Goal: Task Accomplishment & Management: Use online tool/utility

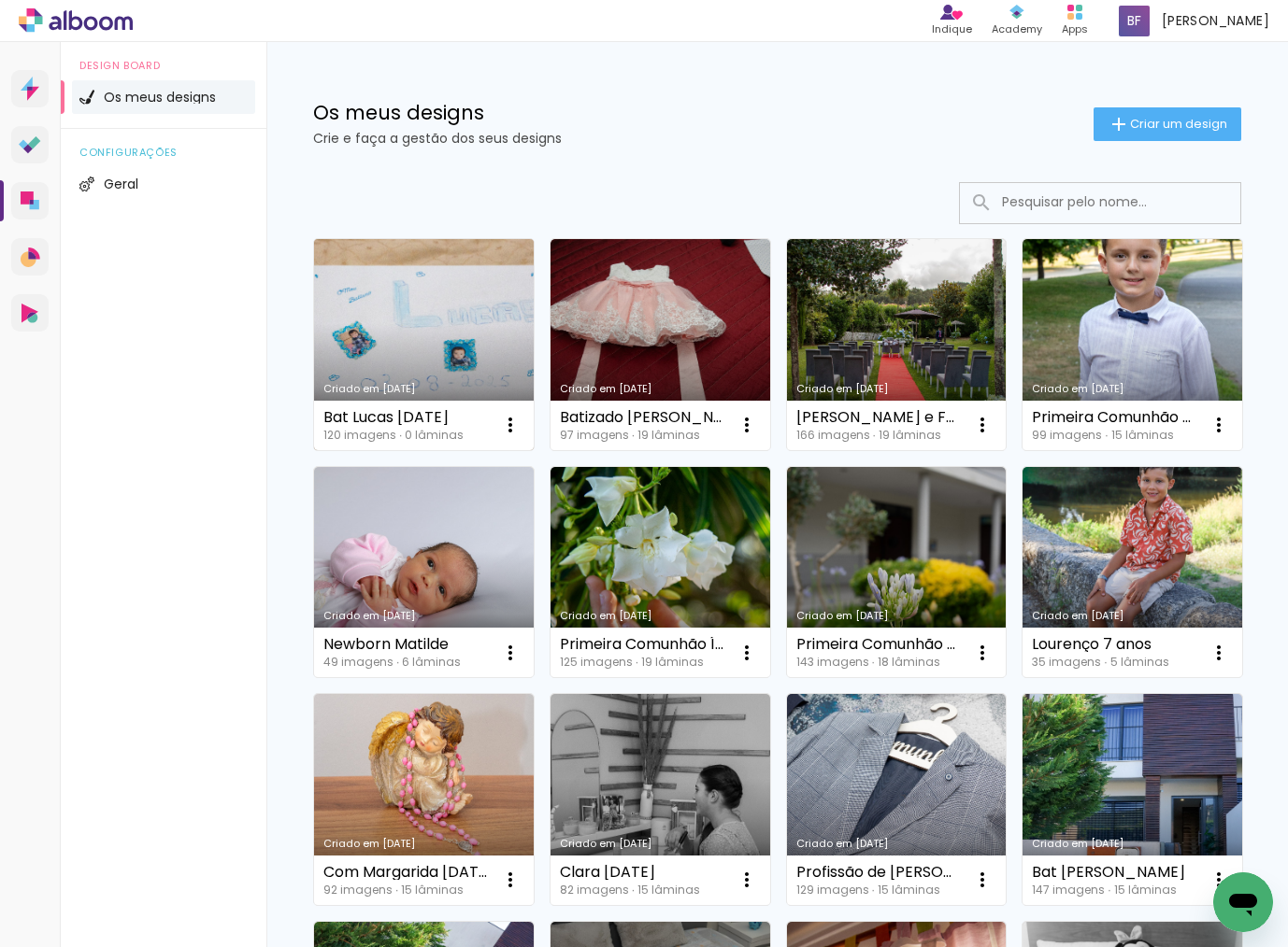
click at [378, 309] on link "Criado em [DATE]" at bounding box center [424, 345] width 219 height 211
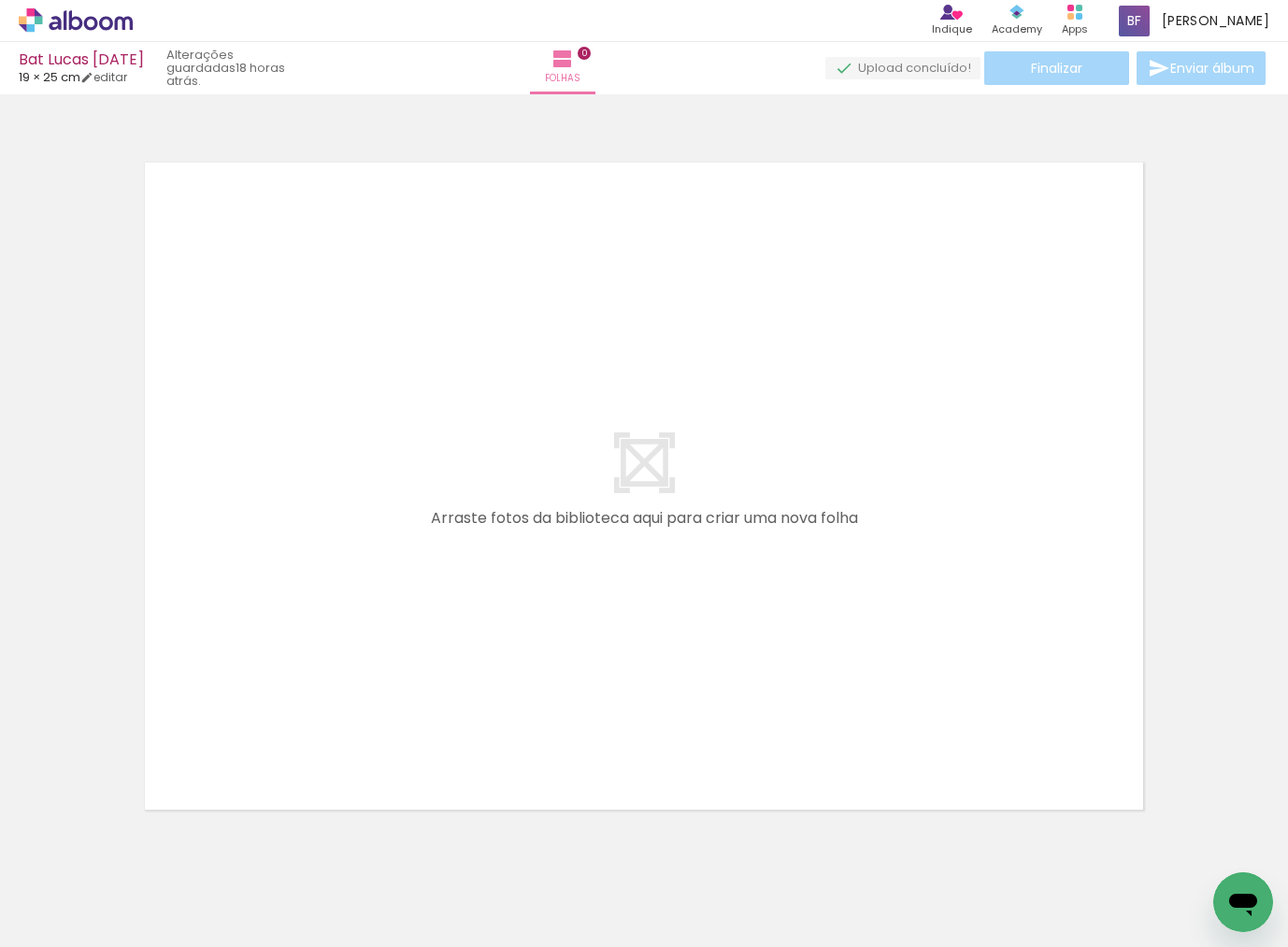
click at [76, 921] on span "Adicionar Fotos" at bounding box center [66, 921] width 56 height 21
click at [0, 0] on input "file" at bounding box center [0, 0] width 0 height 0
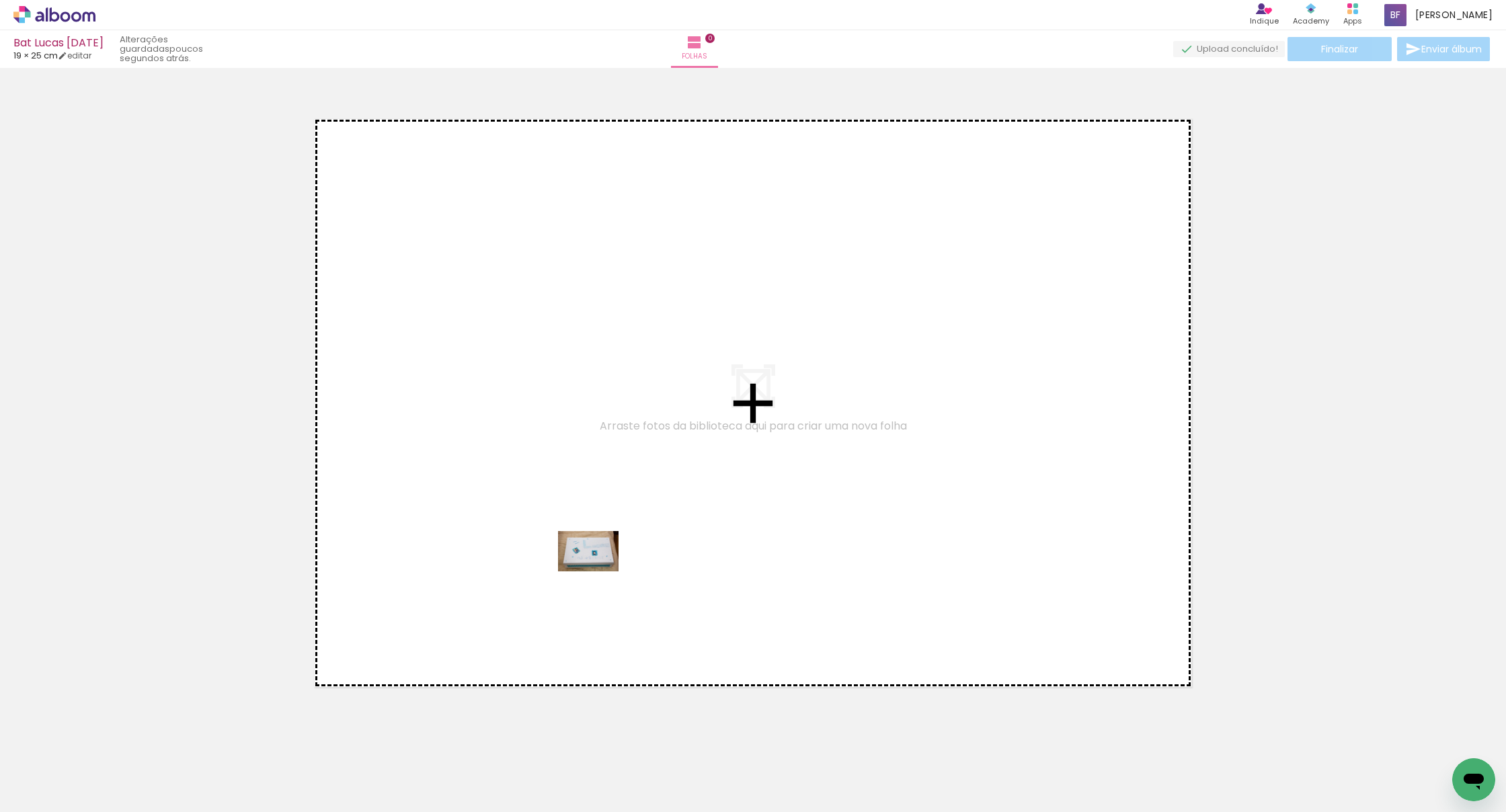
drag, startPoint x: 144, startPoint y: 777, endPoint x: 599, endPoint y: 571, distance: 499.5
click at [599, 571] on quentale-workspace at bounding box center [753, 406] width 1506 height 812
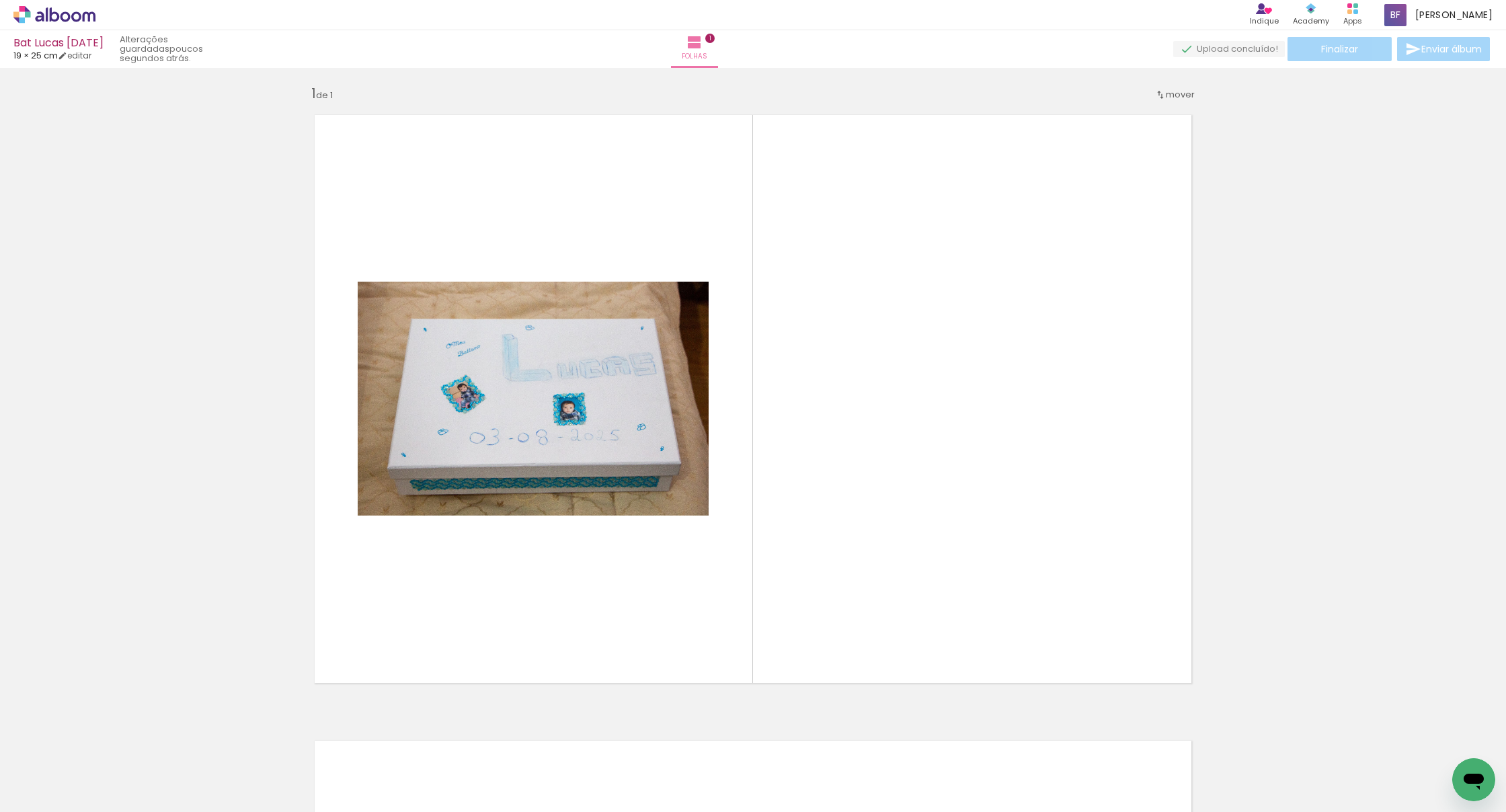
scroll to position [5, 0]
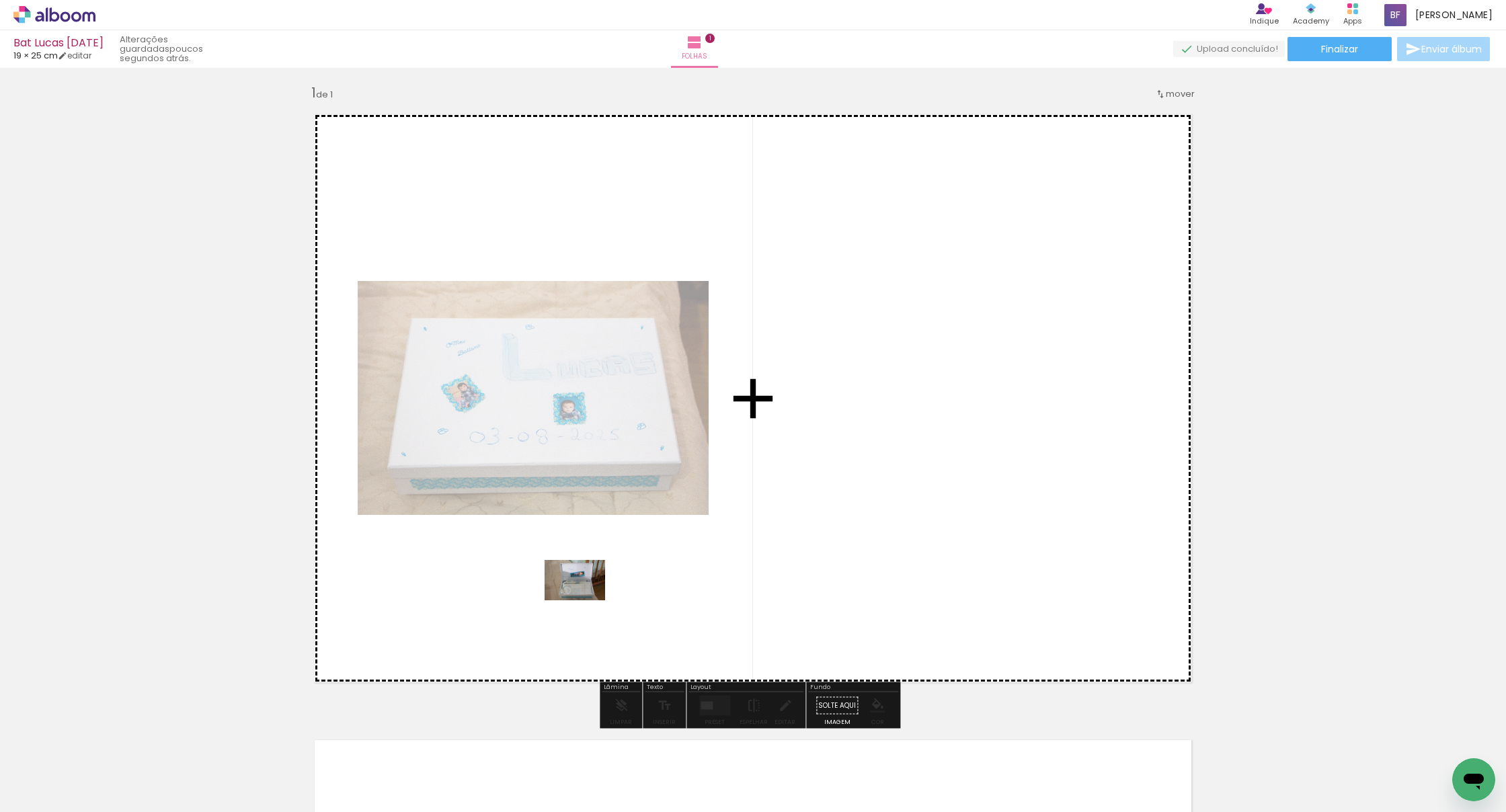
drag, startPoint x: 206, startPoint y: 773, endPoint x: 584, endPoint y: 609, distance: 412.0
click at [584, 609] on quentale-workspace at bounding box center [753, 406] width 1506 height 812
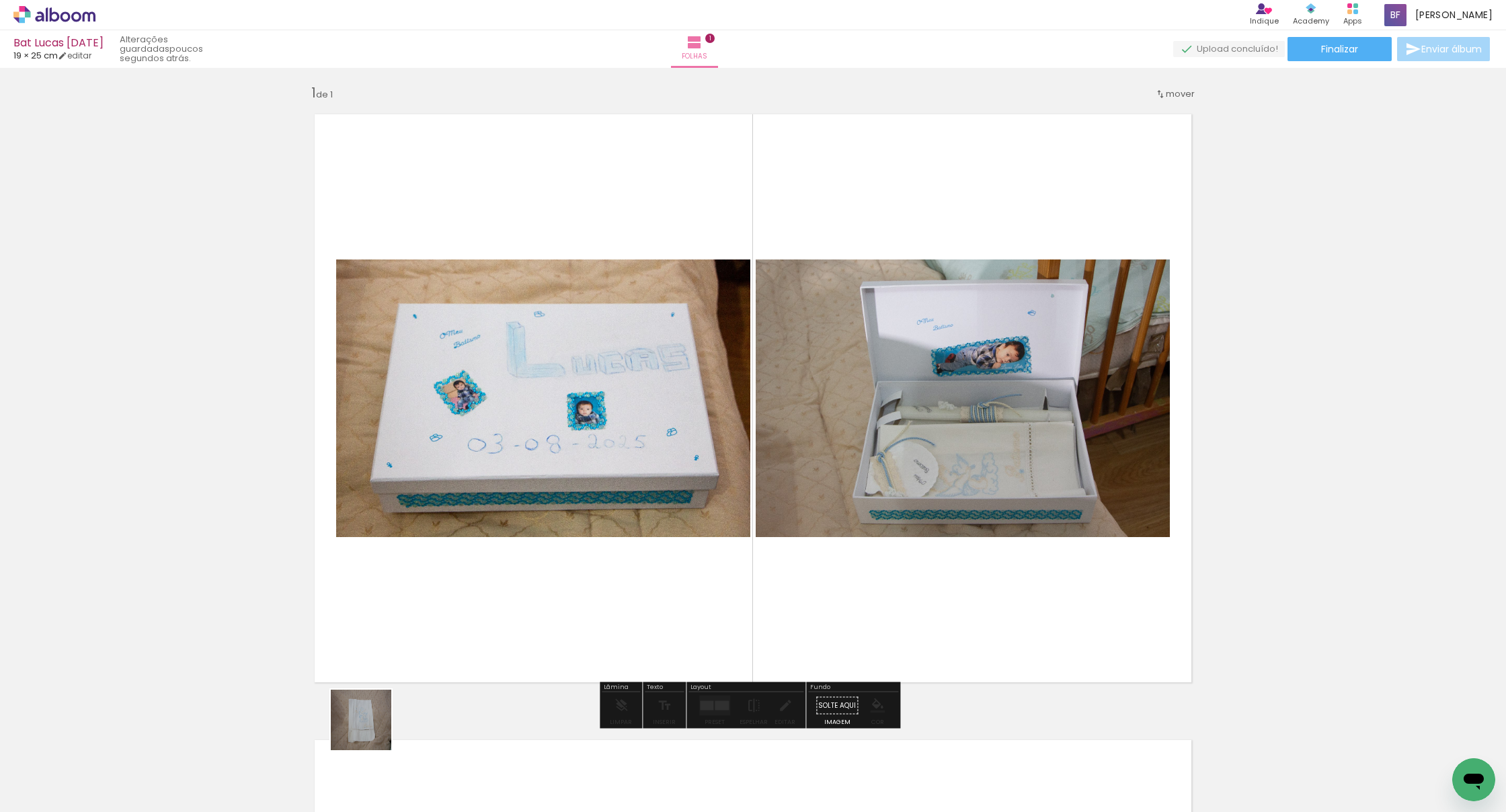
drag, startPoint x: 306, startPoint y: 769, endPoint x: 509, endPoint y: 686, distance: 219.3
click at [509, 681] on quentale-workspace at bounding box center [753, 406] width 1506 height 812
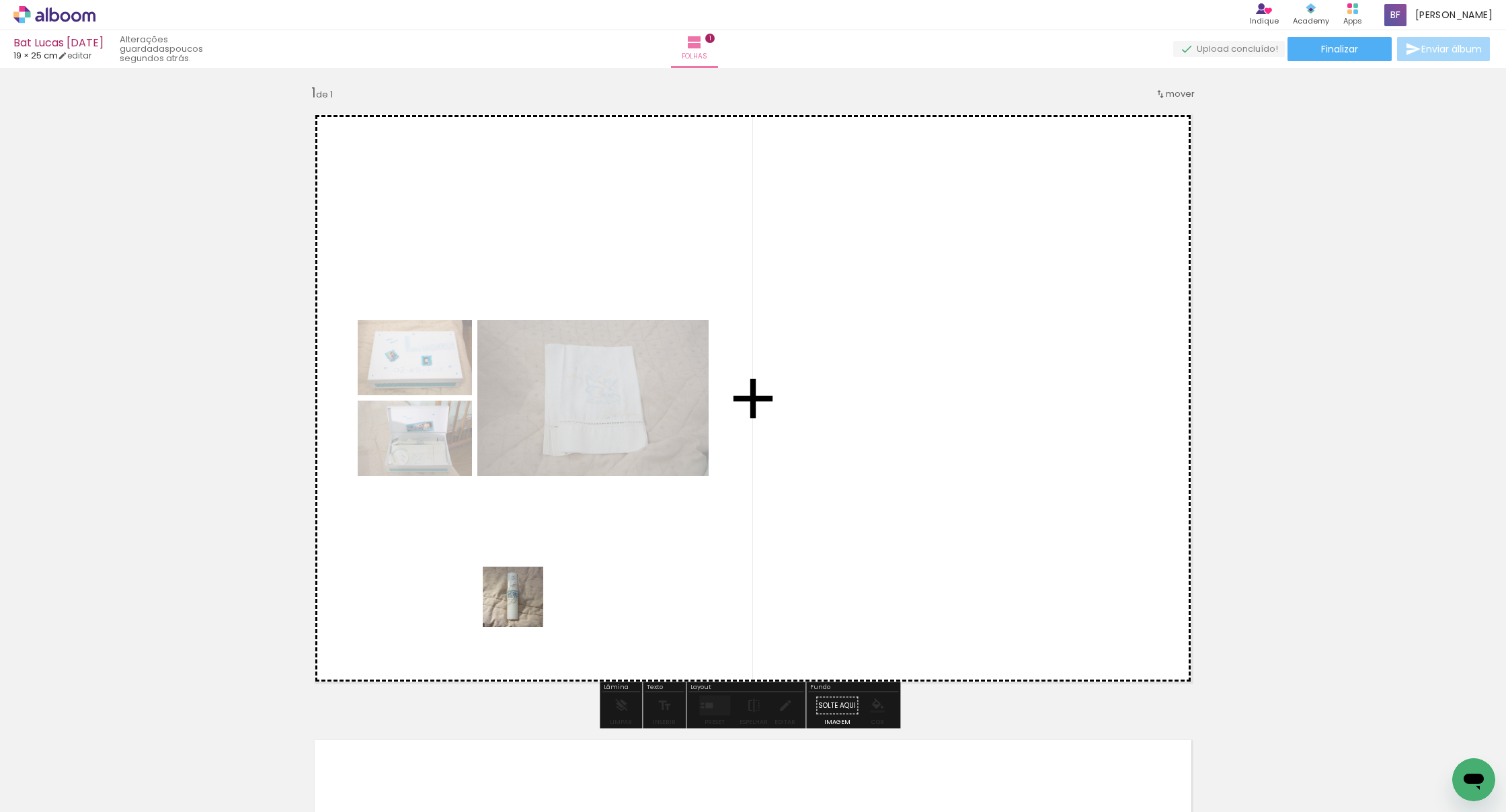
drag, startPoint x: 368, startPoint y: 771, endPoint x: 525, endPoint y: 603, distance: 229.9
click at [525, 603] on quentale-workspace at bounding box center [753, 406] width 1506 height 812
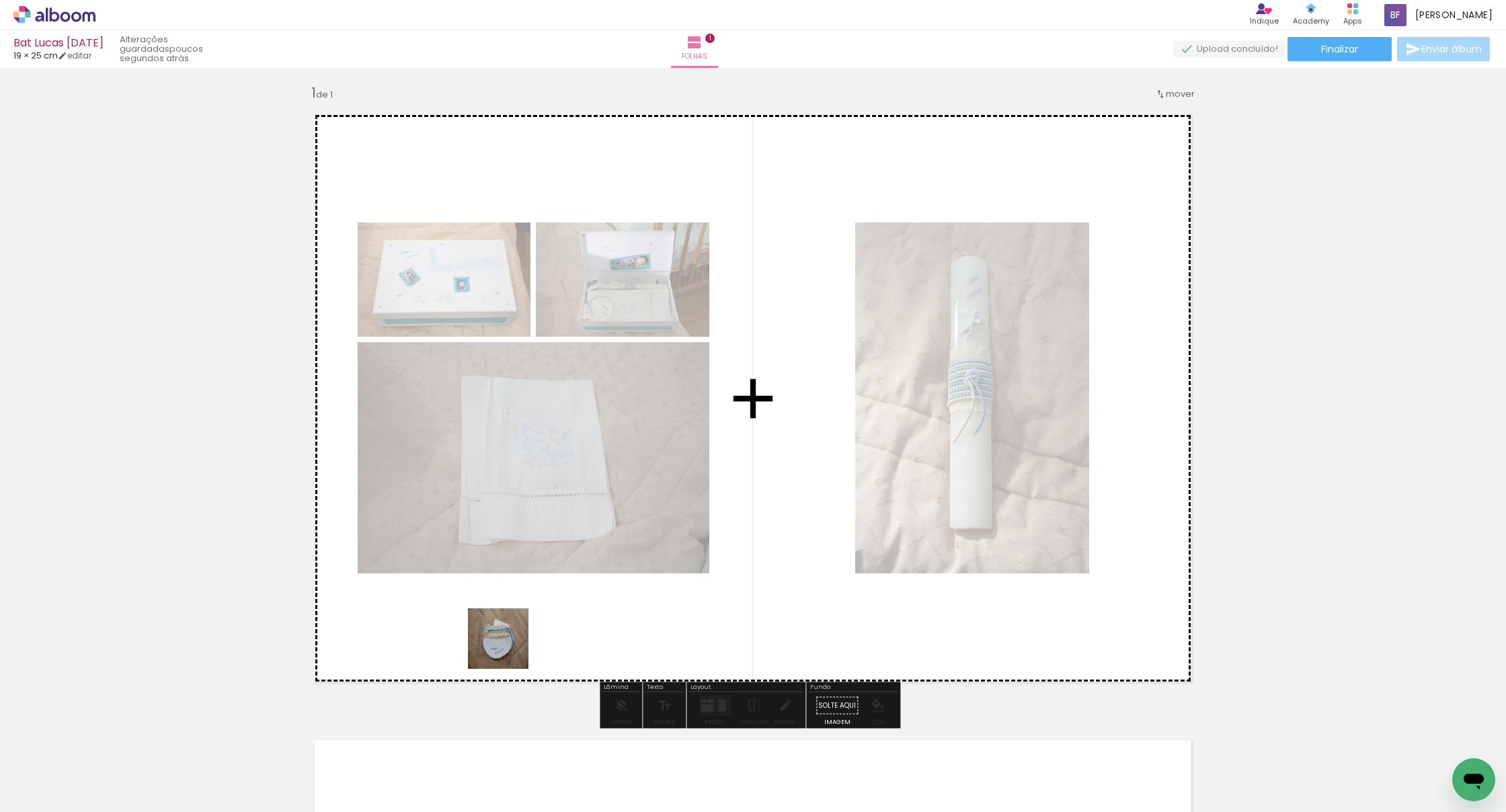
drag, startPoint x: 451, startPoint y: 768, endPoint x: 543, endPoint y: 504, distance: 279.6
click at [543, 504] on quentale-workspace at bounding box center [753, 406] width 1506 height 812
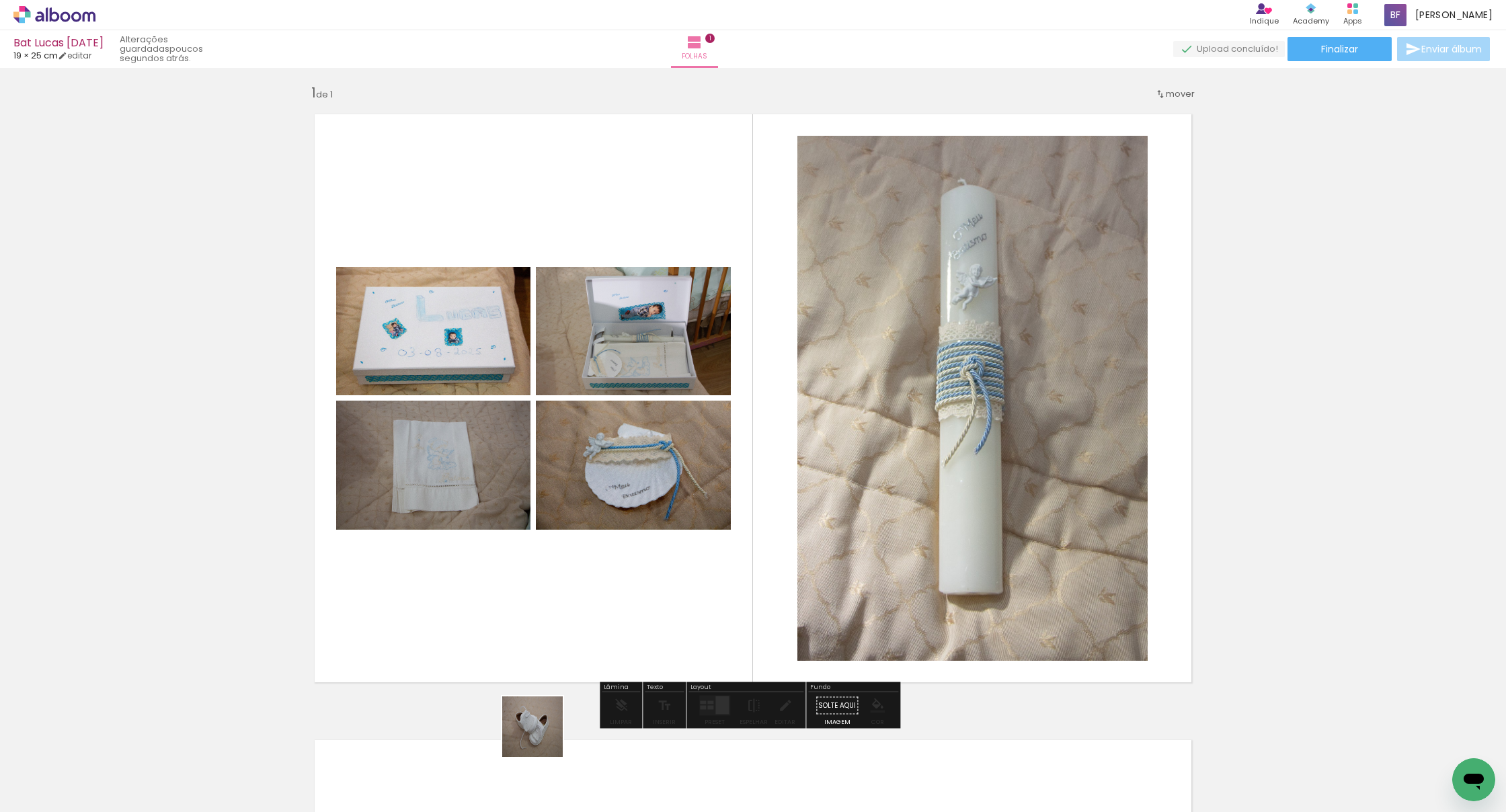
drag, startPoint x: 530, startPoint y: 778, endPoint x: 583, endPoint y: 552, distance: 232.1
click at [583, 552] on quentale-workspace at bounding box center [753, 406] width 1506 height 812
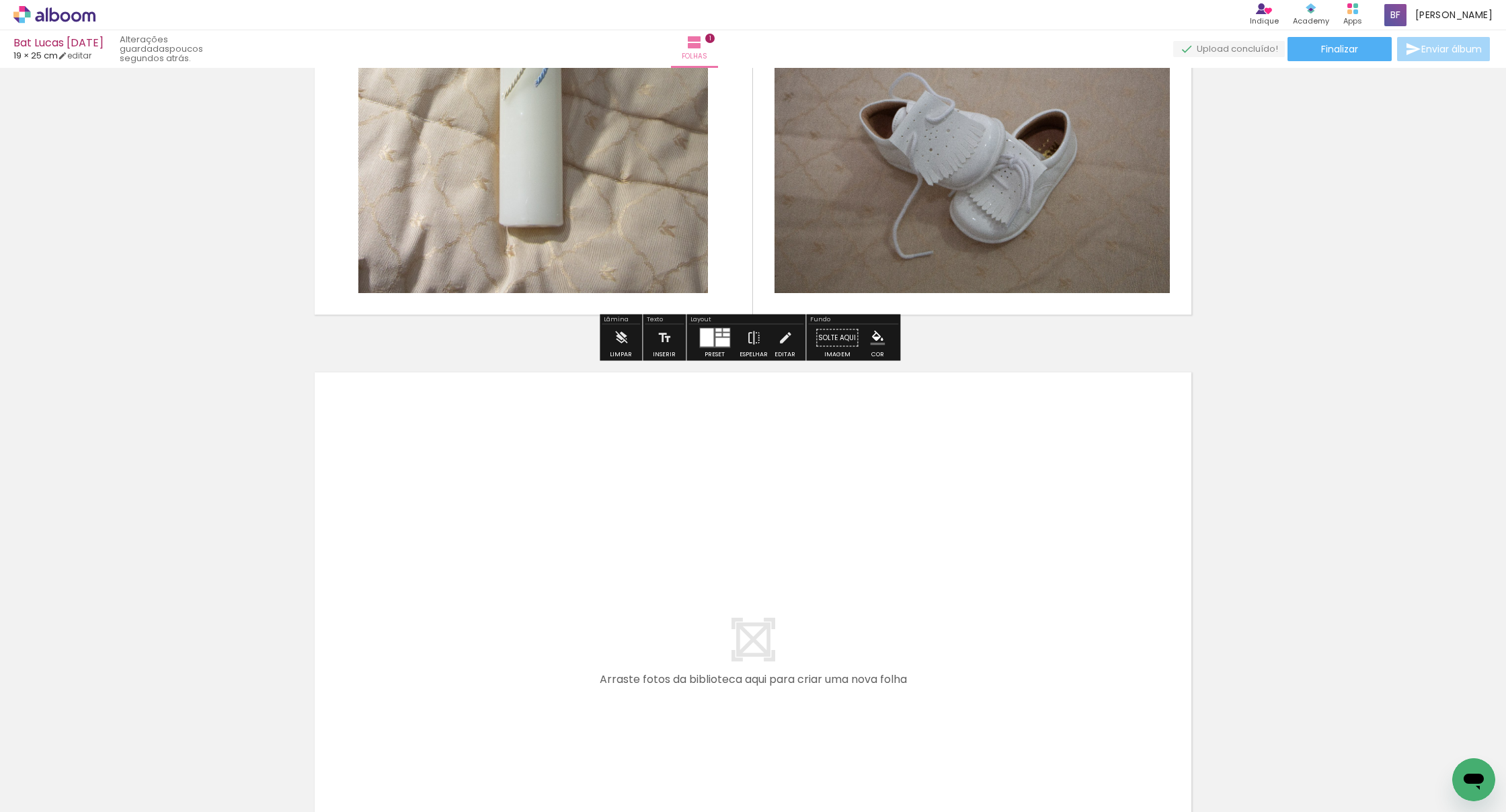
scroll to position [381, 0]
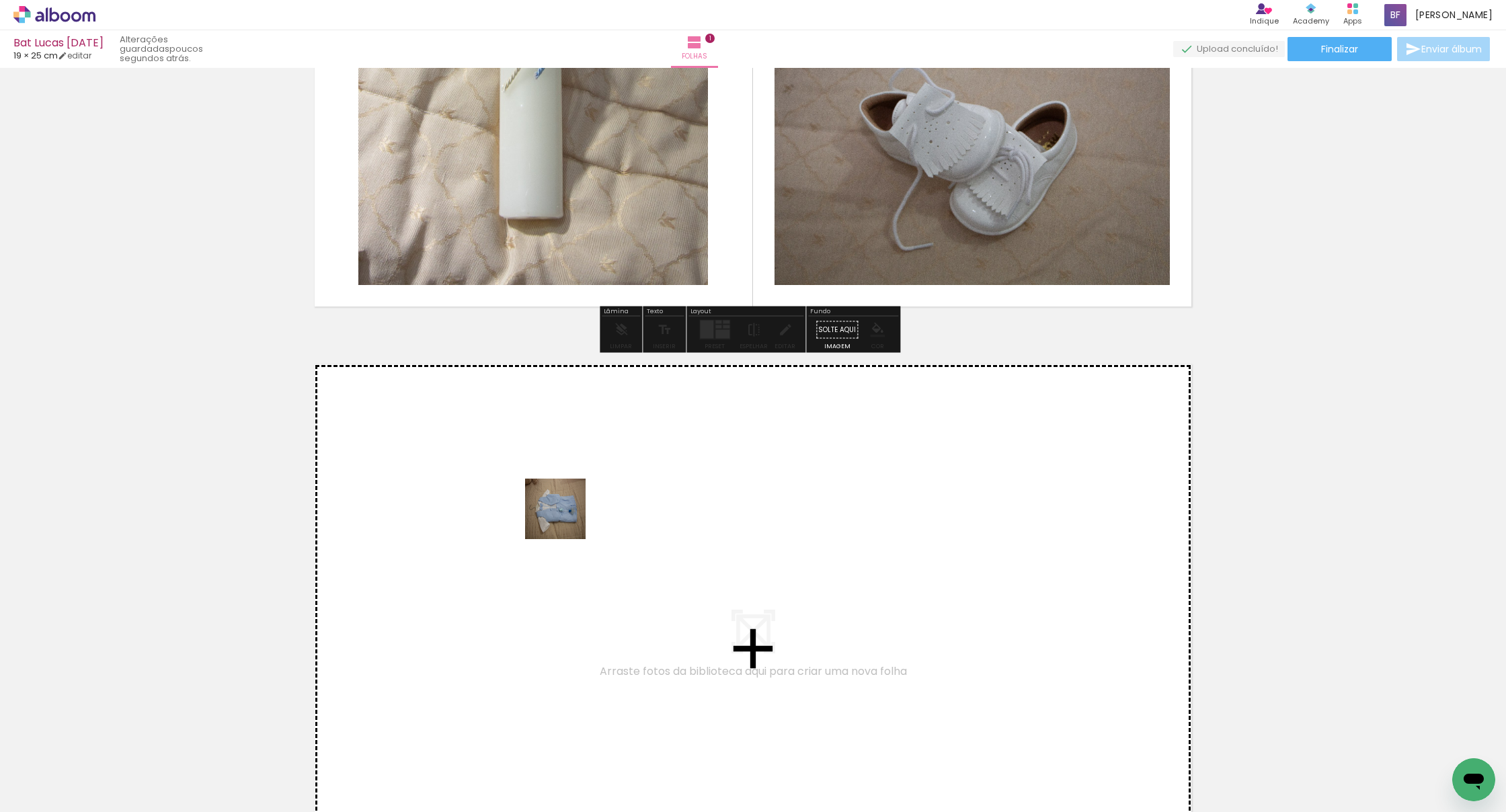
drag, startPoint x: 603, startPoint y: 774, endPoint x: 558, endPoint y: 484, distance: 293.5
click at [558, 484] on quentale-workspace at bounding box center [753, 406] width 1506 height 812
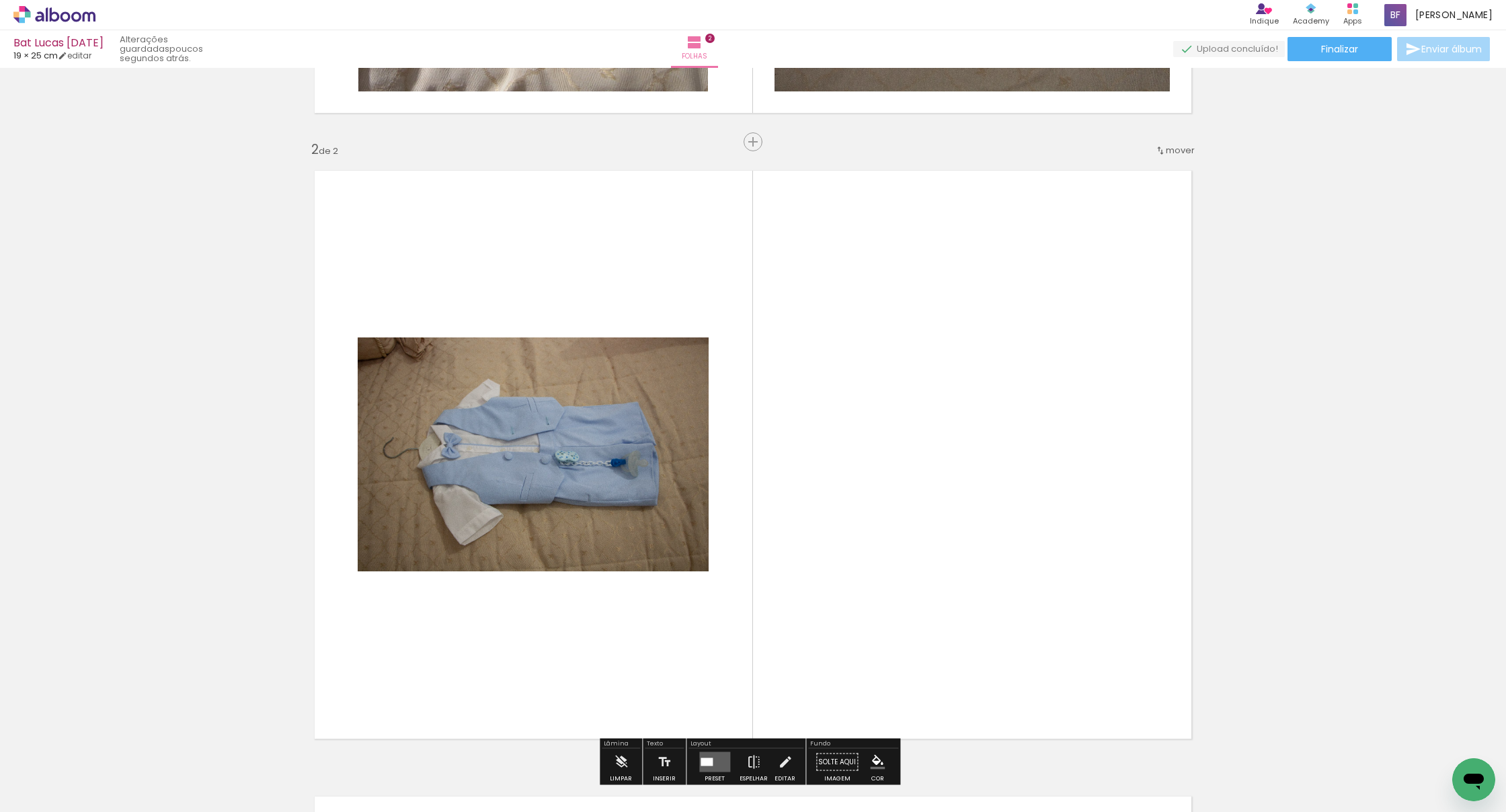
scroll to position [630, 0]
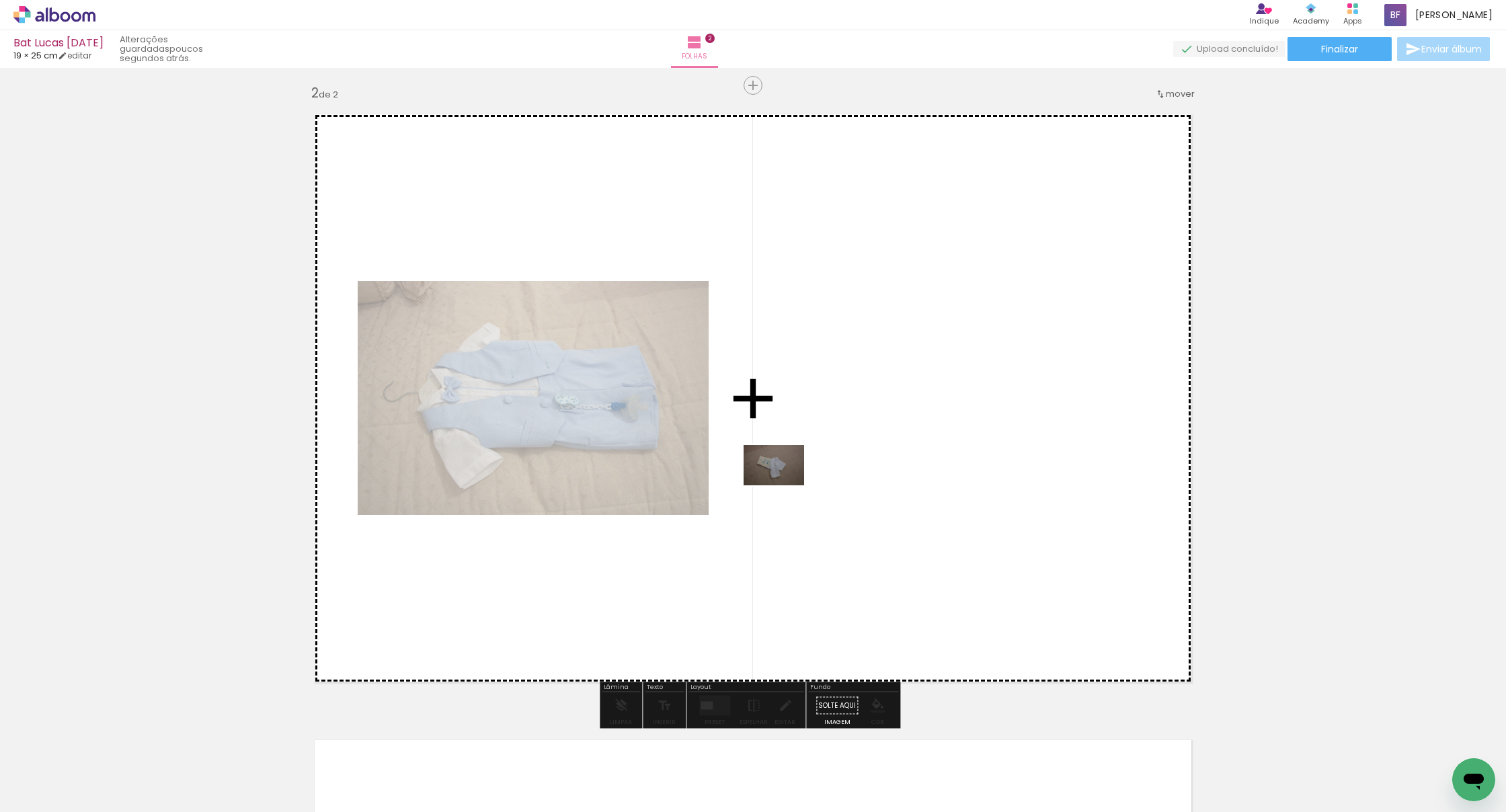
drag, startPoint x: 674, startPoint y: 774, endPoint x: 784, endPoint y: 485, distance: 309.2
click at [784, 485] on quentale-workspace at bounding box center [753, 406] width 1506 height 812
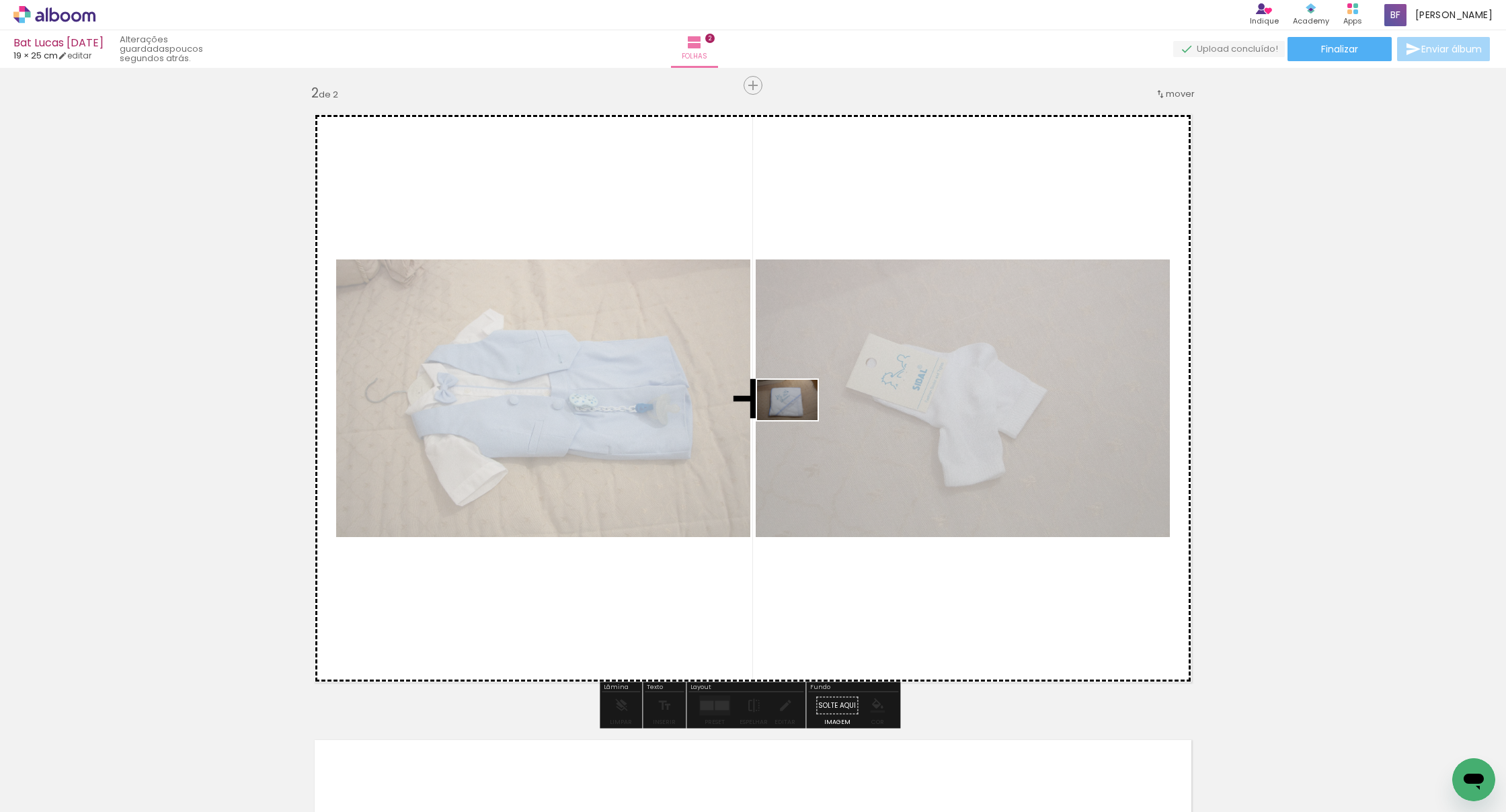
drag, startPoint x: 744, startPoint y: 779, endPoint x: 812, endPoint y: 522, distance: 265.8
click at [797, 417] on quentale-workspace at bounding box center [753, 406] width 1506 height 812
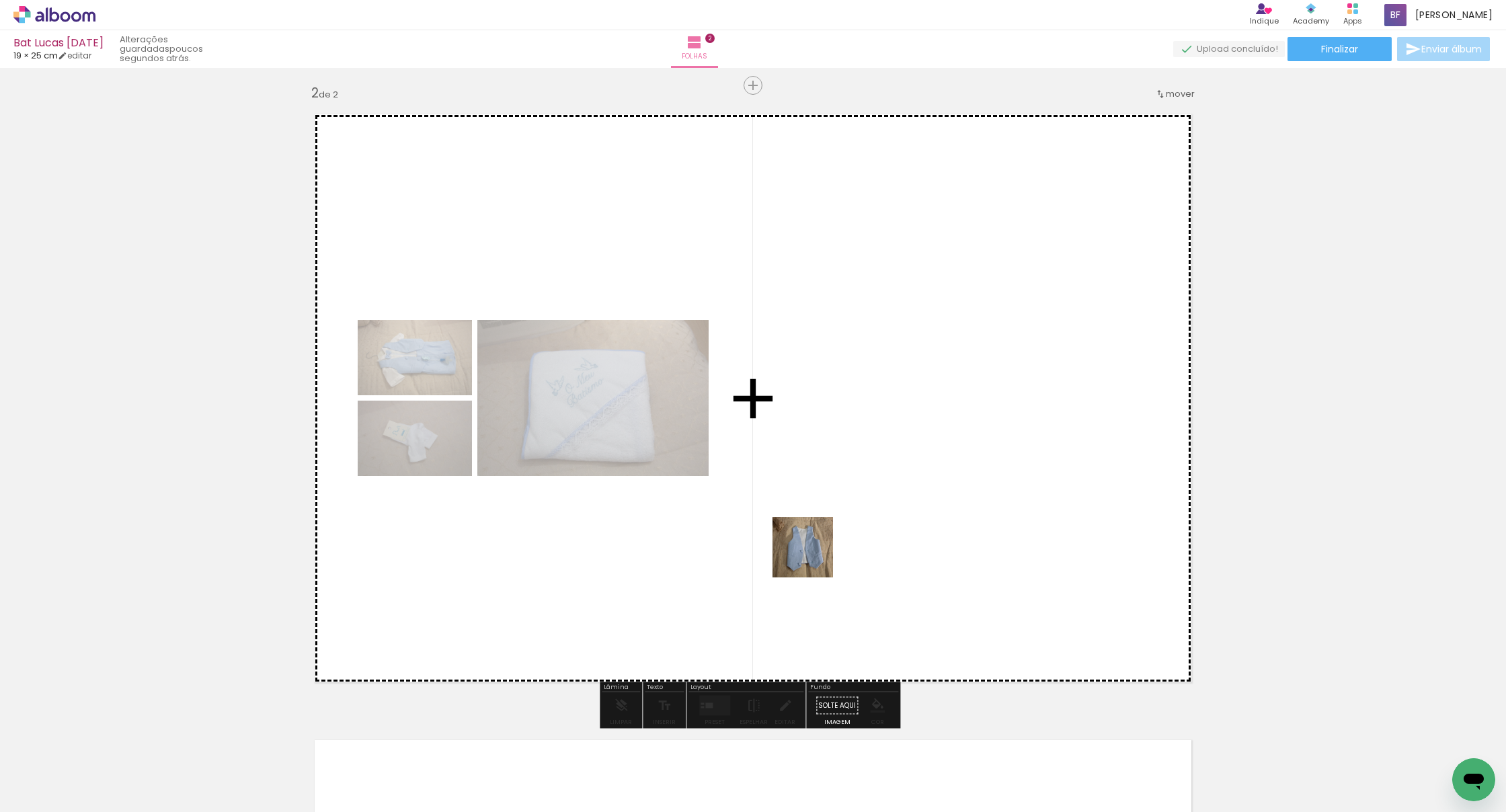
drag, startPoint x: 813, startPoint y: 557, endPoint x: 810, endPoint y: 432, distance: 125.0
click at [810, 432] on quentale-workspace at bounding box center [753, 406] width 1506 height 812
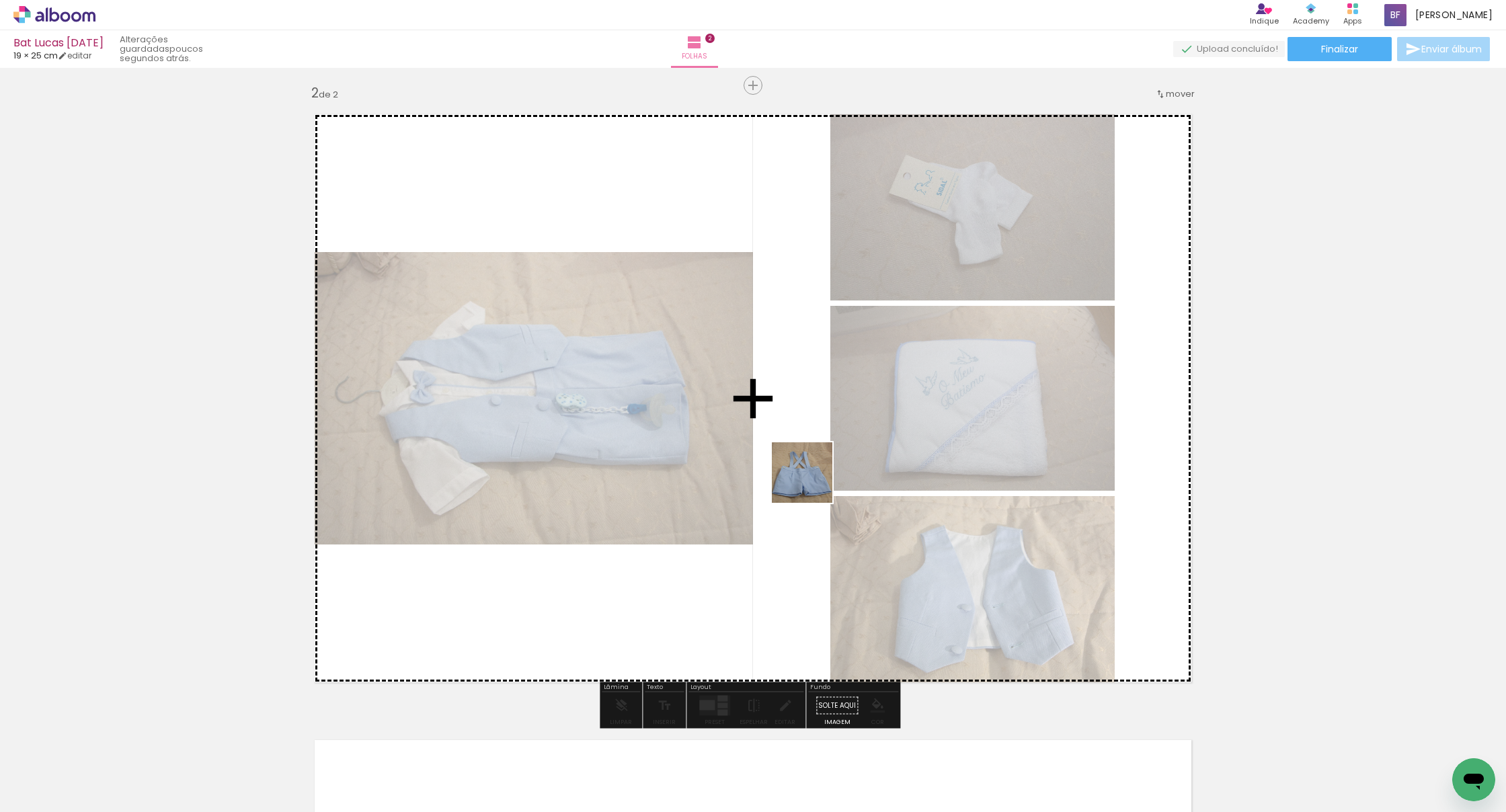
drag, startPoint x: 885, startPoint y: 774, endPoint x: 793, endPoint y: 430, distance: 356.1
click at [793, 430] on quentale-workspace at bounding box center [753, 406] width 1506 height 812
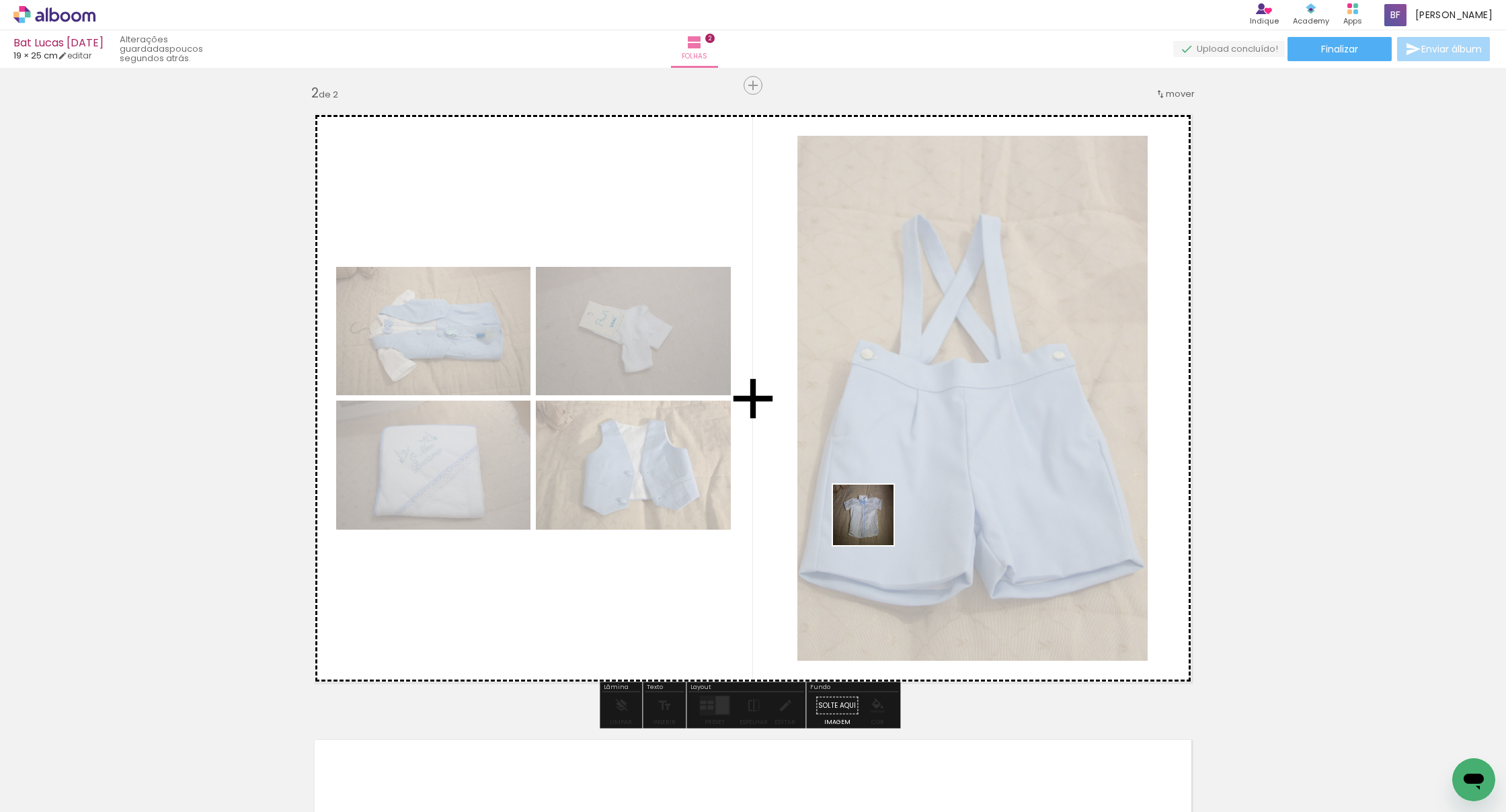
drag, startPoint x: 965, startPoint y: 772, endPoint x: 873, endPoint y: 521, distance: 267.3
click at [873, 521] on quentale-workspace at bounding box center [753, 406] width 1506 height 812
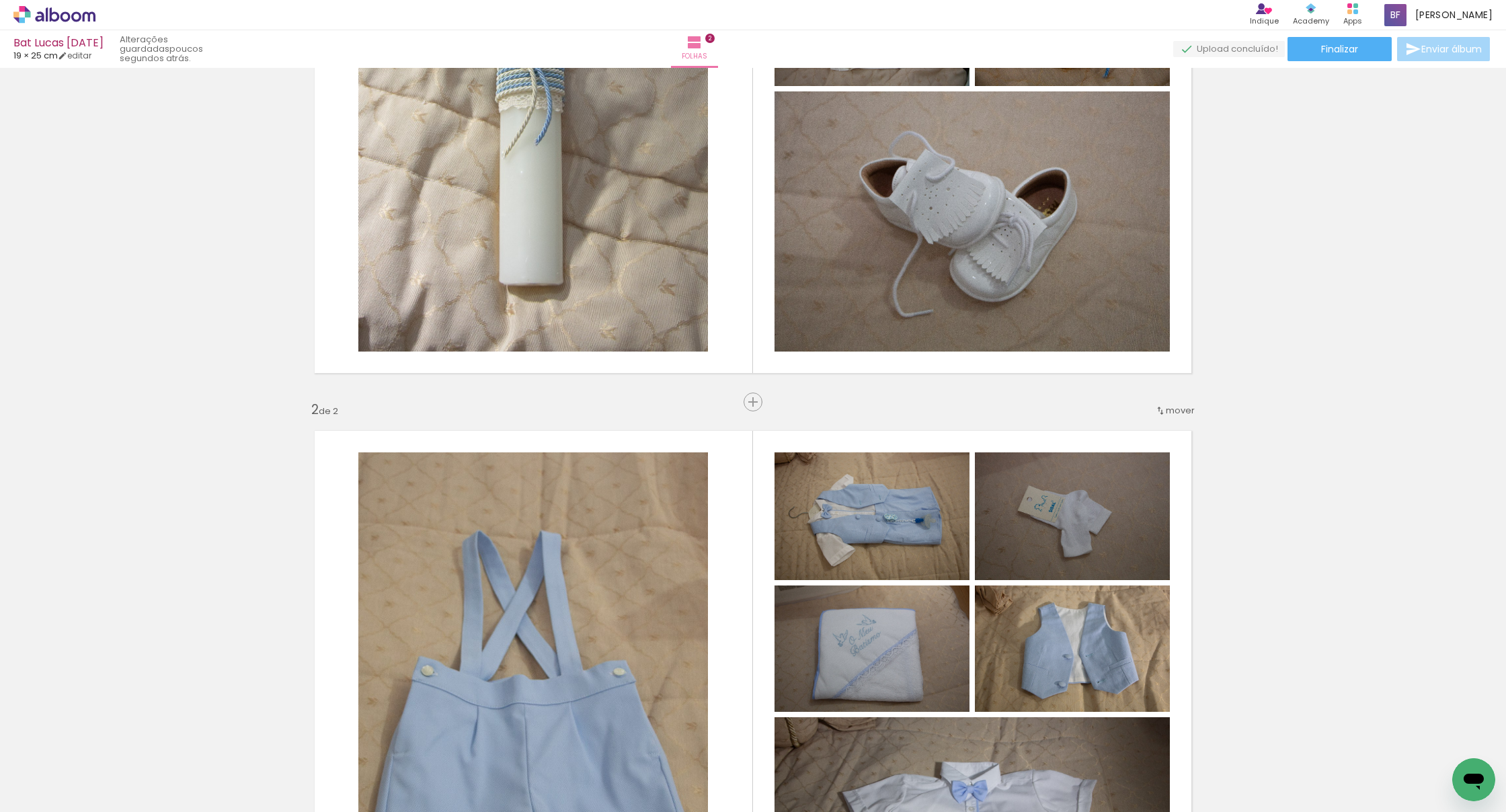
scroll to position [0, 0]
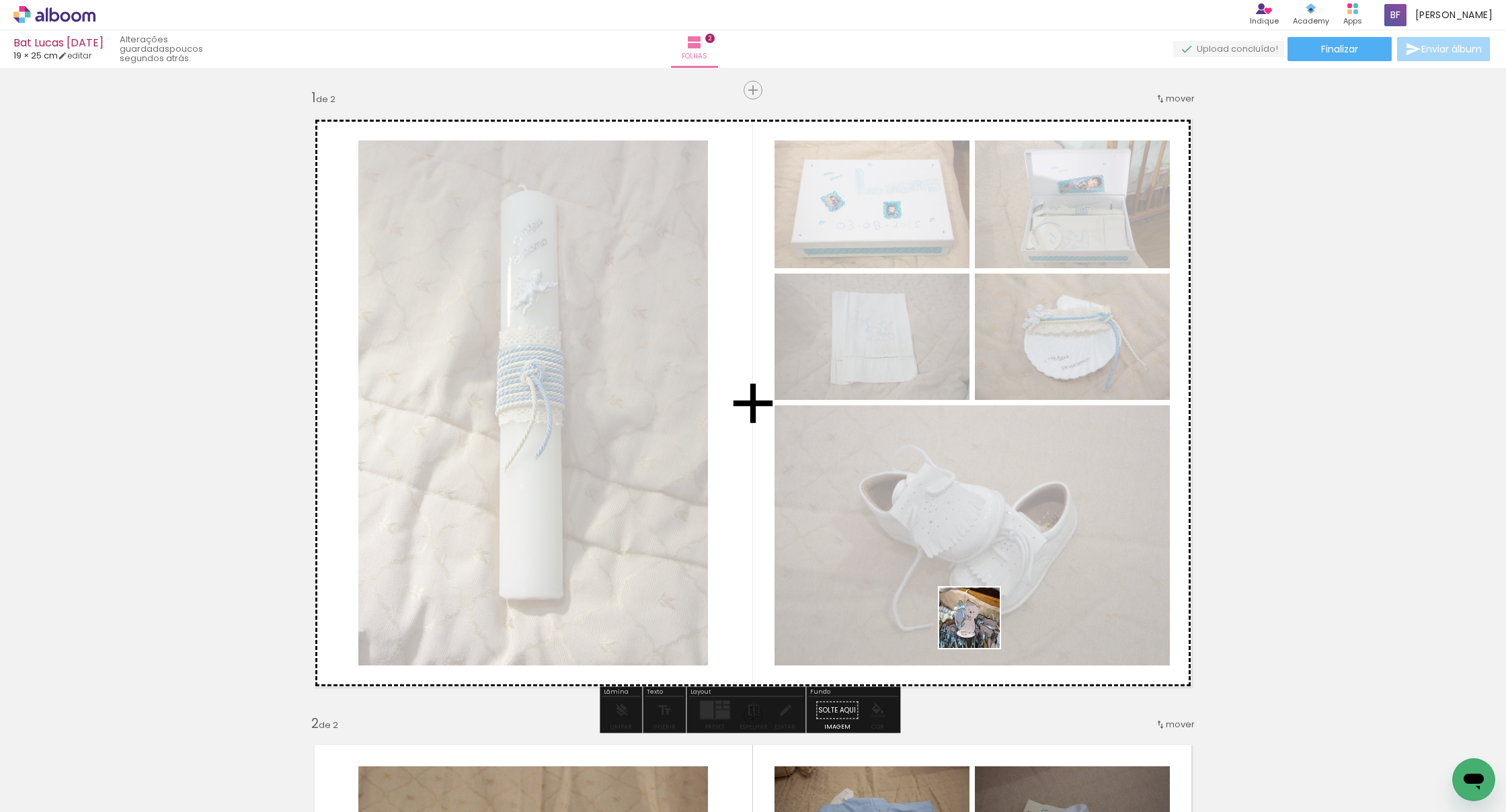
drag, startPoint x: 1048, startPoint y: 769, endPoint x: 964, endPoint y: 615, distance: 175.4
click at [926, 615] on quentale-workspace at bounding box center [753, 406] width 1506 height 812
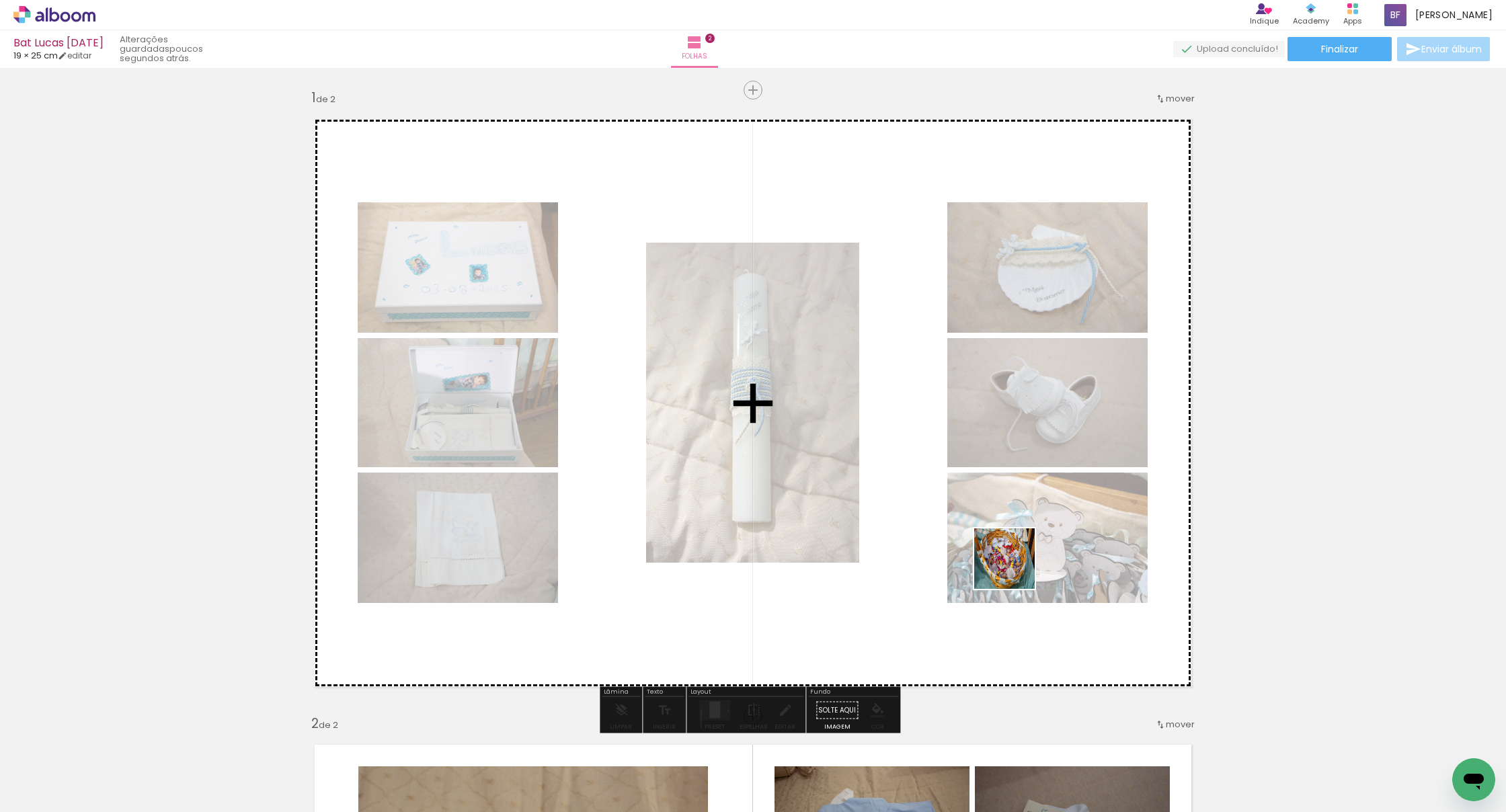
drag, startPoint x: 1104, startPoint y: 777, endPoint x: 1015, endPoint y: 568, distance: 227.2
click at [926, 568] on quentale-workspace at bounding box center [753, 406] width 1506 height 812
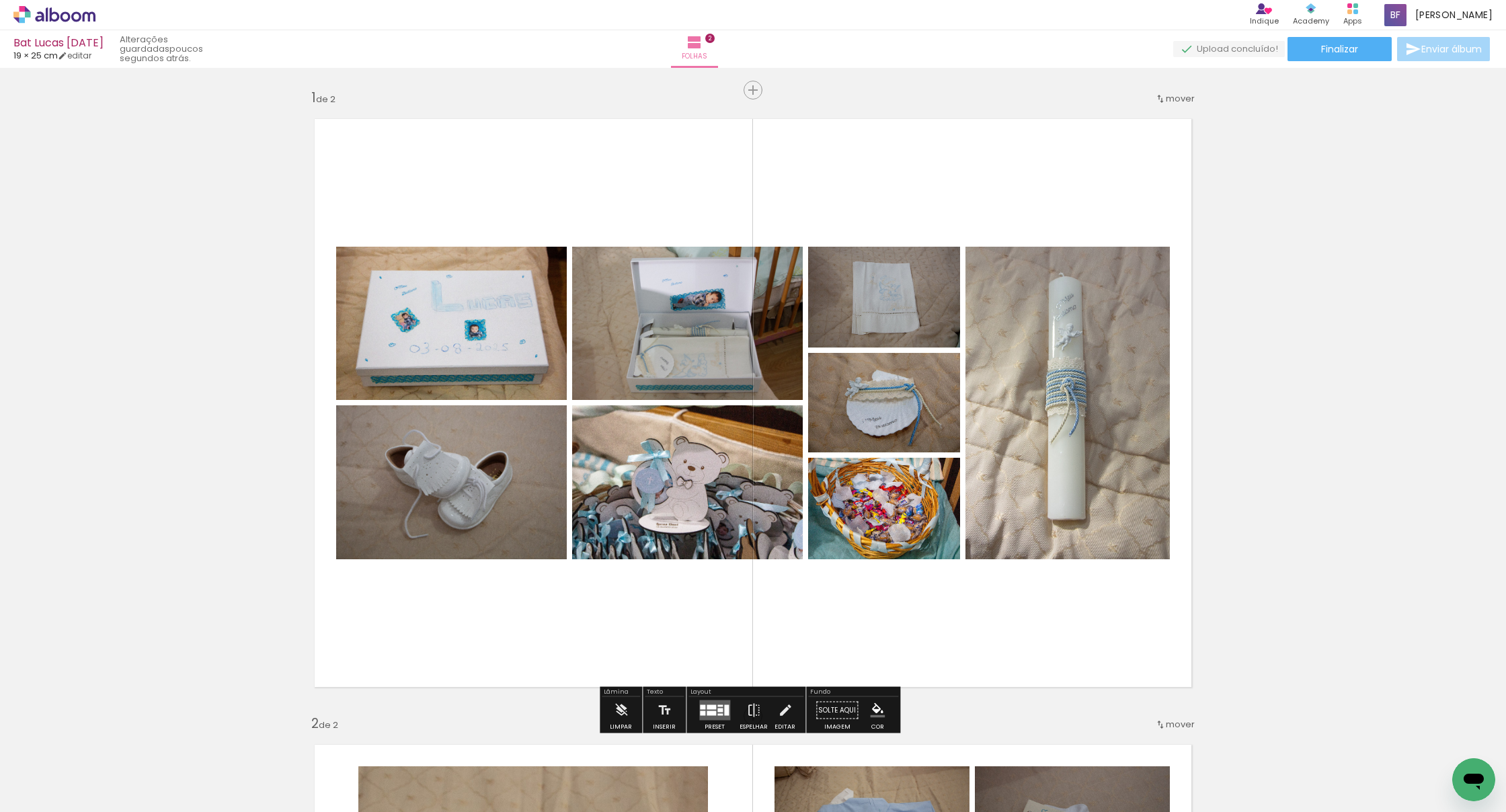
click at [693, 681] on paper-button "Preset" at bounding box center [714, 714] width 43 height 34
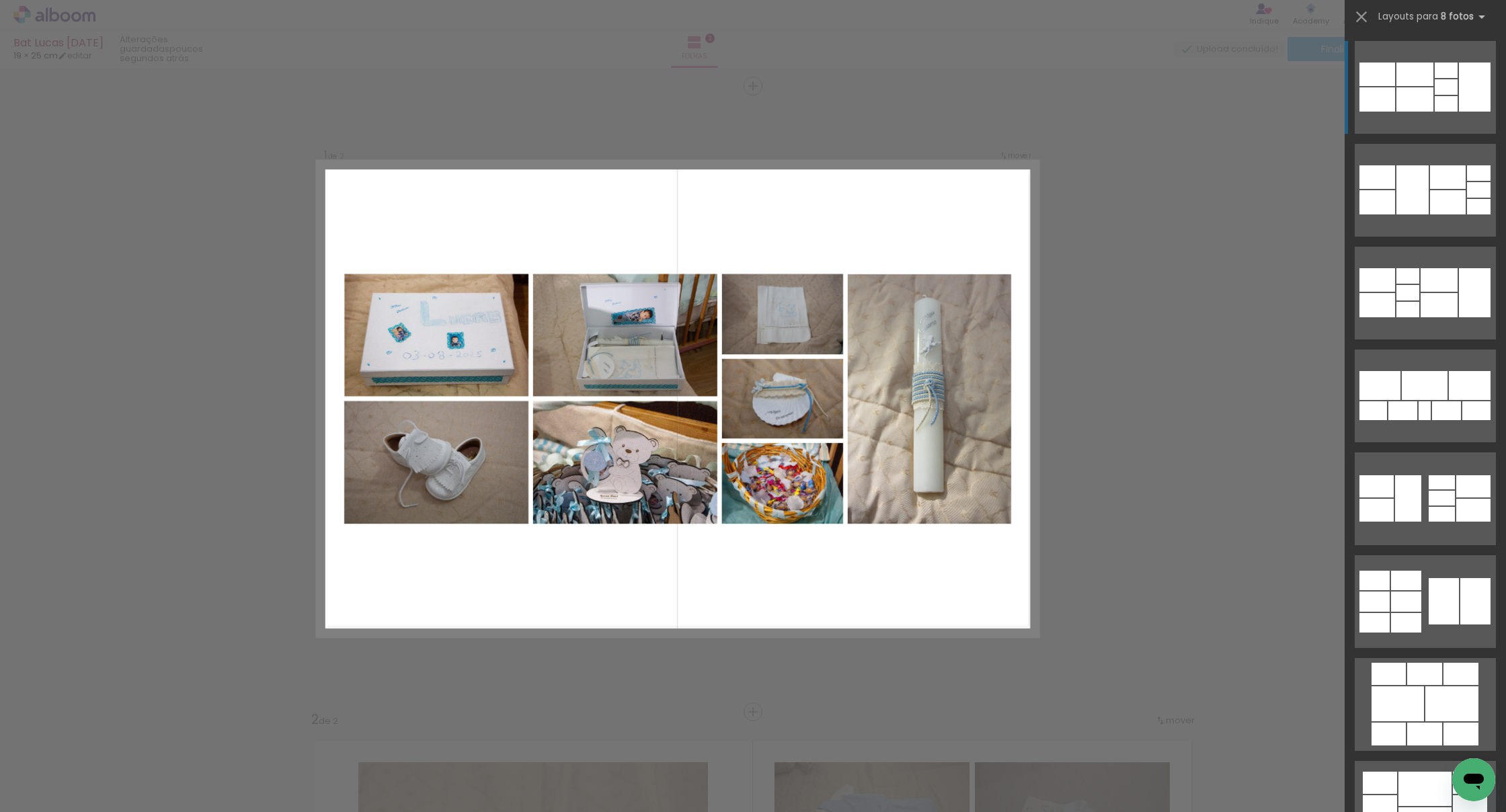
scroll to position [5, 0]
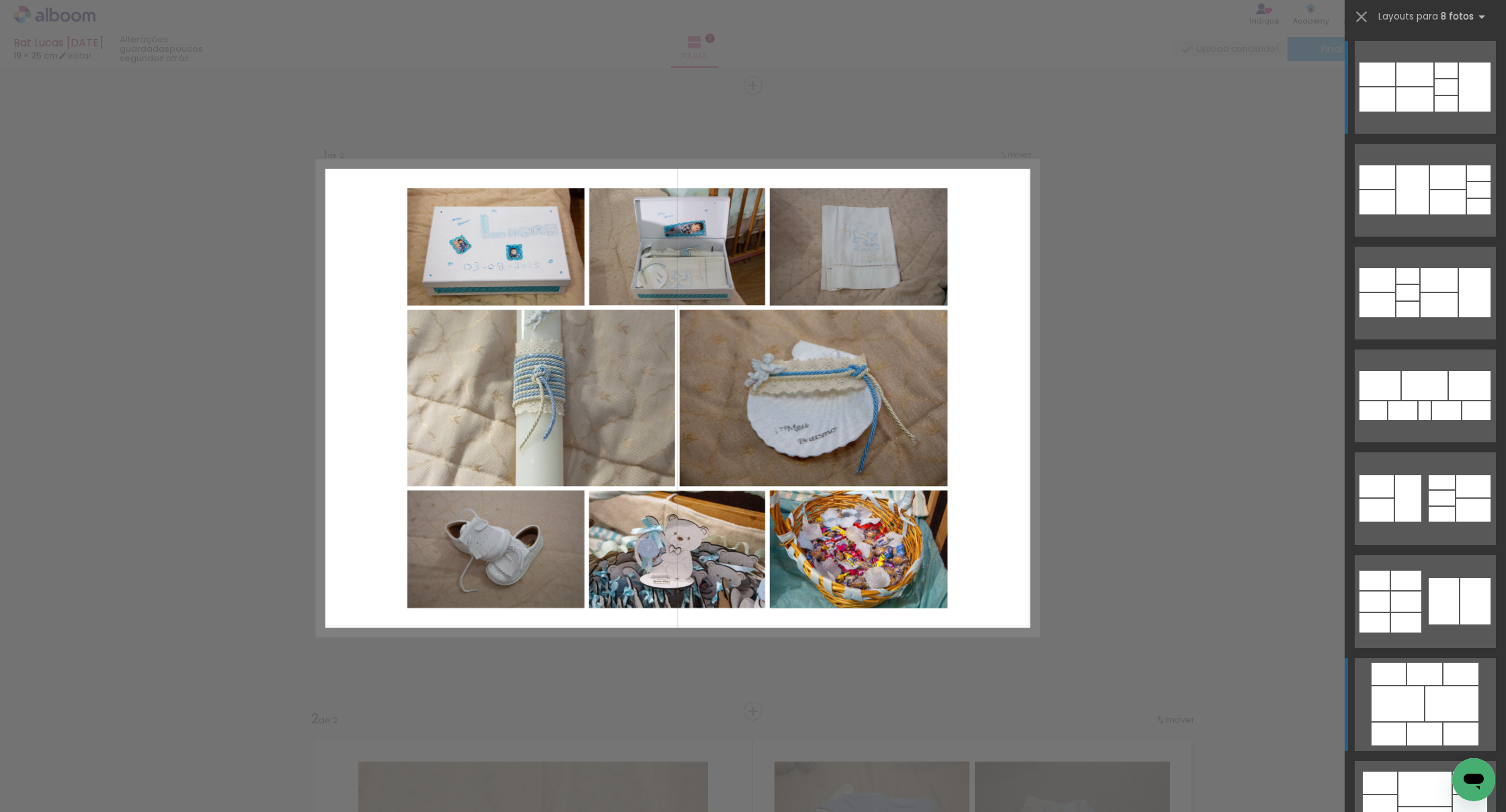
click at [926, 681] on div at bounding box center [1452, 703] width 53 height 35
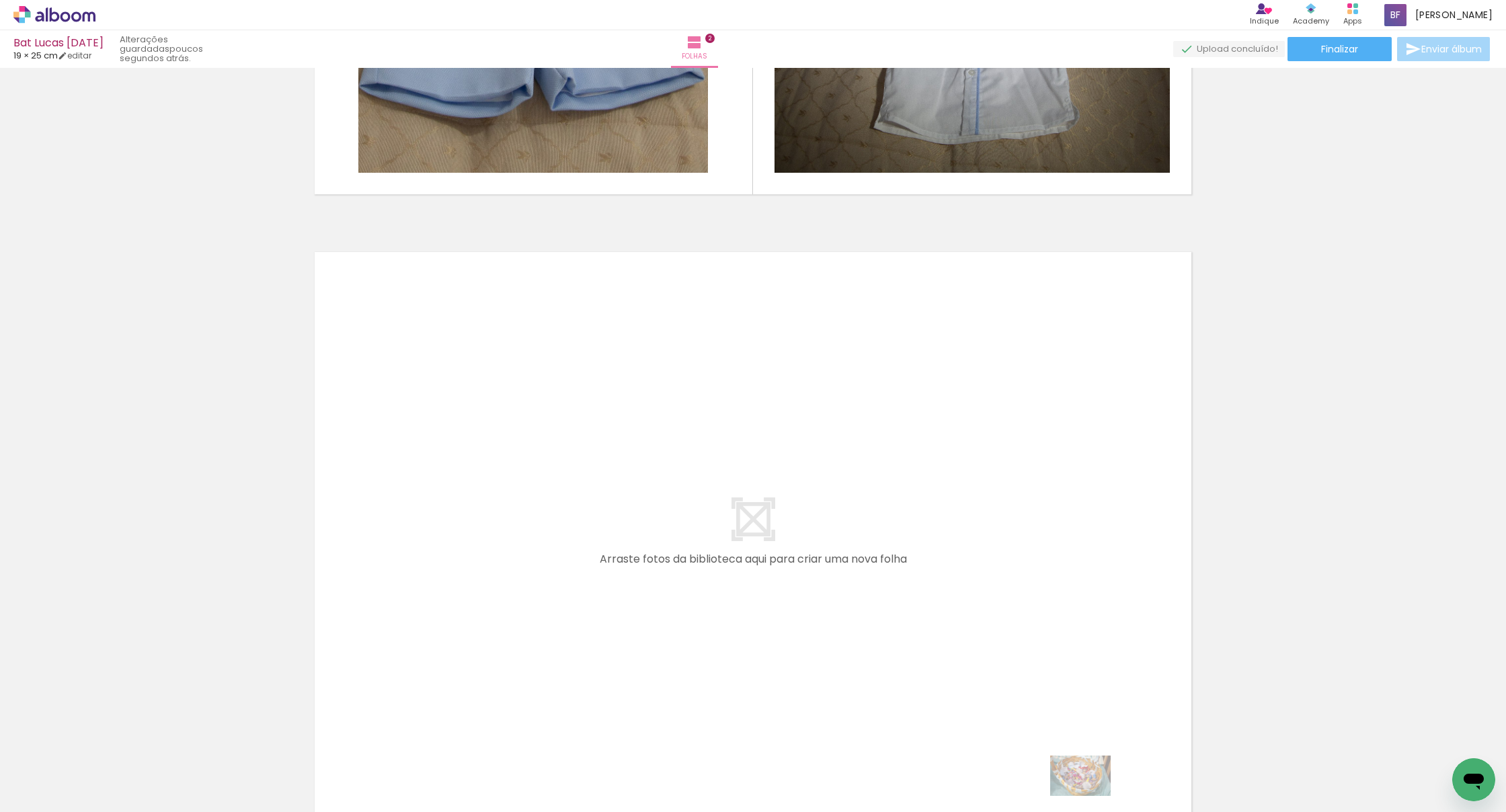
scroll to position [3, 0]
drag, startPoint x: 1130, startPoint y: 780, endPoint x: 1091, endPoint y: 796, distance: 42.2
click at [926, 681] on div at bounding box center [1114, 767] width 67 height 44
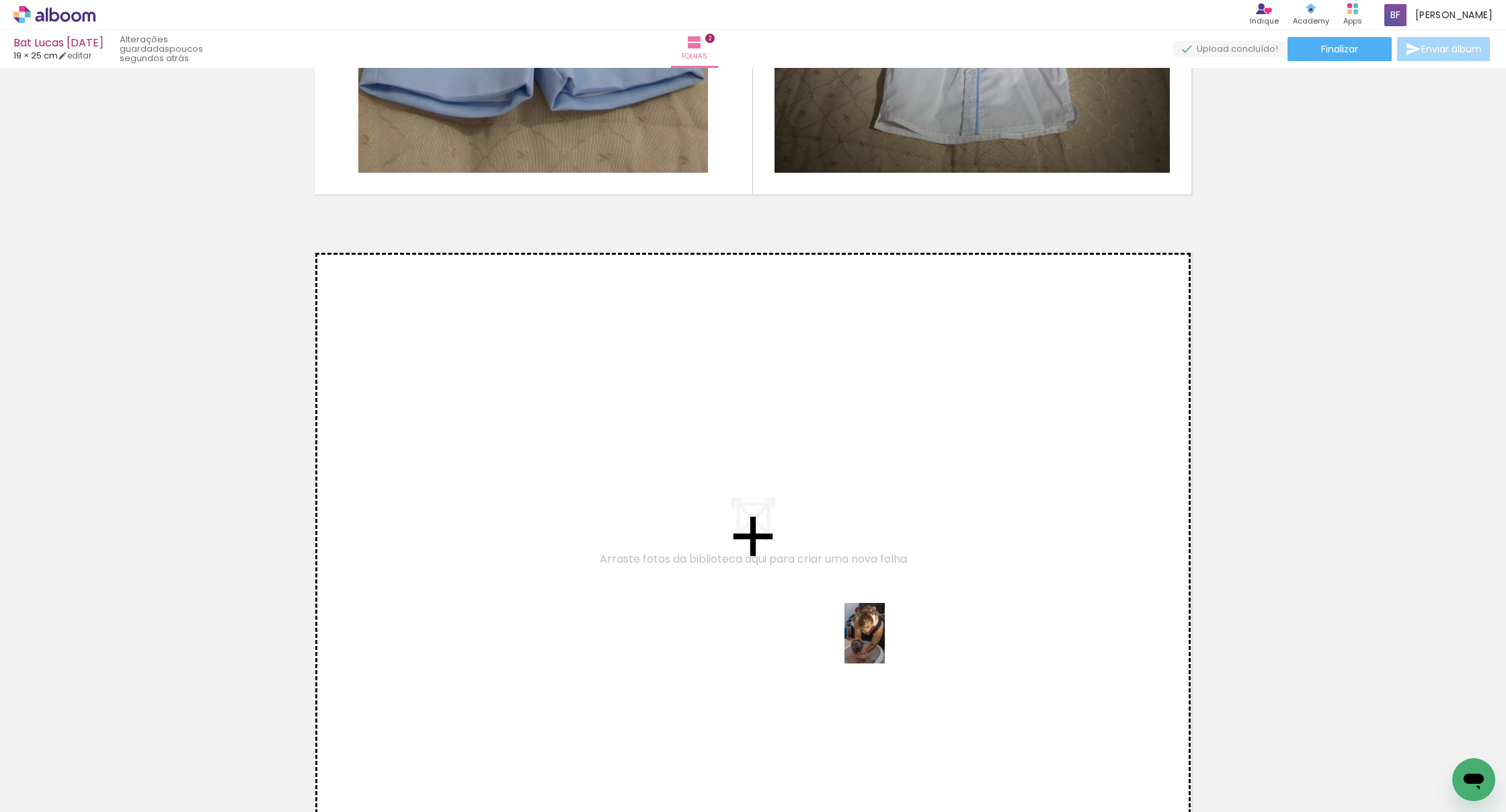
click at [884, 643] on quentale-workspace at bounding box center [753, 406] width 1506 height 812
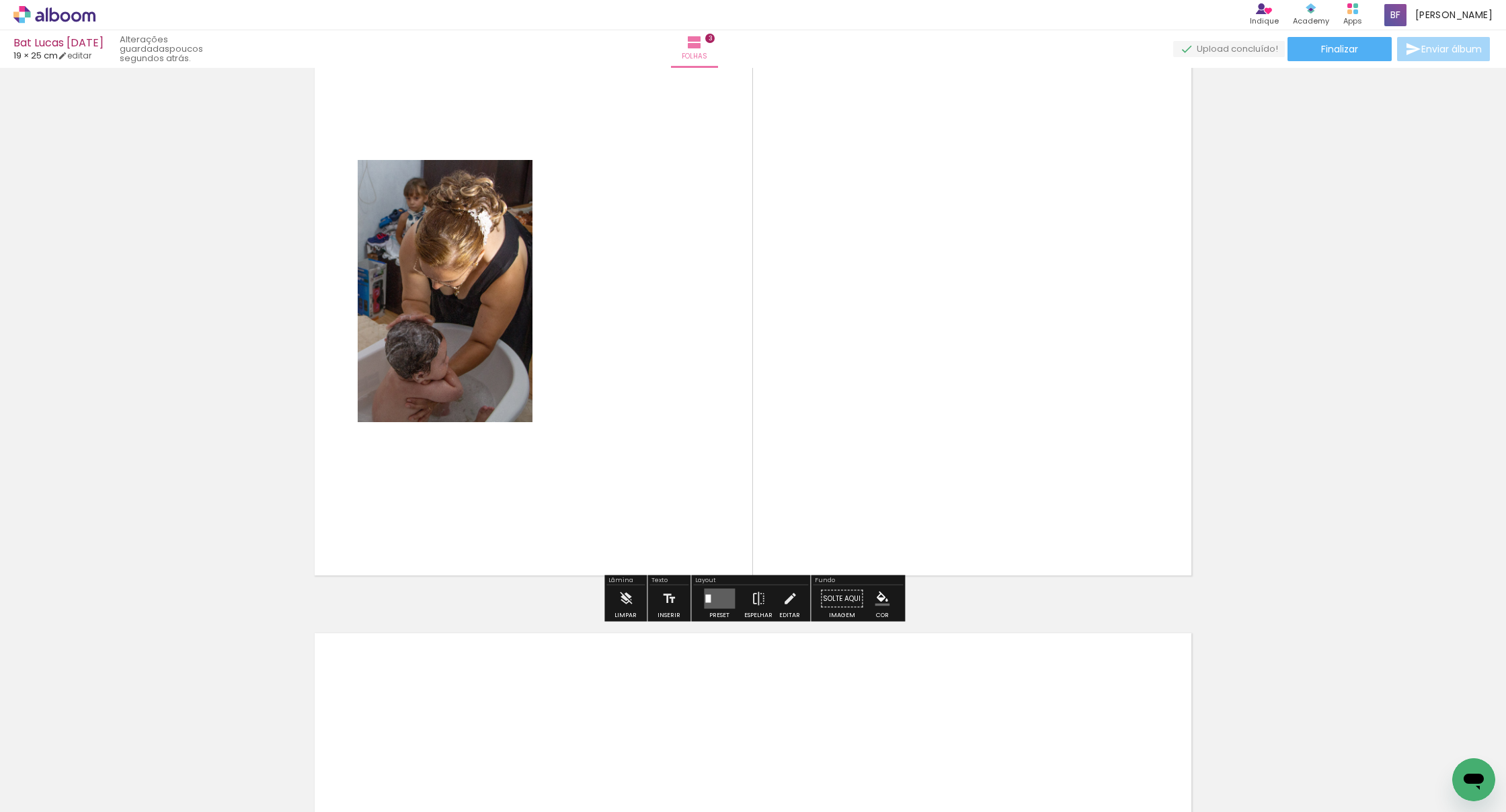
scroll to position [1361, 0]
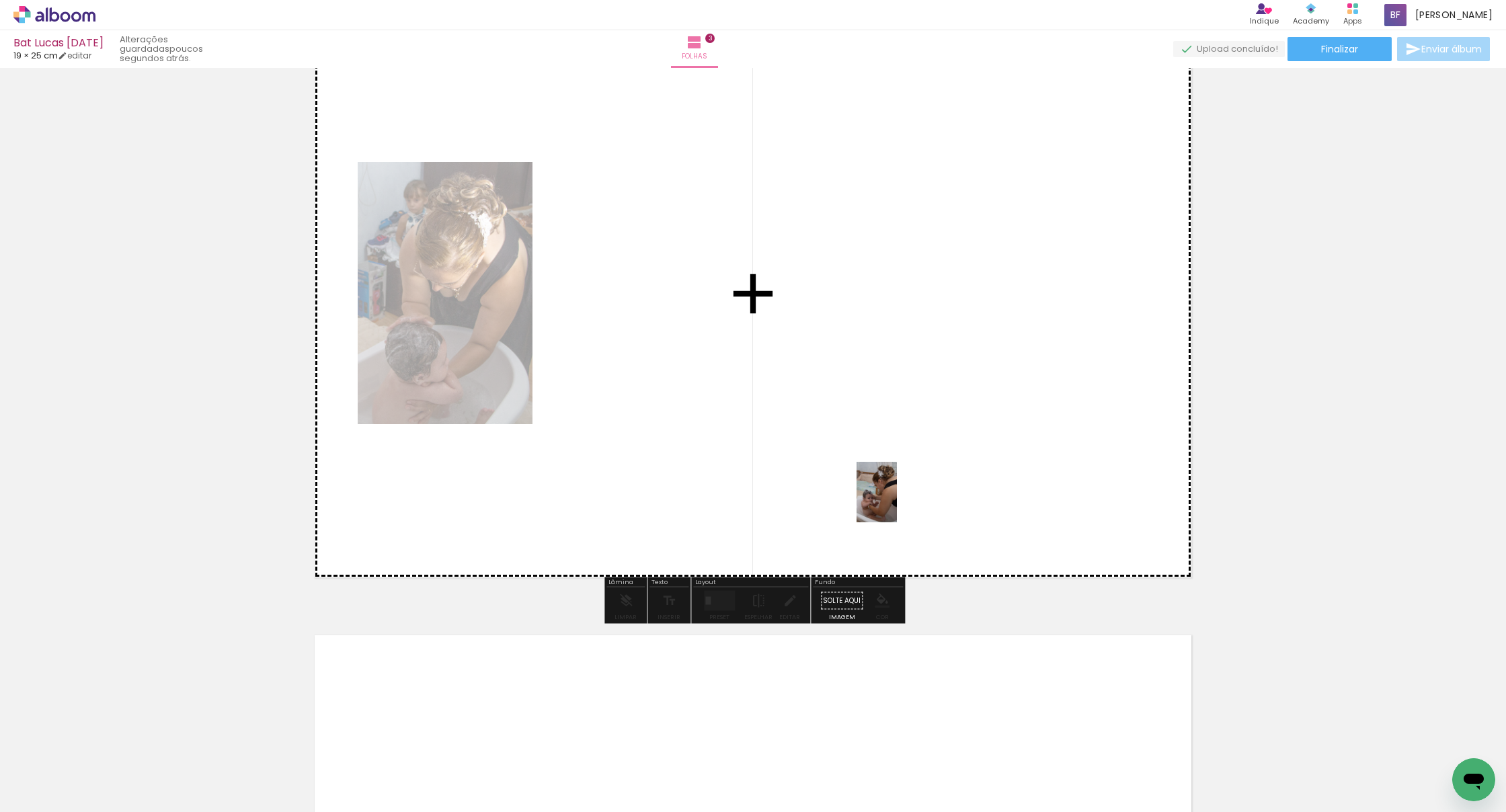
drag, startPoint x: 965, startPoint y: 772, endPoint x: 895, endPoint y: 494, distance: 286.7
click at [895, 494] on quentale-workspace at bounding box center [753, 406] width 1506 height 812
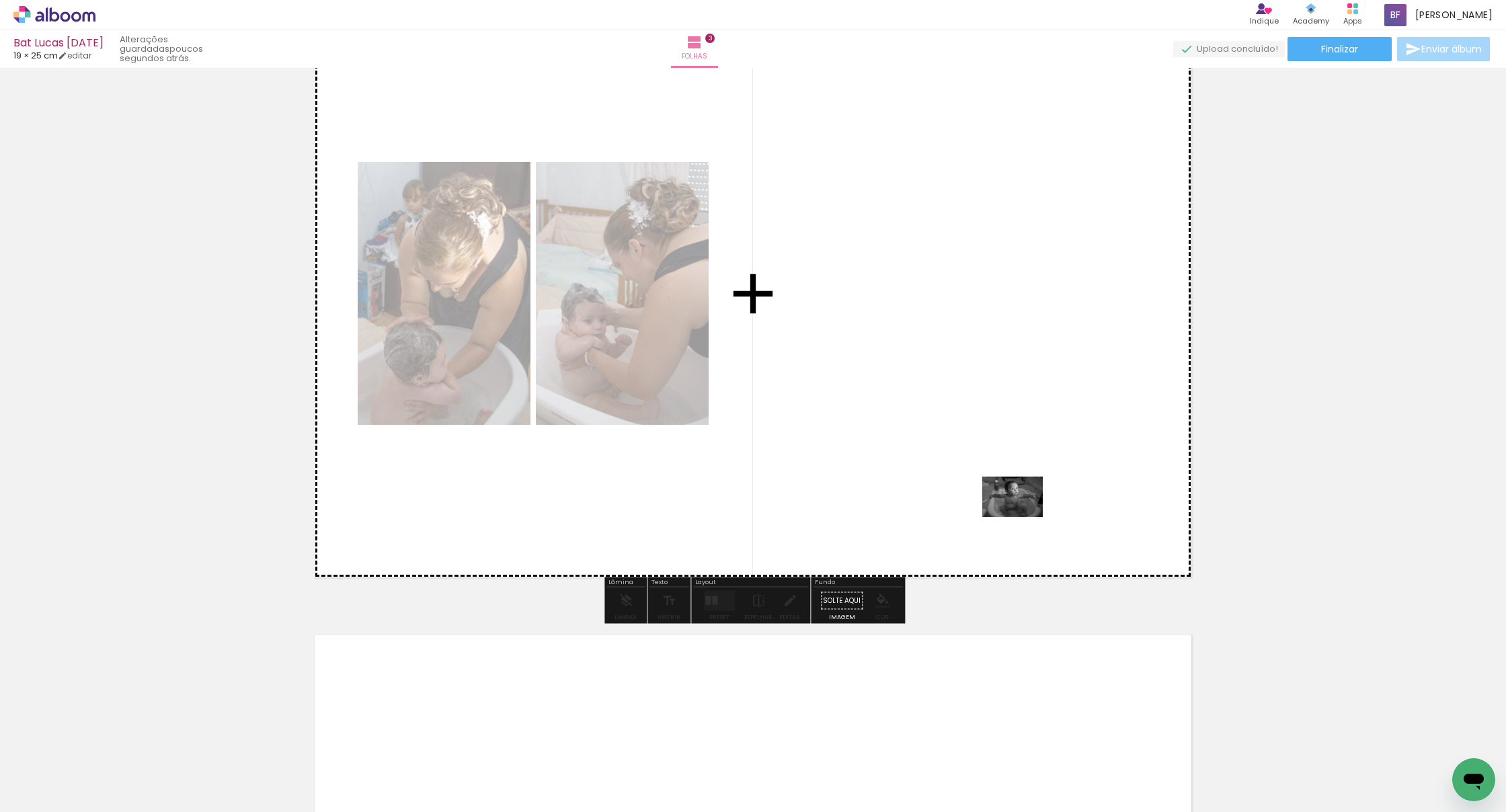
drag, startPoint x: 1044, startPoint y: 758, endPoint x: 1023, endPoint y: 517, distance: 241.9
click at [926, 517] on quentale-workspace at bounding box center [753, 406] width 1506 height 812
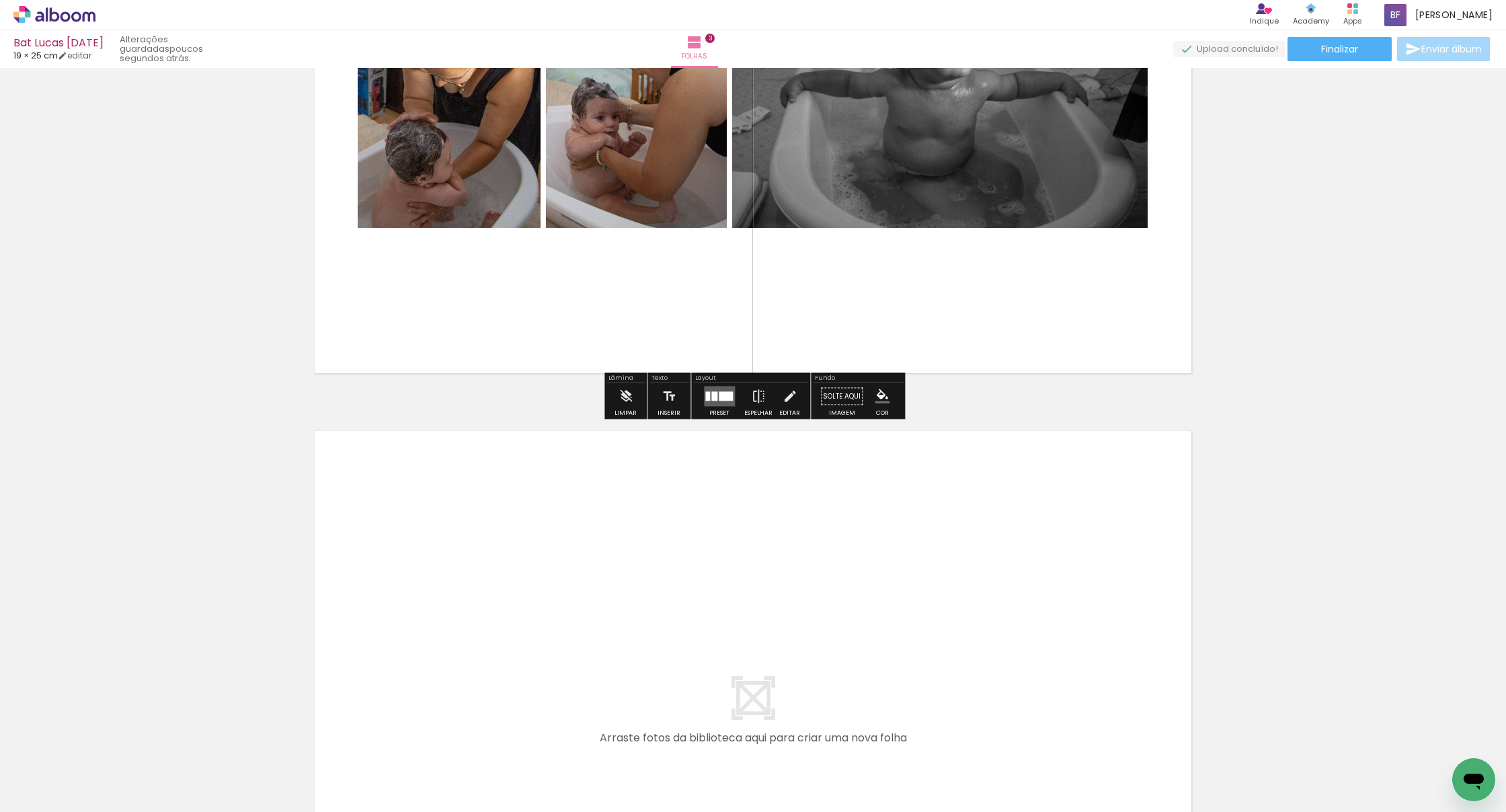
scroll to position [1569, 0]
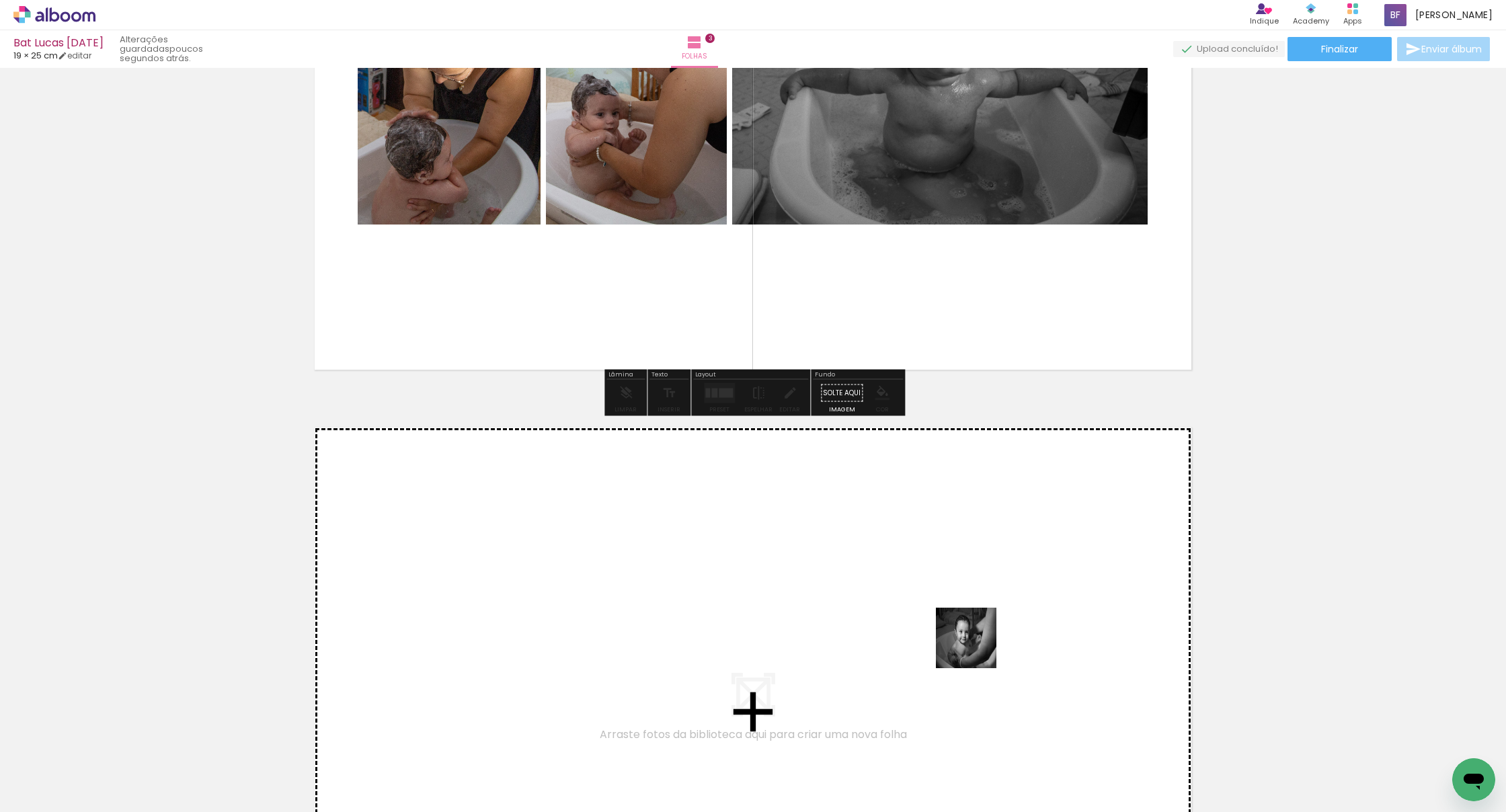
click at [926, 646] on quentale-workspace at bounding box center [753, 406] width 1506 height 812
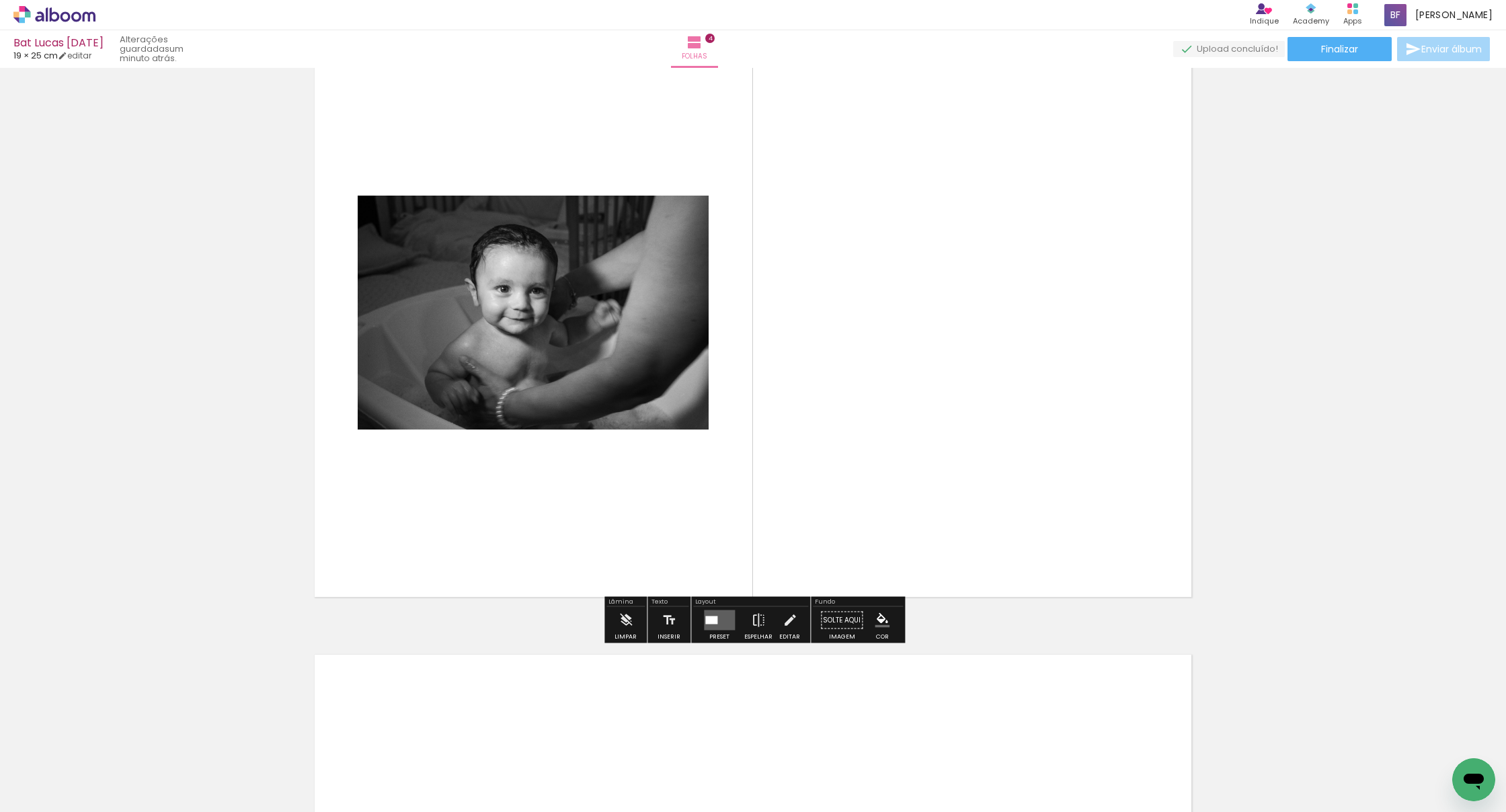
scroll to position [1974, 0]
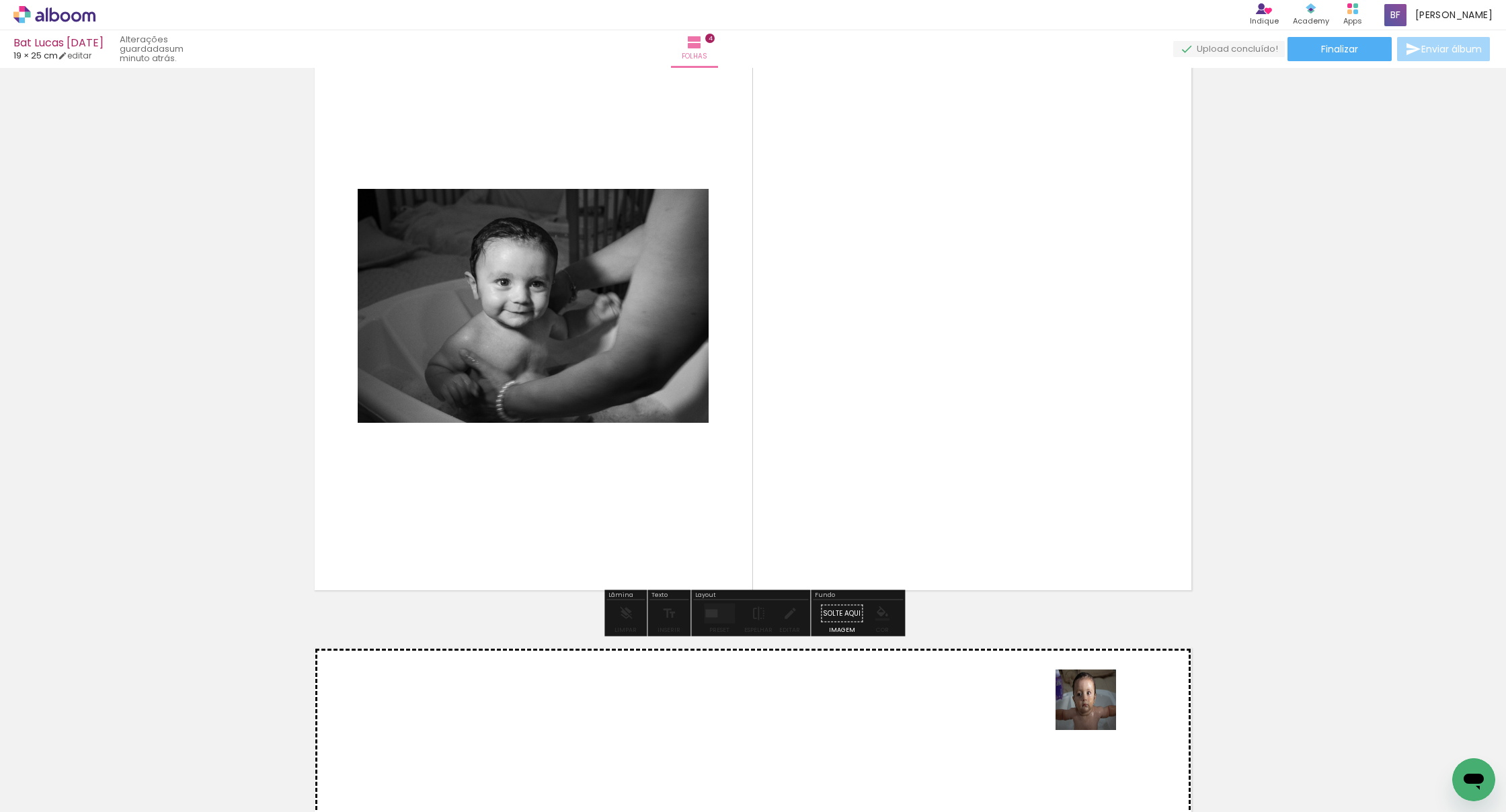
drag, startPoint x: 1096, startPoint y: 710, endPoint x: 1016, endPoint y: 516, distance: 209.8
click at [926, 516] on quentale-workspace at bounding box center [753, 406] width 1506 height 812
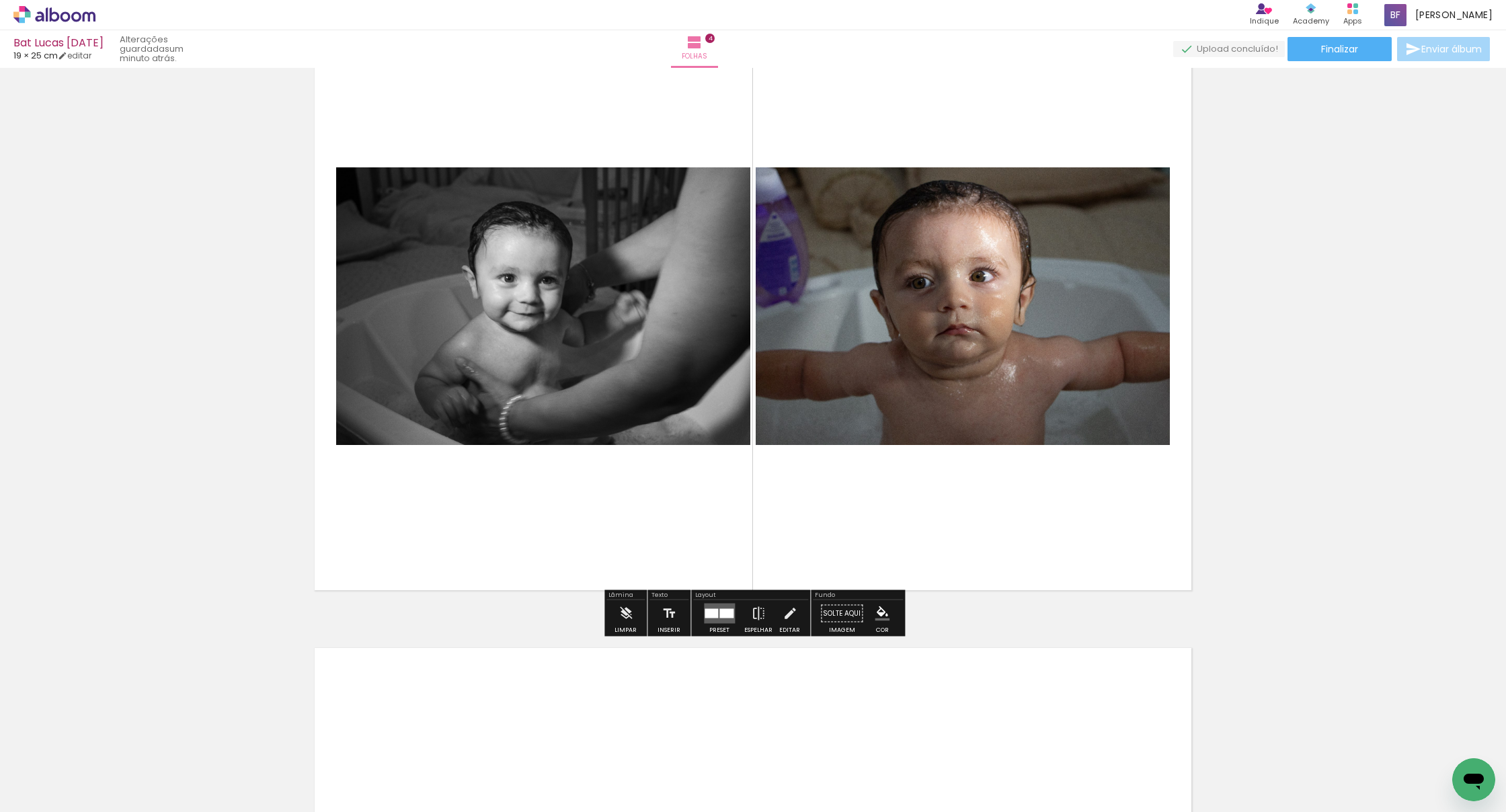
click at [715, 612] on div at bounding box center [711, 613] width 14 height 9
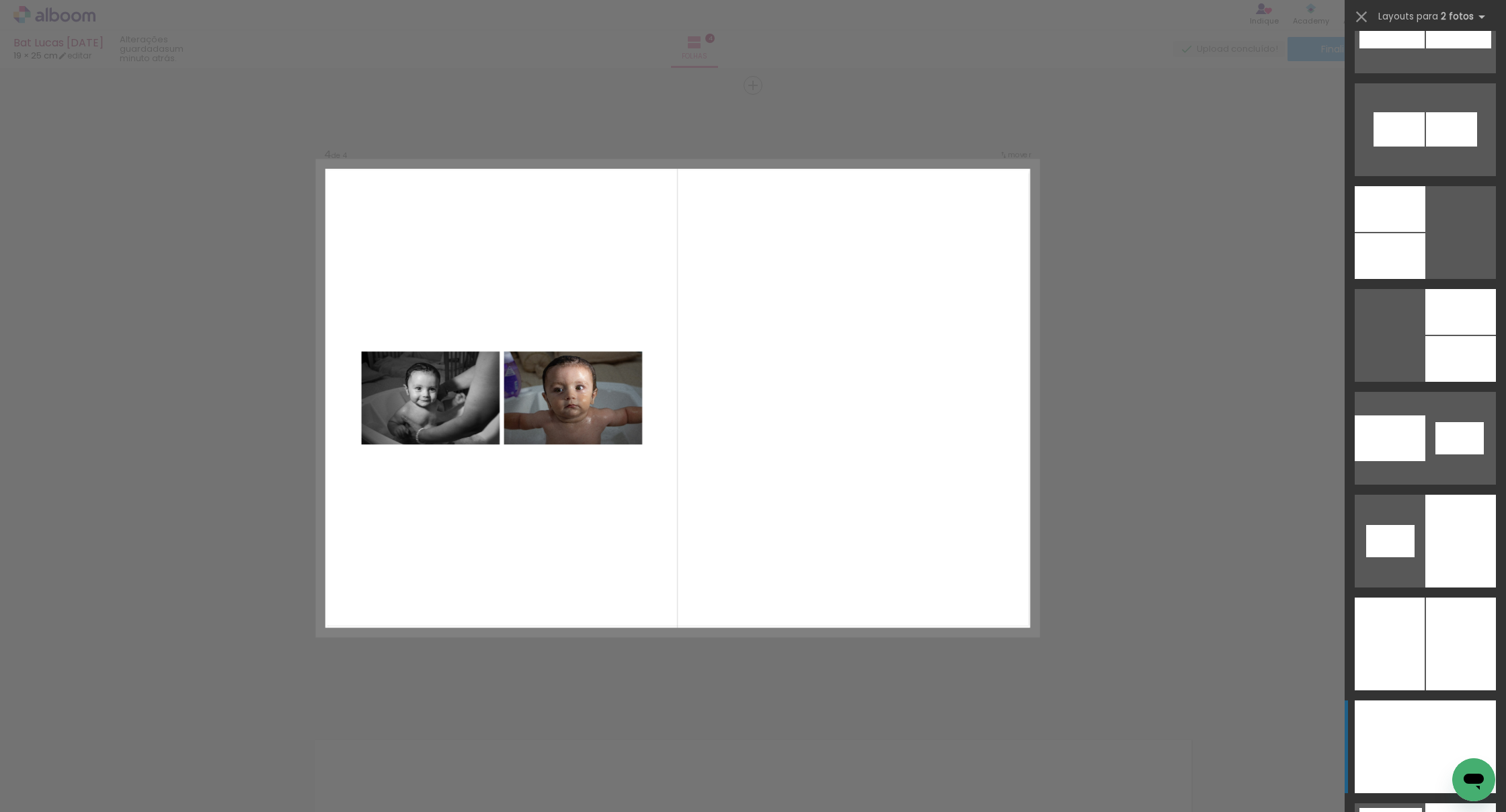
scroll to position [1844, 0]
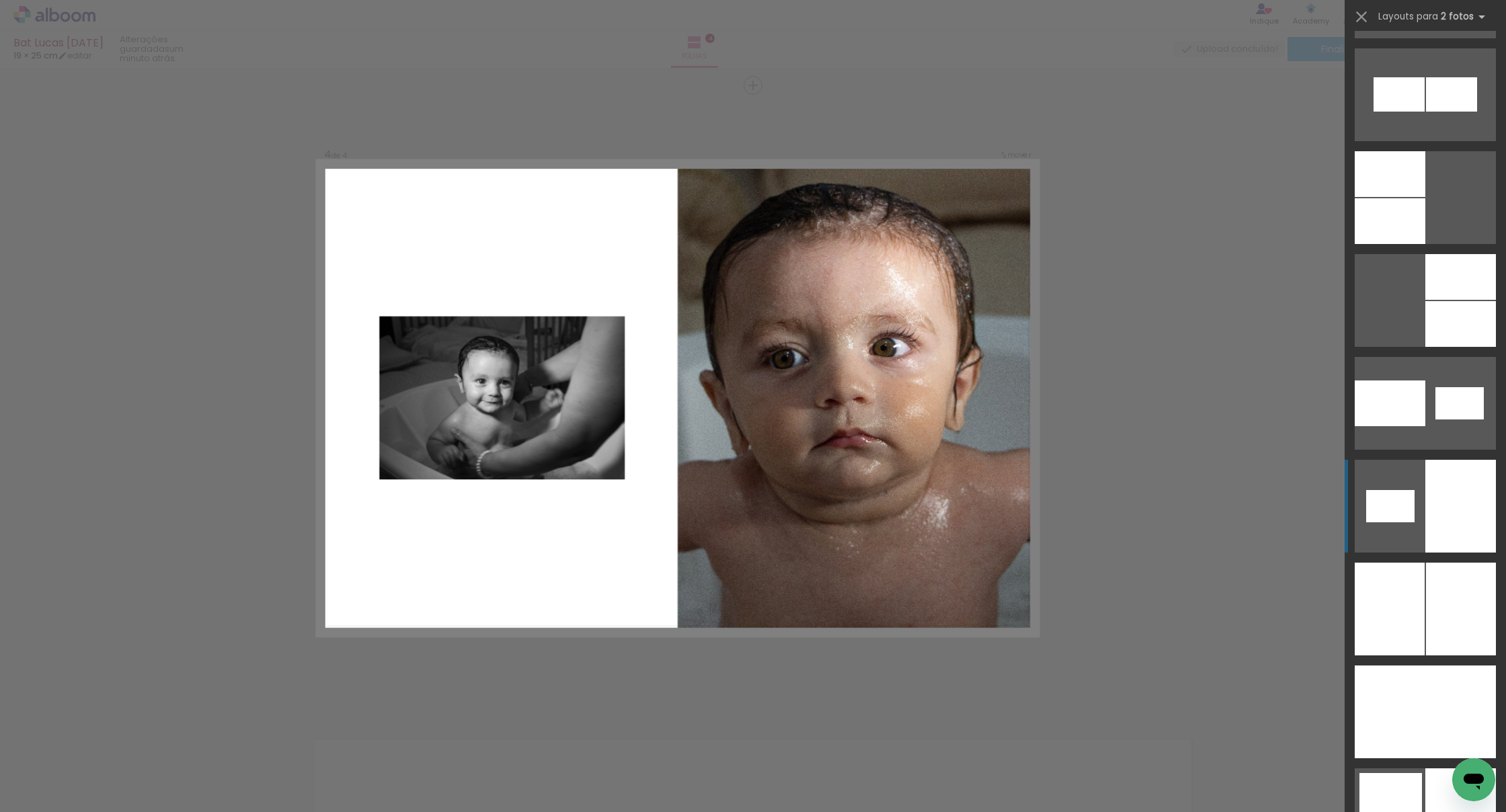
click at [926, 505] on div at bounding box center [1461, 506] width 70 height 93
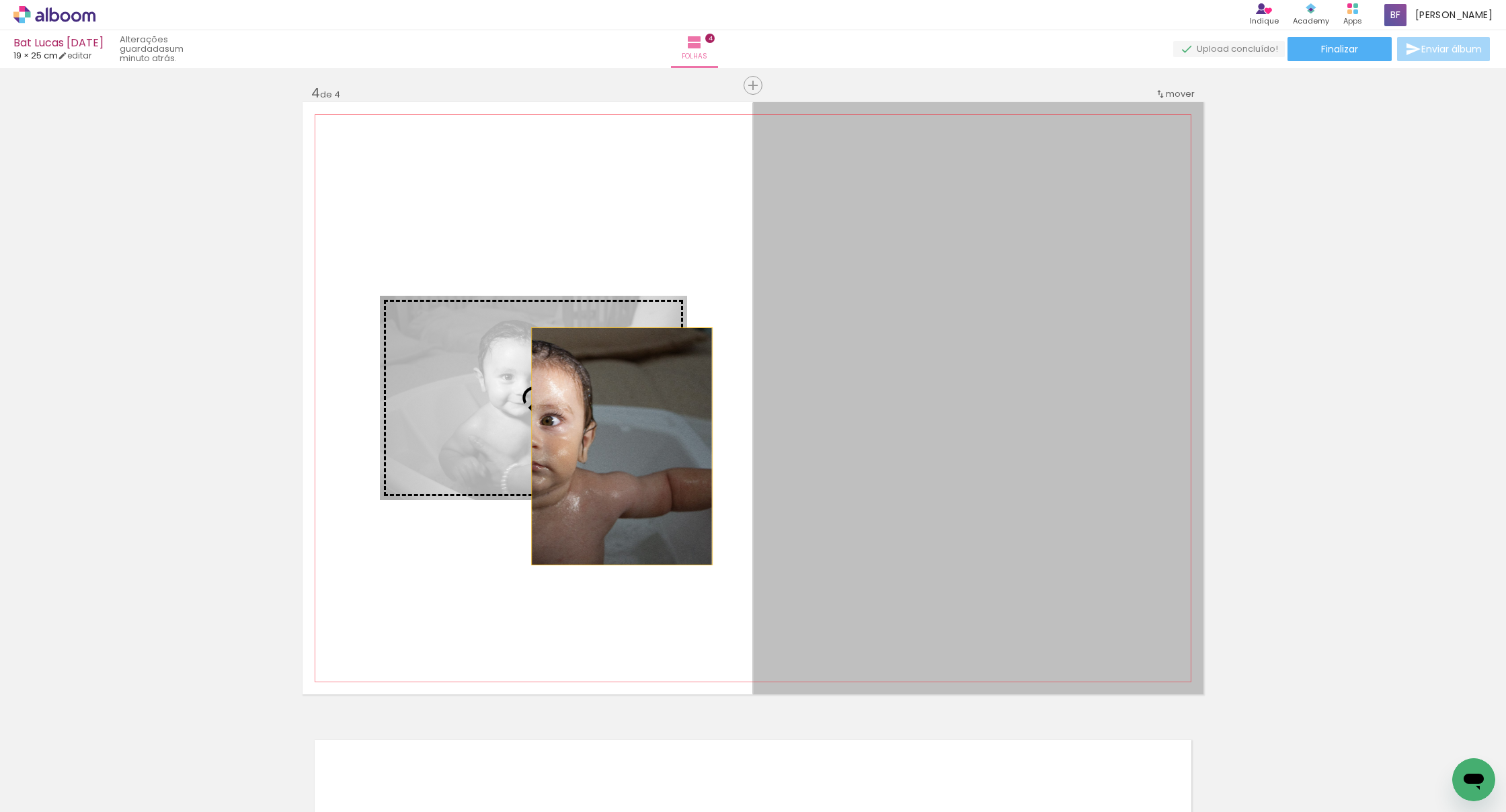
drag, startPoint x: 999, startPoint y: 487, endPoint x: 601, endPoint y: 431, distance: 401.9
click at [0, 0] on slot at bounding box center [0, 0] width 0 height 0
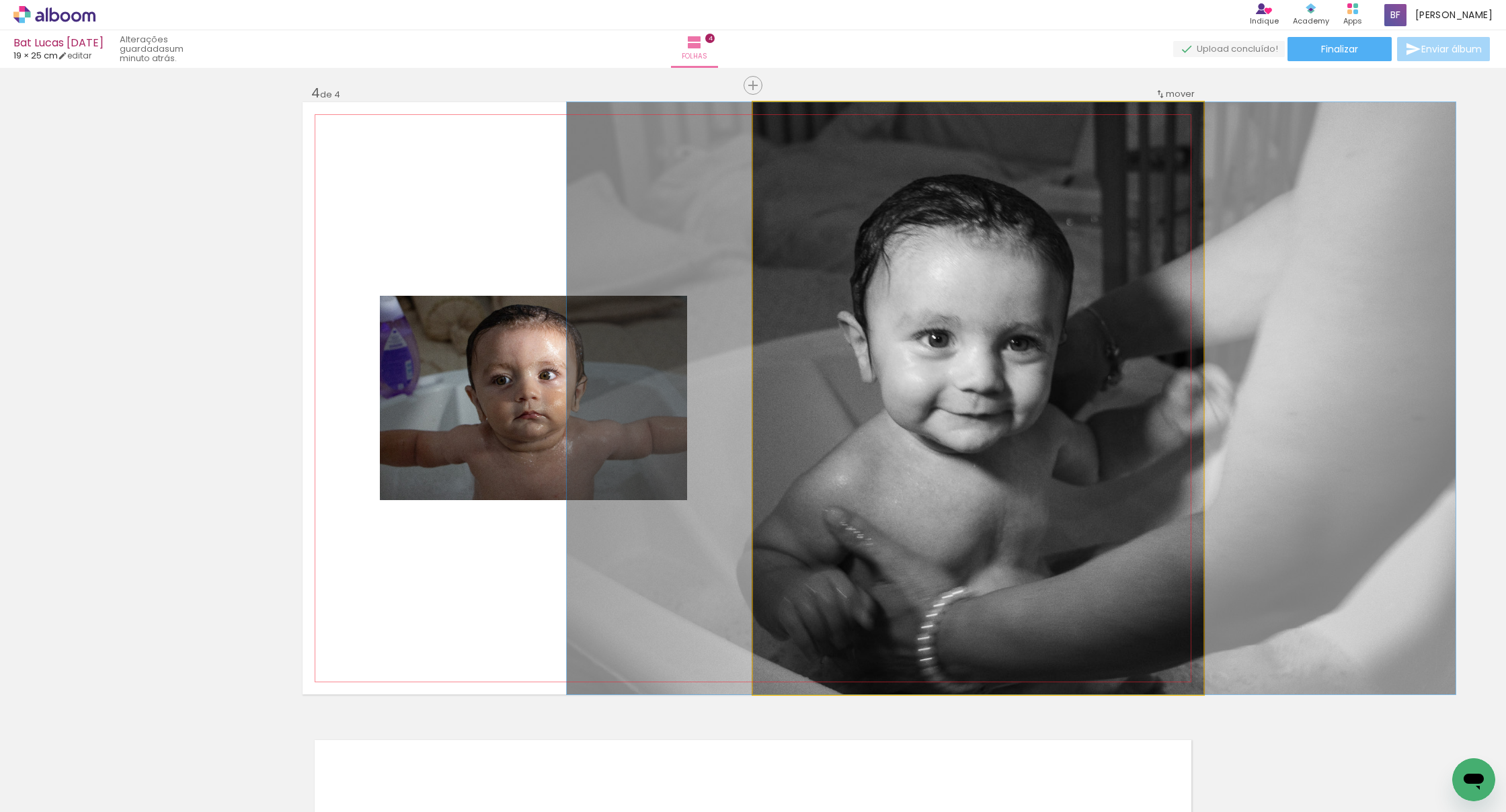
drag, startPoint x: 989, startPoint y: 506, endPoint x: 1021, endPoint y: 507, distance: 32.0
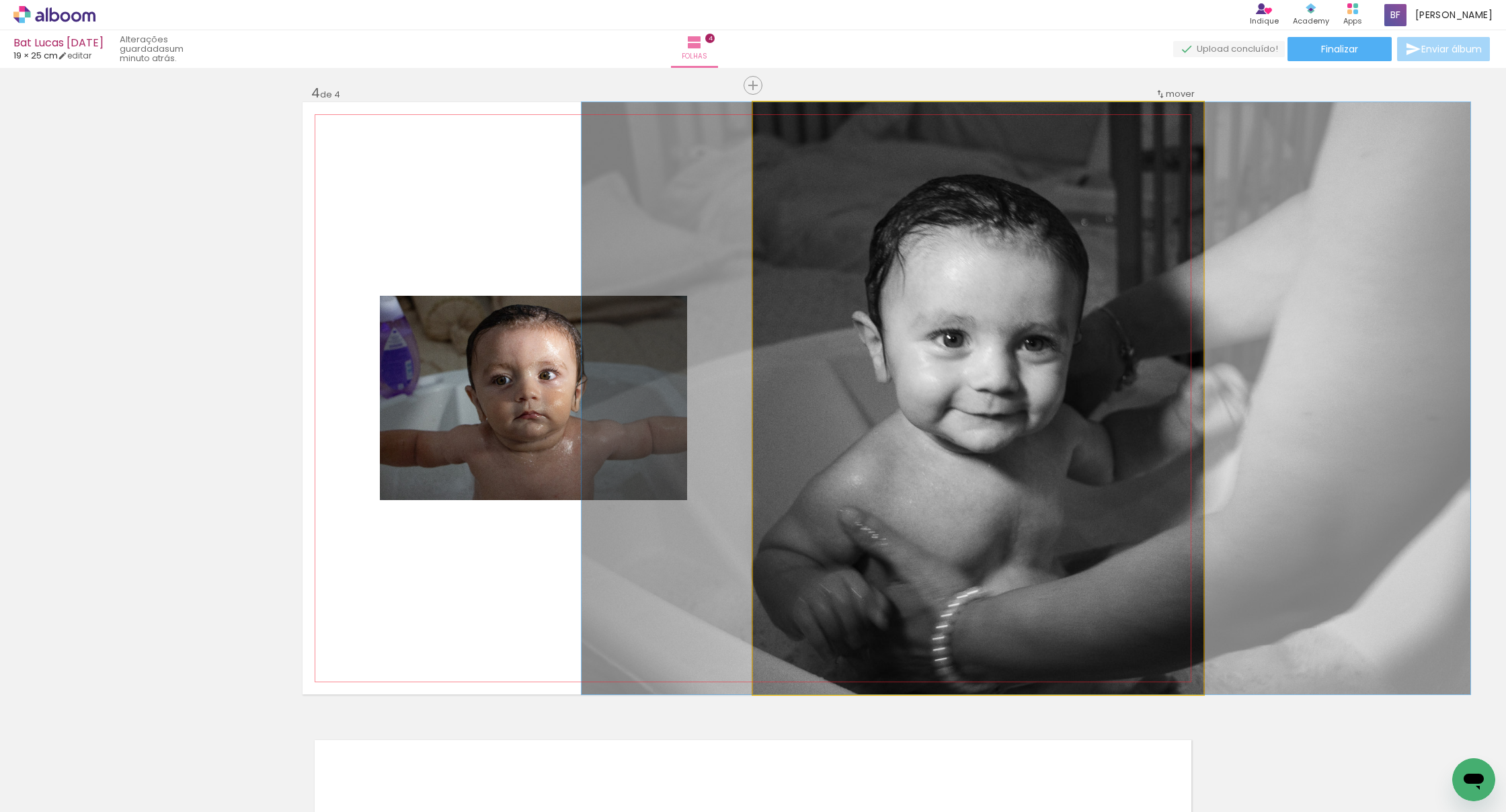
drag, startPoint x: 1023, startPoint y: 507, endPoint x: 1036, endPoint y: 507, distance: 13.0
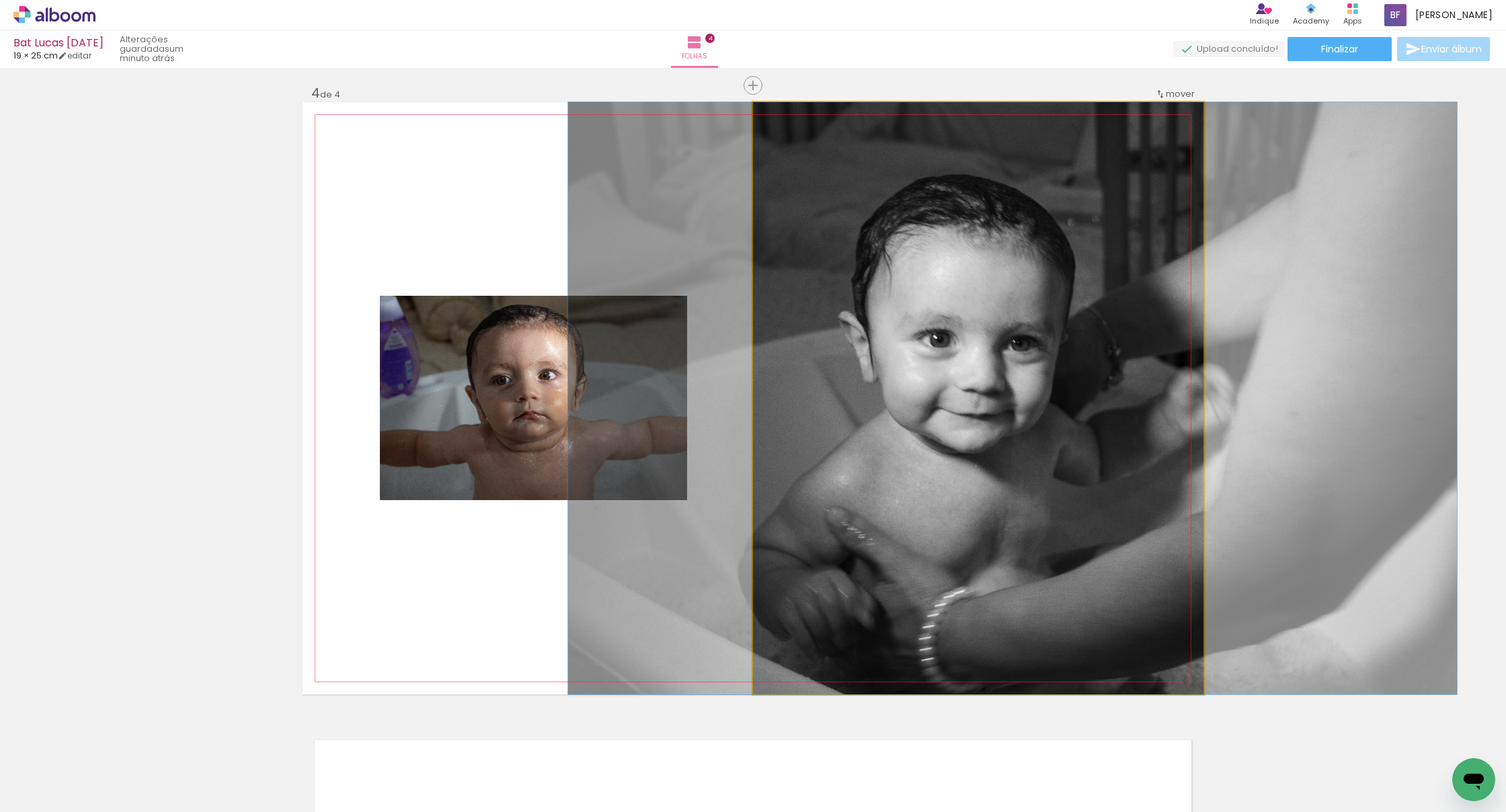
drag, startPoint x: 1036, startPoint y: 507, endPoint x: 1023, endPoint y: 506, distance: 13.0
click at [926, 506] on div at bounding box center [1013, 399] width 889 height 592
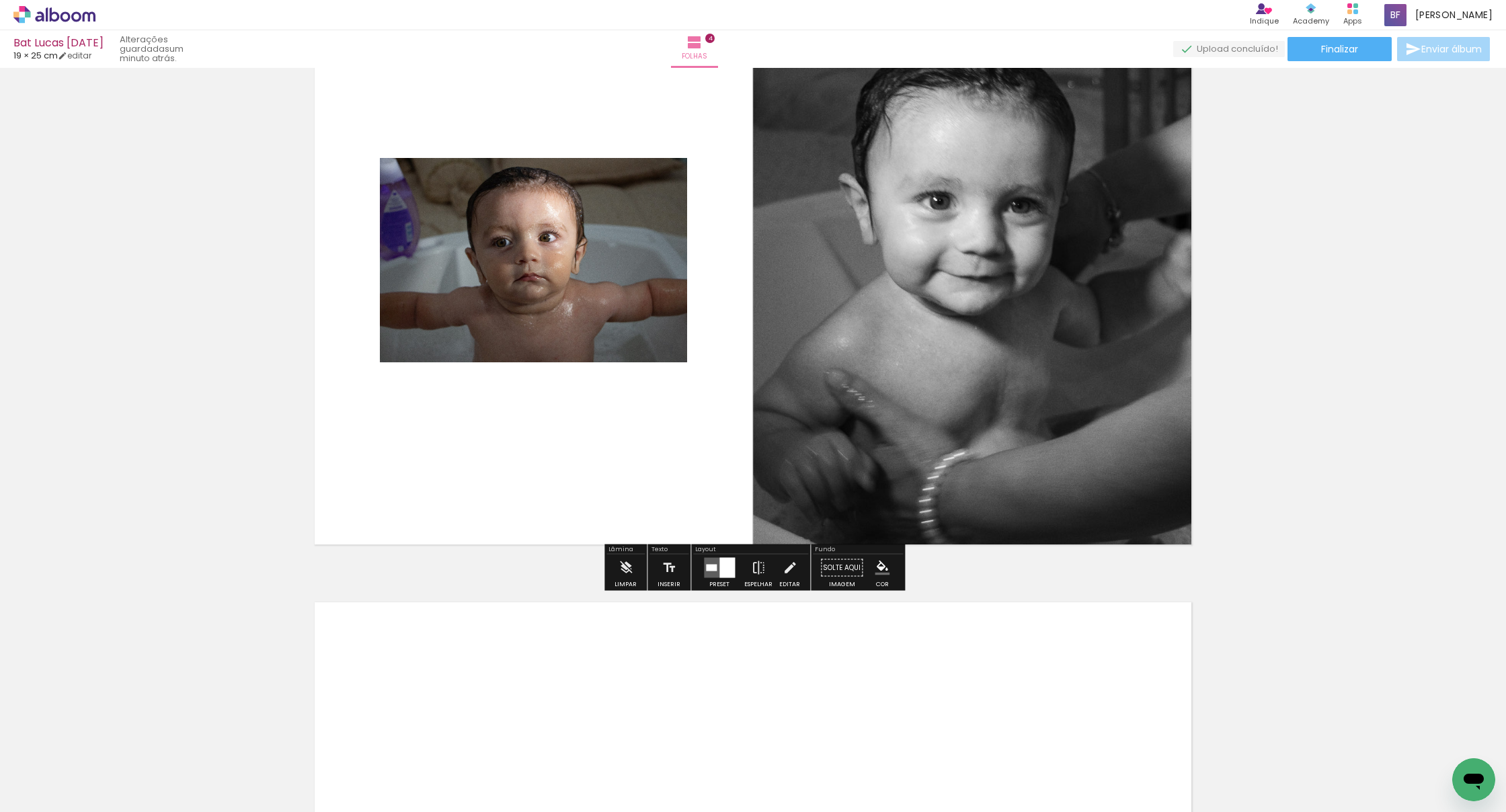
scroll to position [2020, 0]
click at [721, 563] on div at bounding box center [727, 568] width 16 height 20
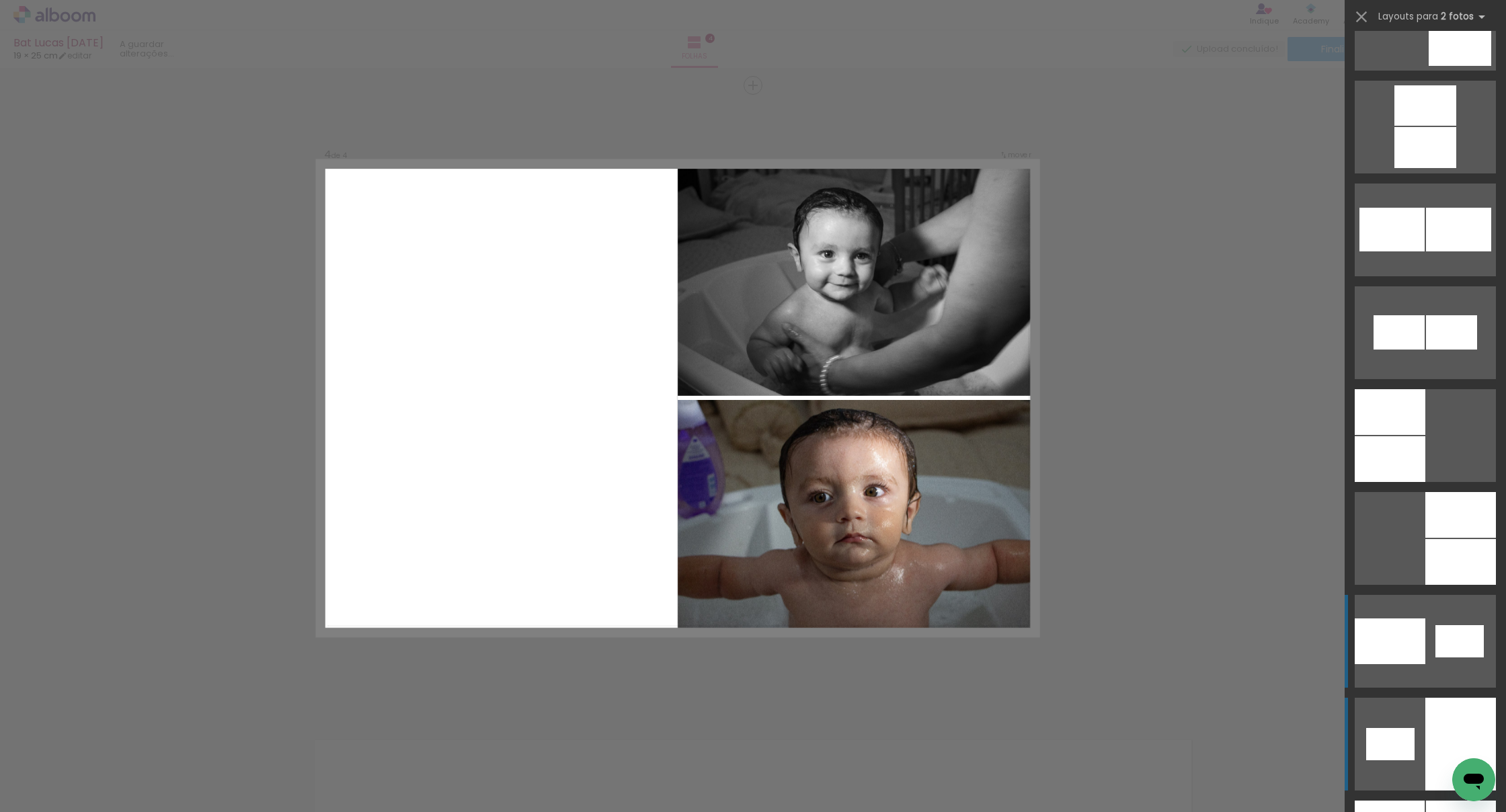
scroll to position [1608, 0]
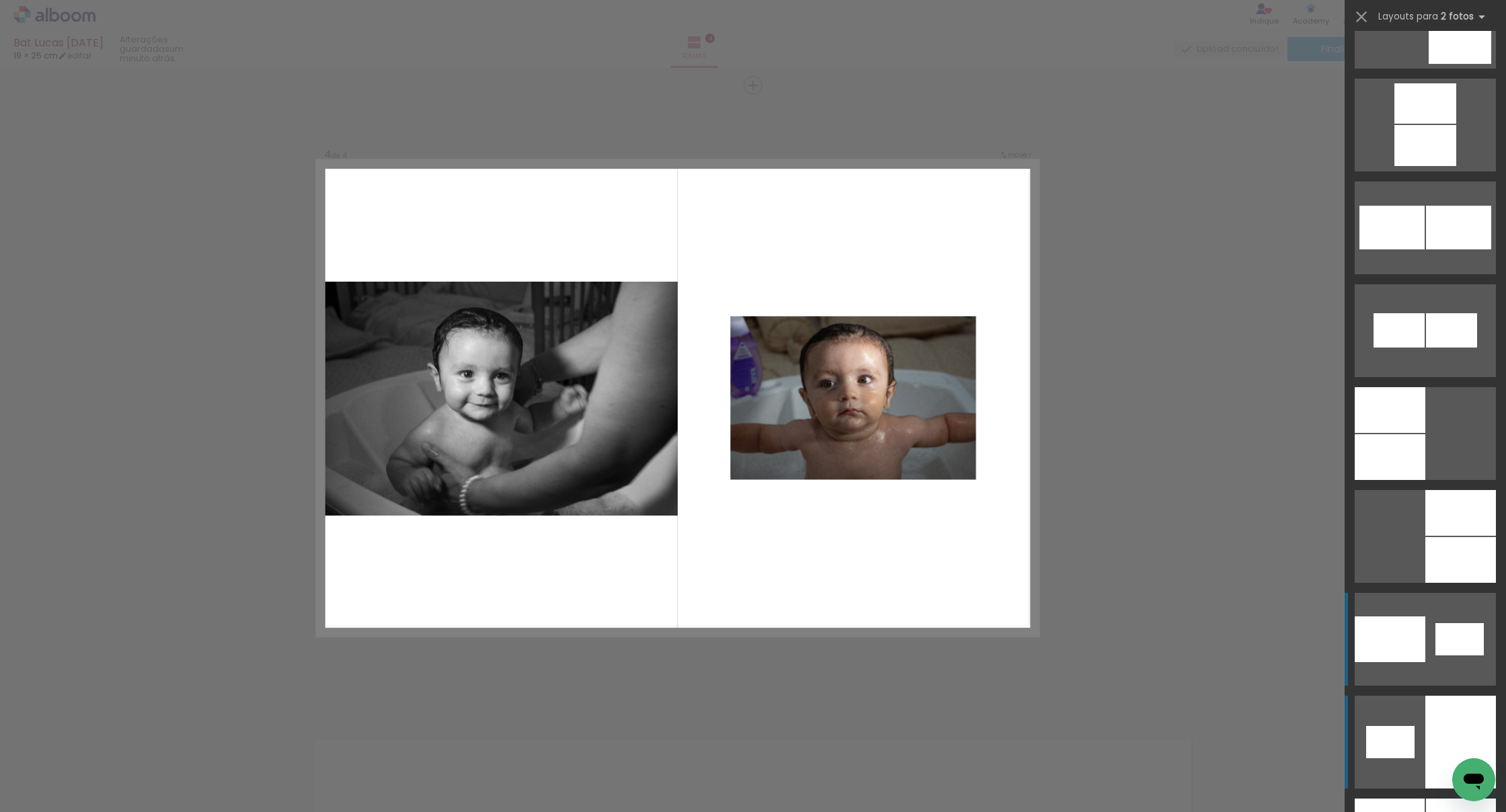
click at [926, 620] on quentale-layouter at bounding box center [1426, 639] width 141 height 93
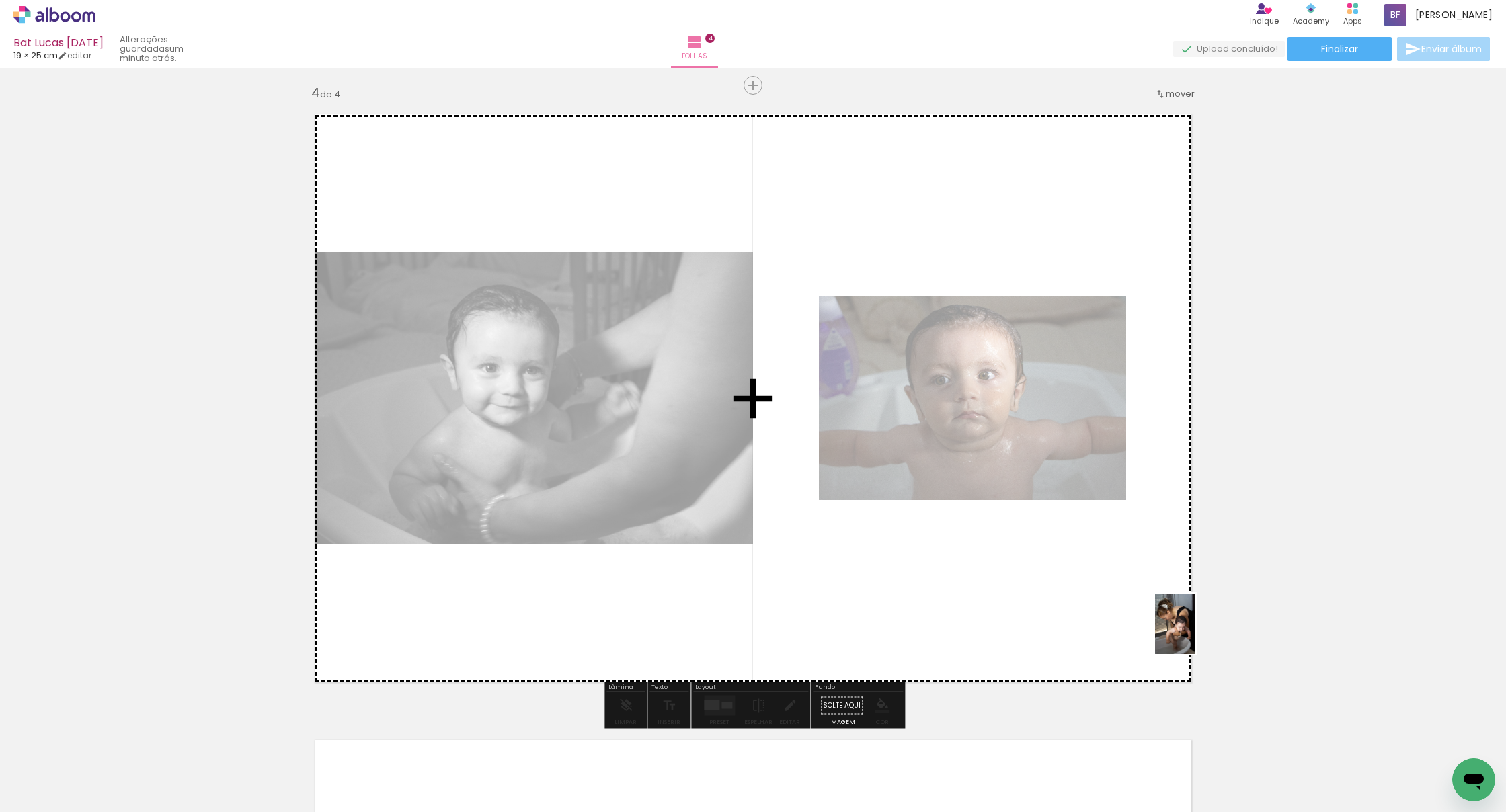
drag, startPoint x: 1269, startPoint y: 763, endPoint x: 1188, endPoint y: 628, distance: 157.4
click at [926, 628] on quentale-workspace at bounding box center [753, 406] width 1506 height 812
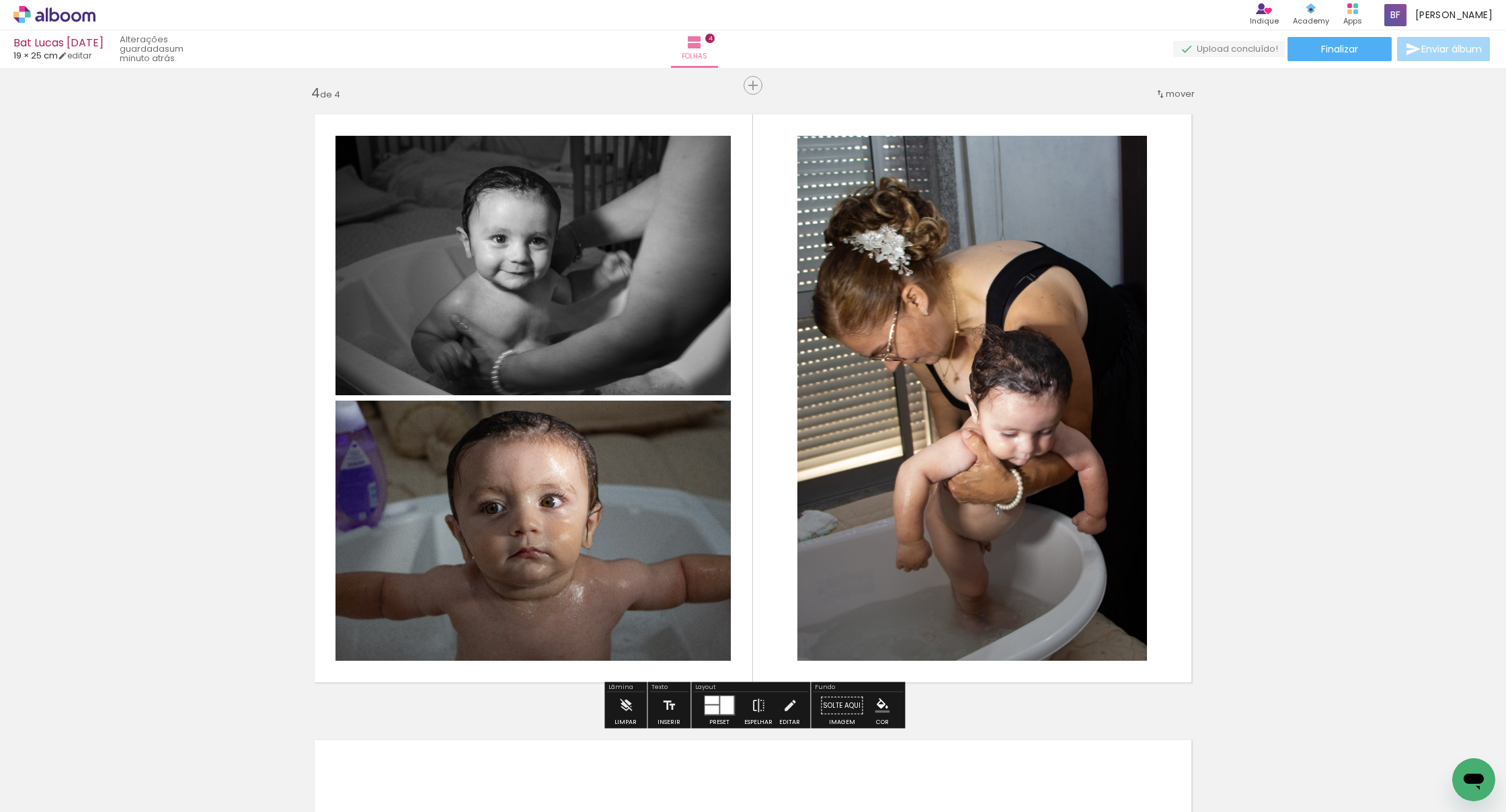
click at [720, 681] on div at bounding box center [726, 705] width 14 height 18
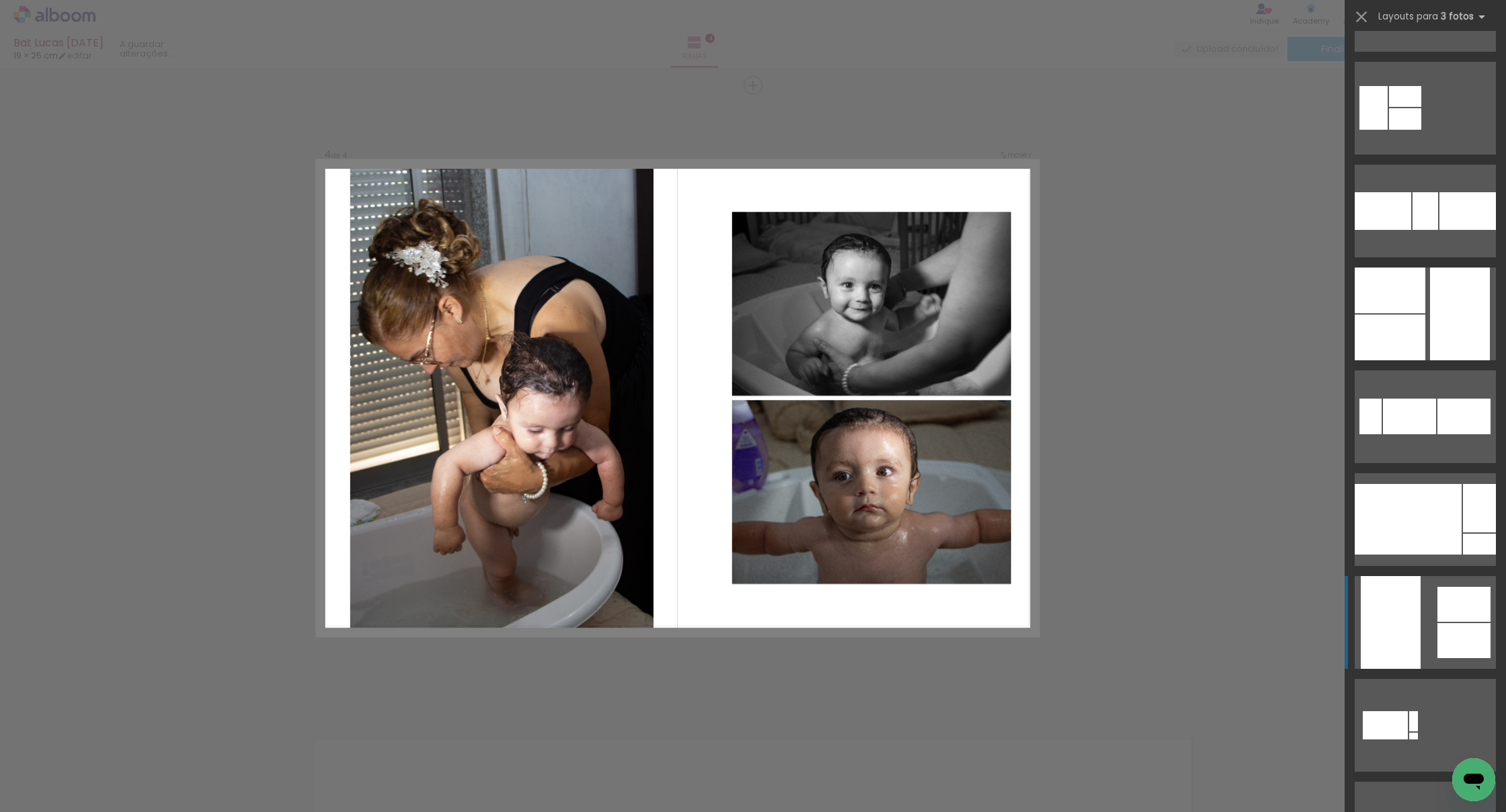
scroll to position [393, 0]
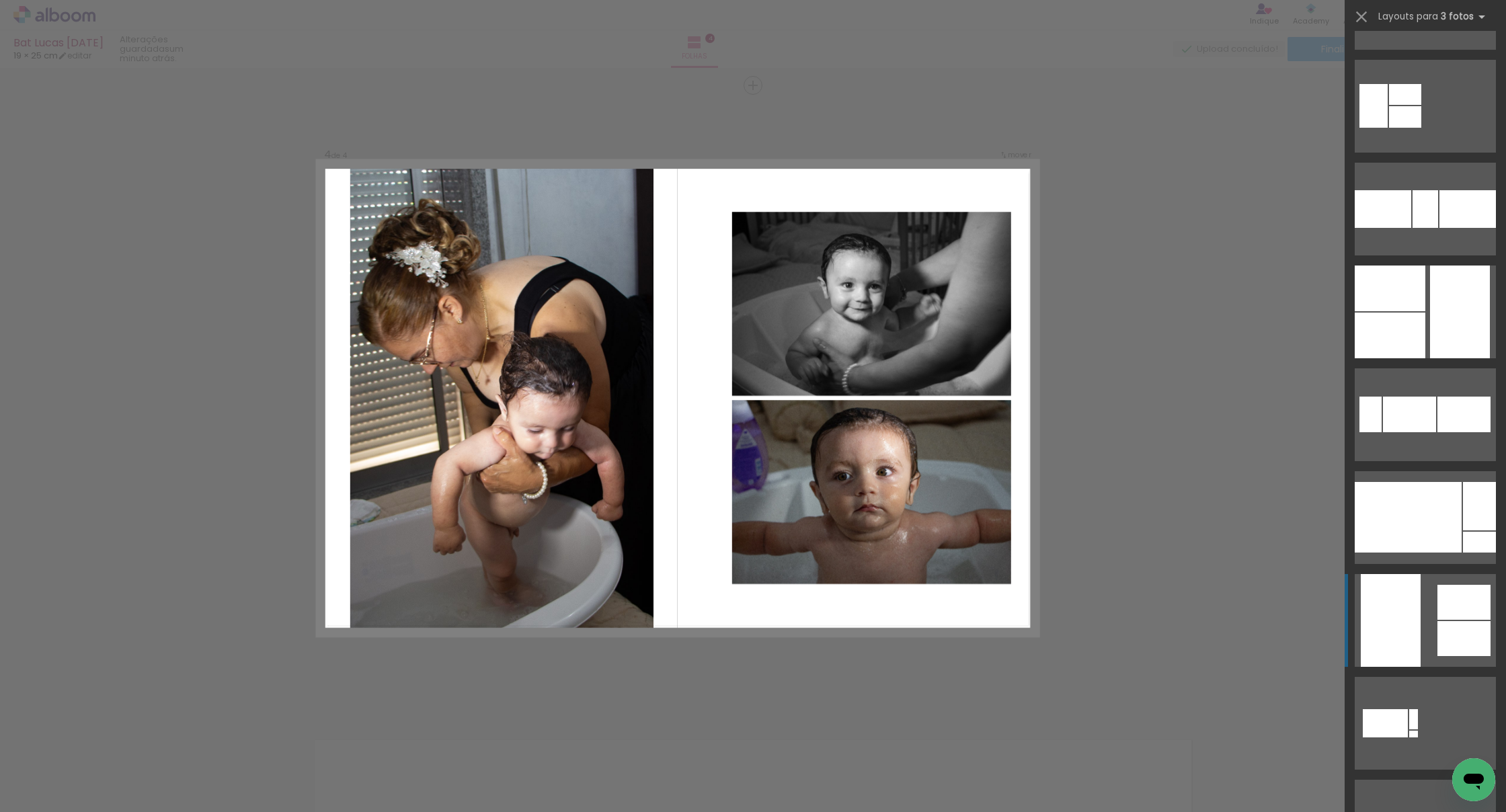
click at [926, 598] on div at bounding box center [1391, 620] width 60 height 93
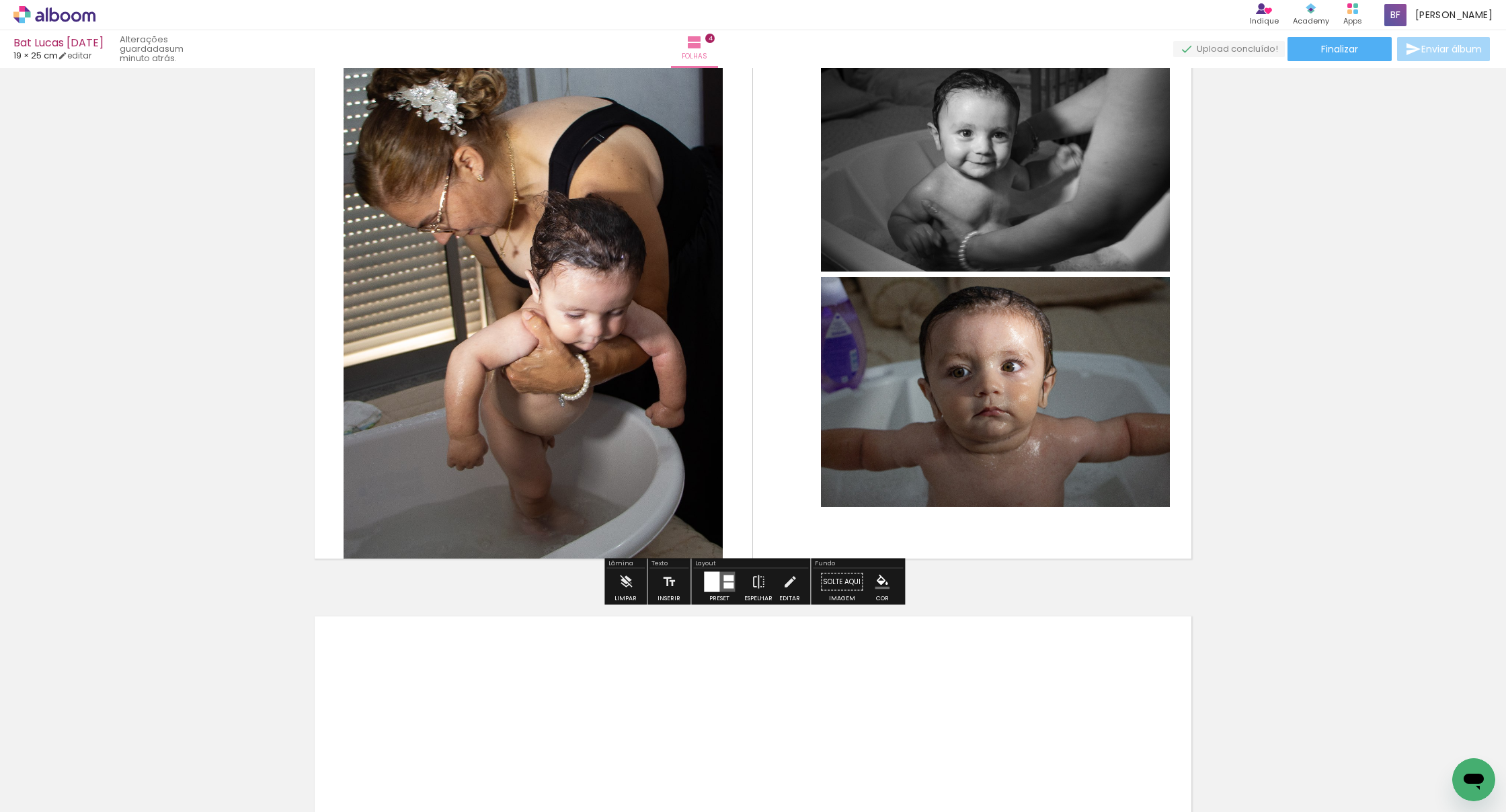
scroll to position [2005, 0]
click at [724, 587] on div at bounding box center [728, 586] width 10 height 6
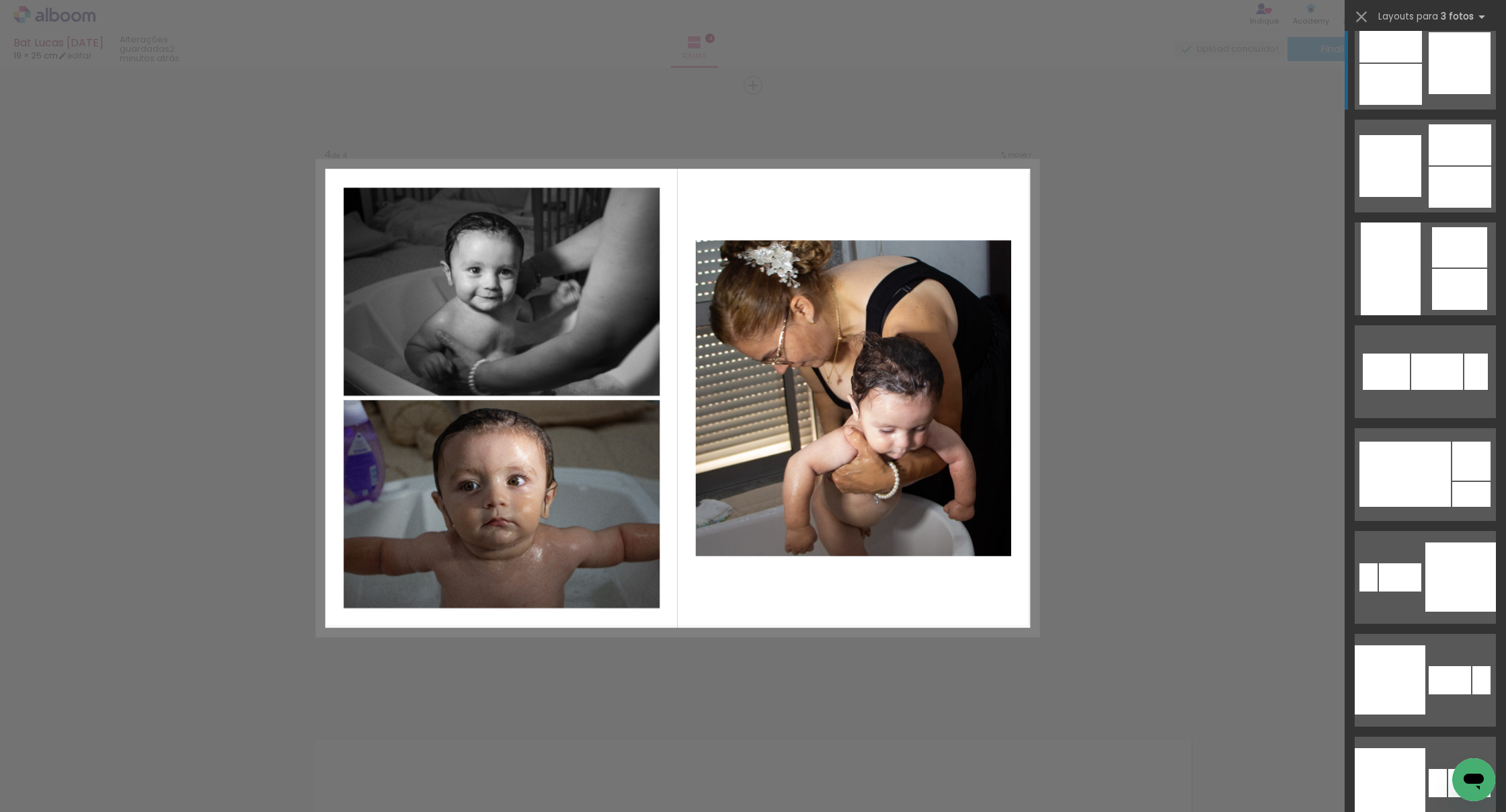
scroll to position [3318, 0]
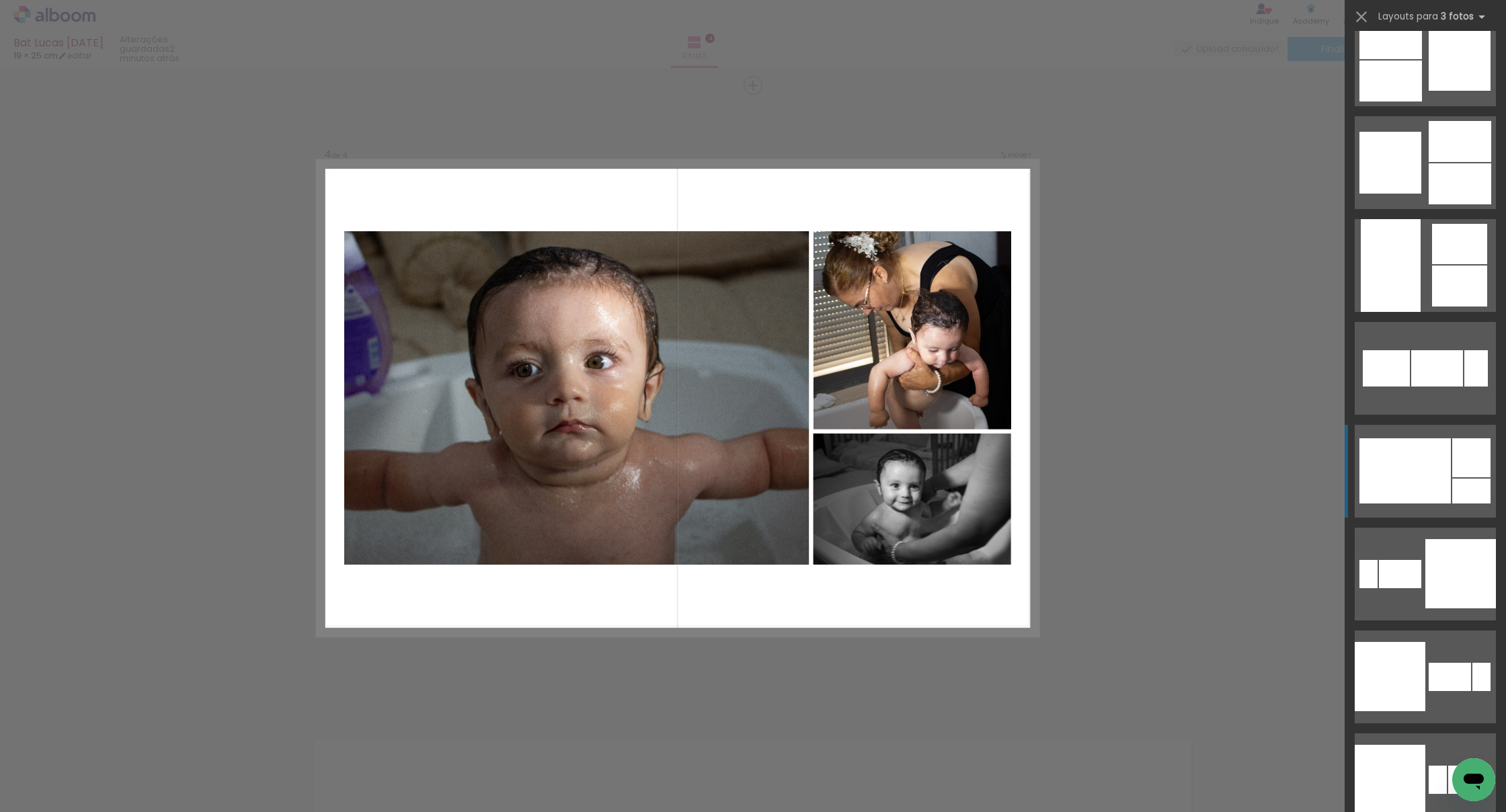
click at [926, 477] on div at bounding box center [1405, 471] width 92 height 65
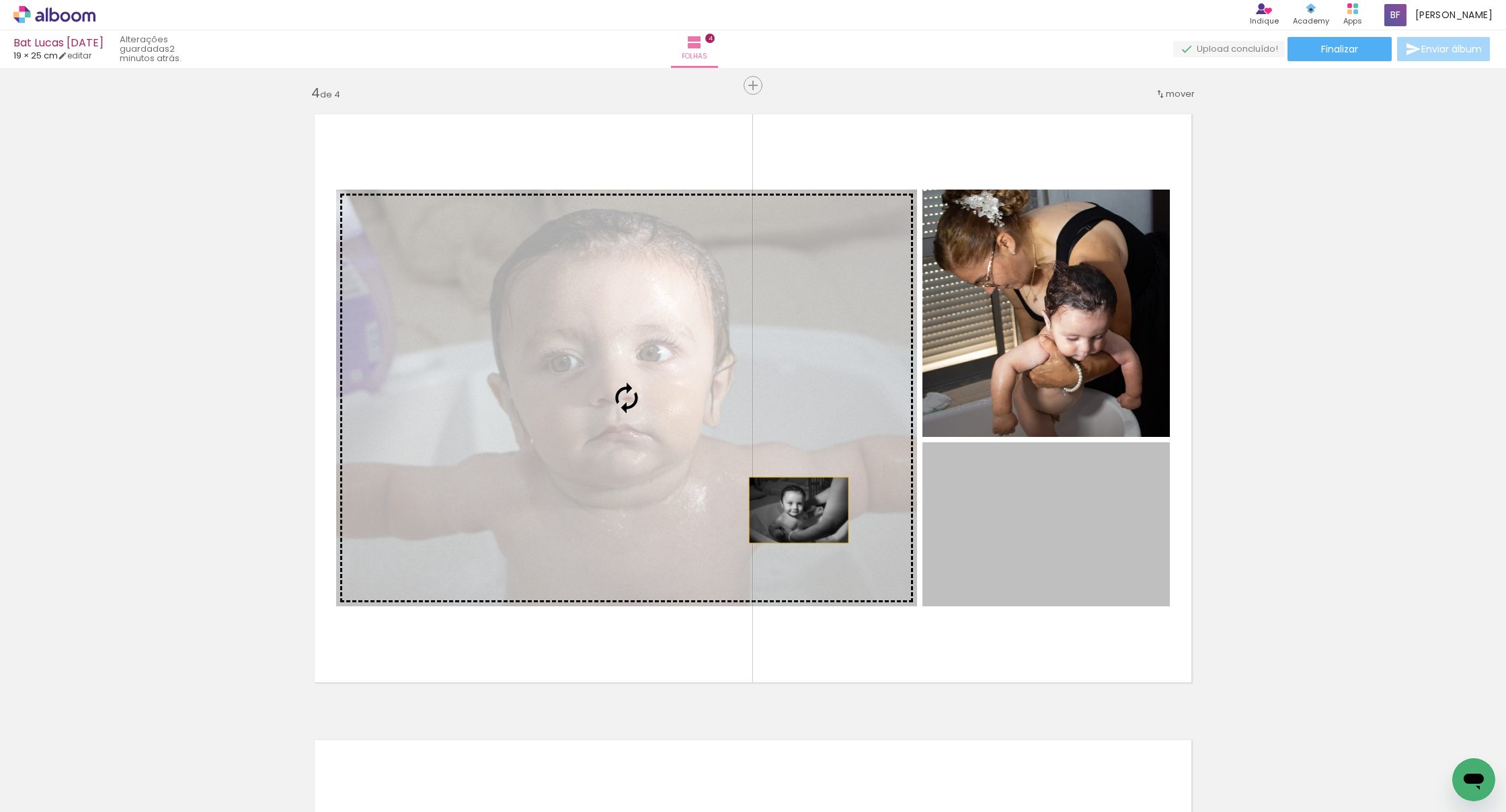
drag, startPoint x: 1075, startPoint y: 551, endPoint x: 787, endPoint y: 507, distance: 291.3
click at [0, 0] on slot at bounding box center [0, 0] width 0 height 0
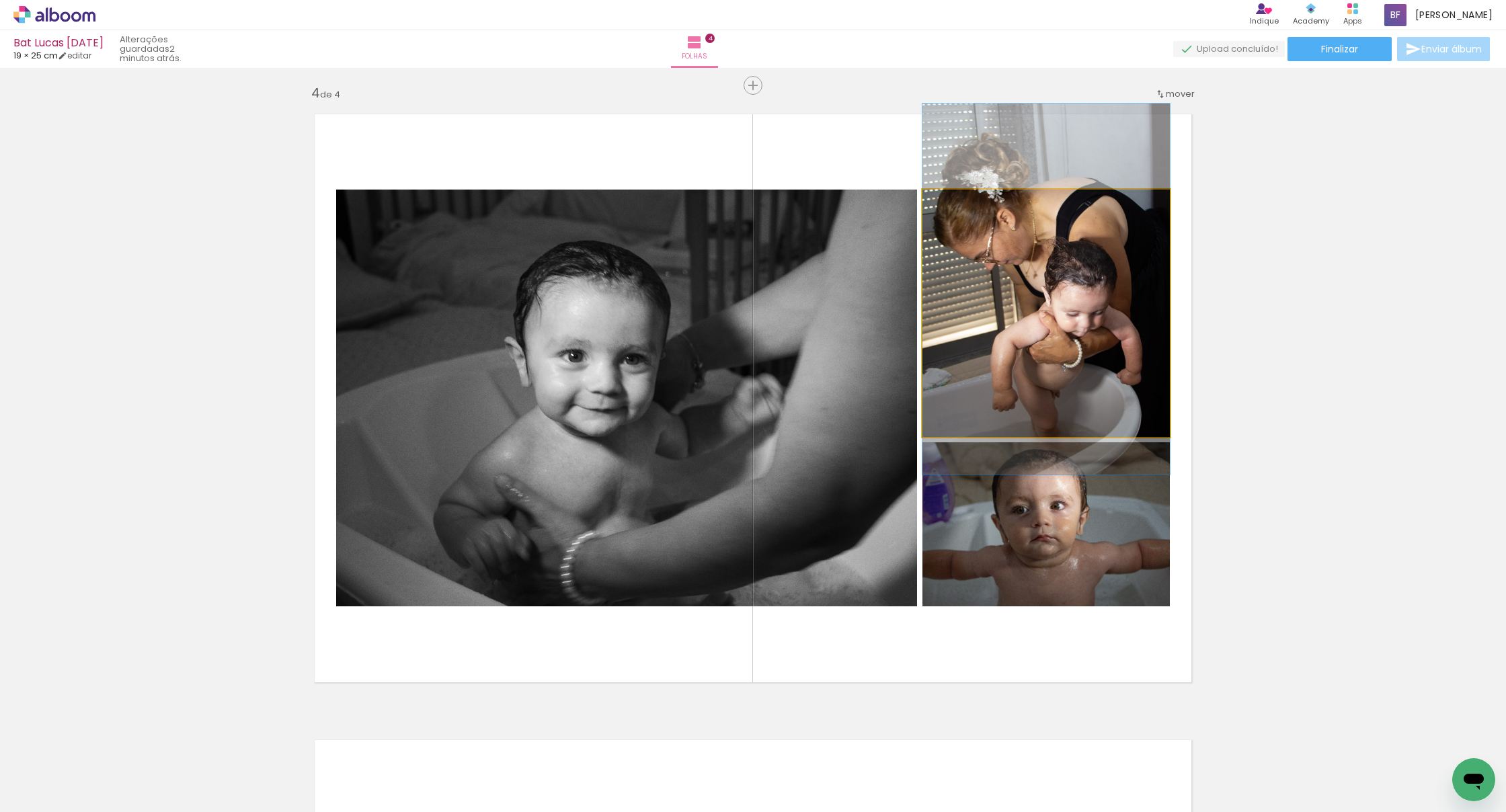
drag, startPoint x: 1040, startPoint y: 391, endPoint x: 1040, endPoint y: 367, distance: 24.0
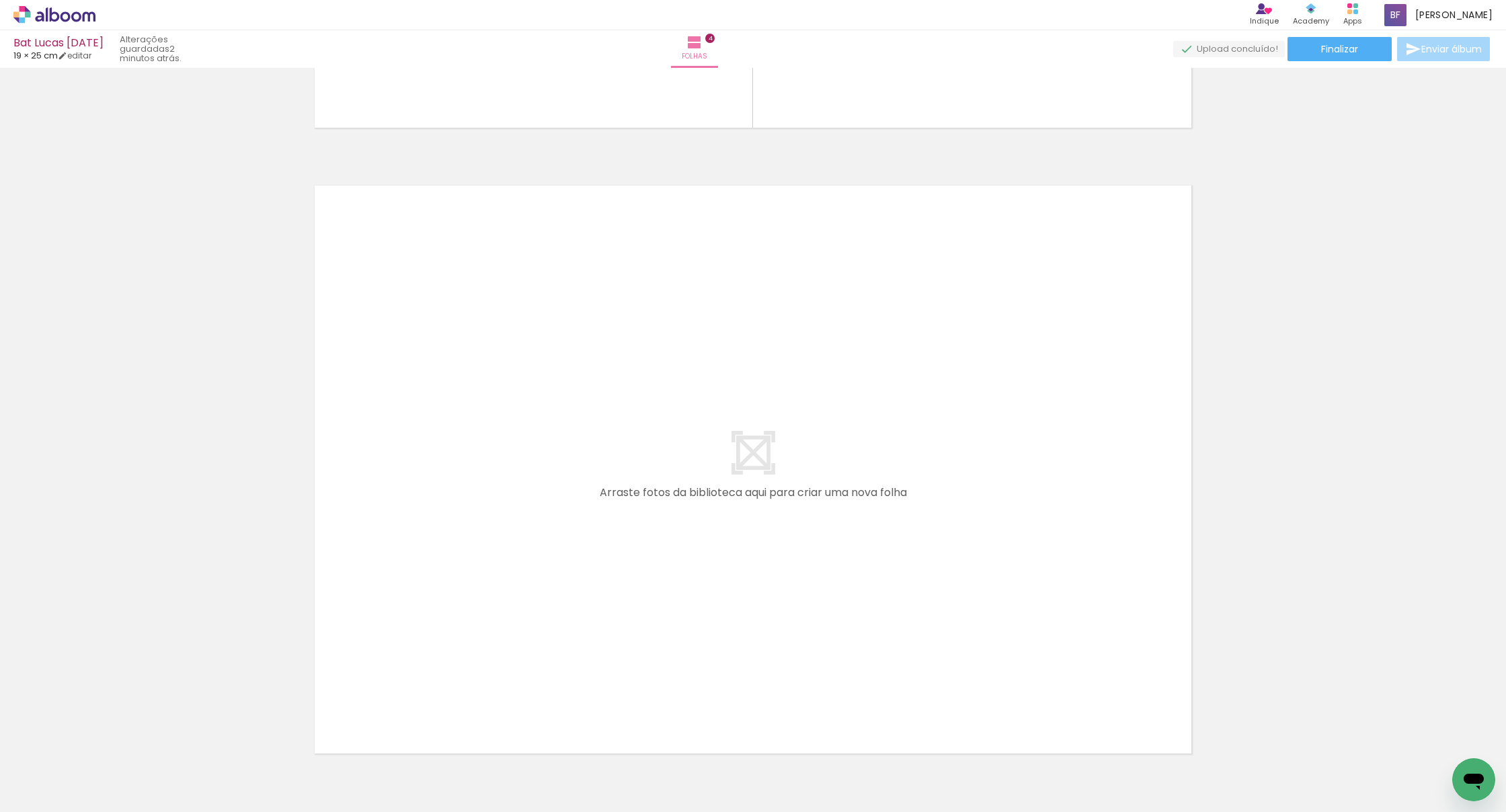
scroll to position [0, 1004]
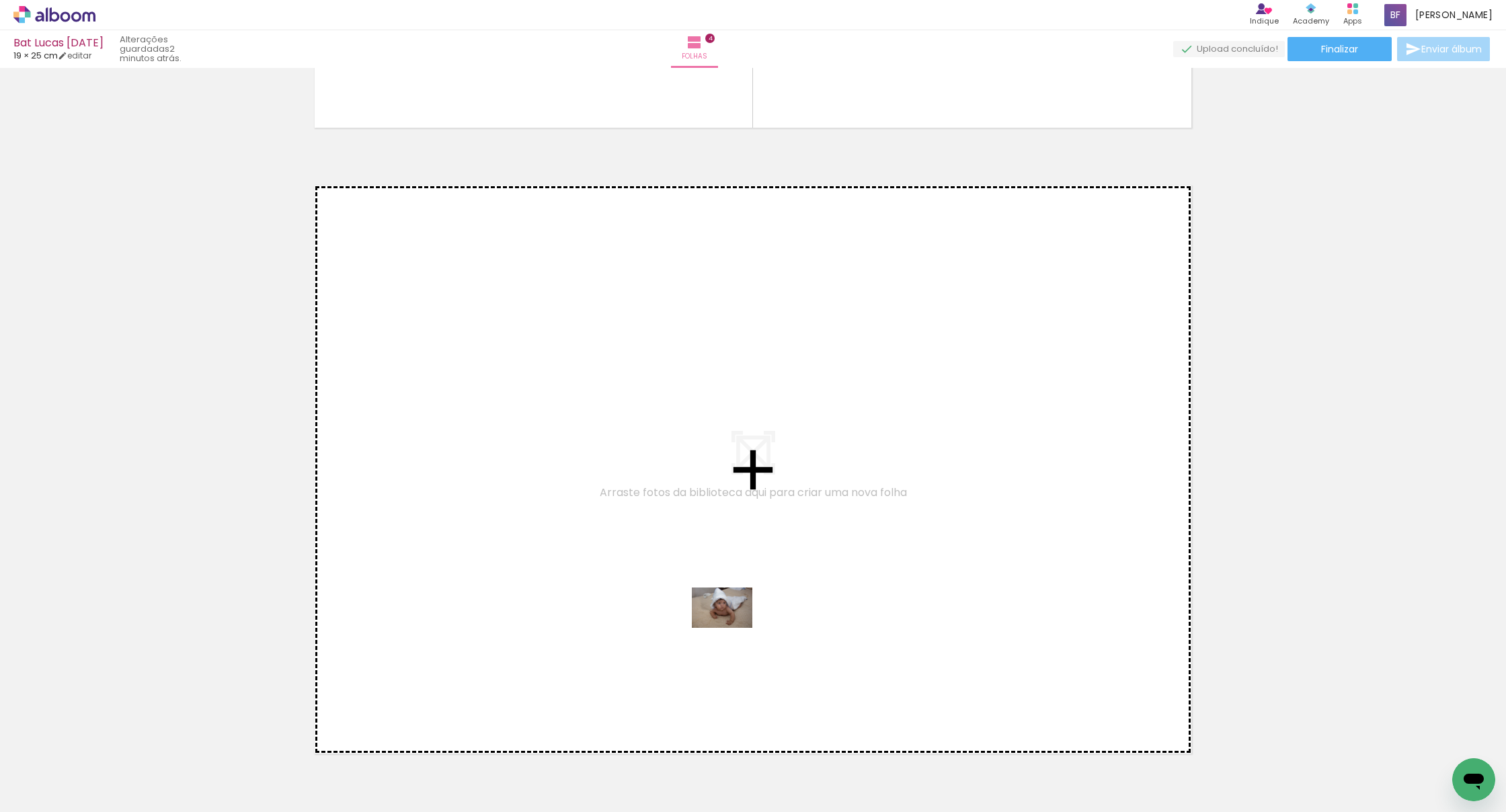
drag, startPoint x: 796, startPoint y: 768, endPoint x: 732, endPoint y: 628, distance: 153.9
click at [732, 628] on quentale-workspace at bounding box center [753, 406] width 1506 height 812
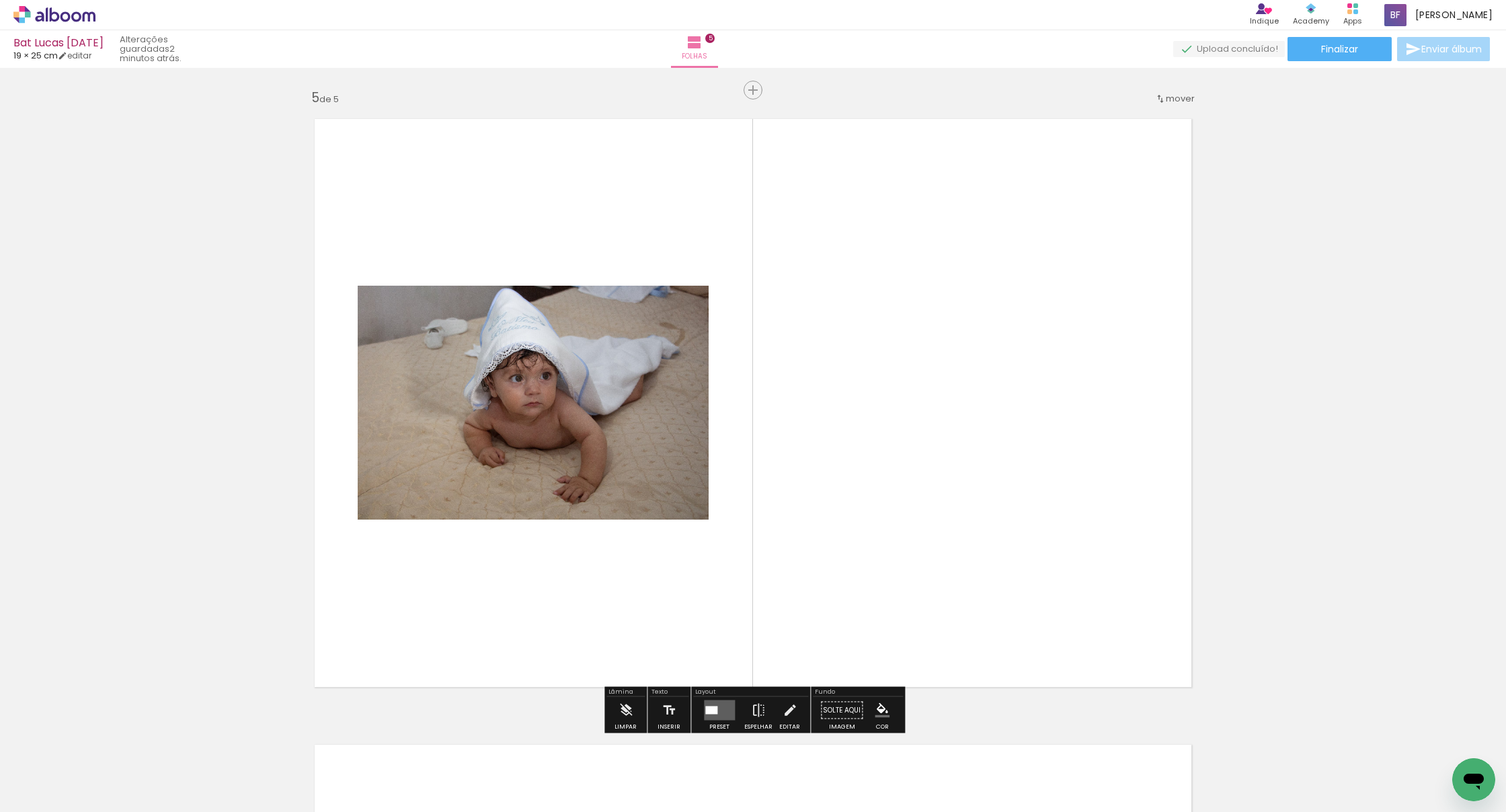
scroll to position [2508, 0]
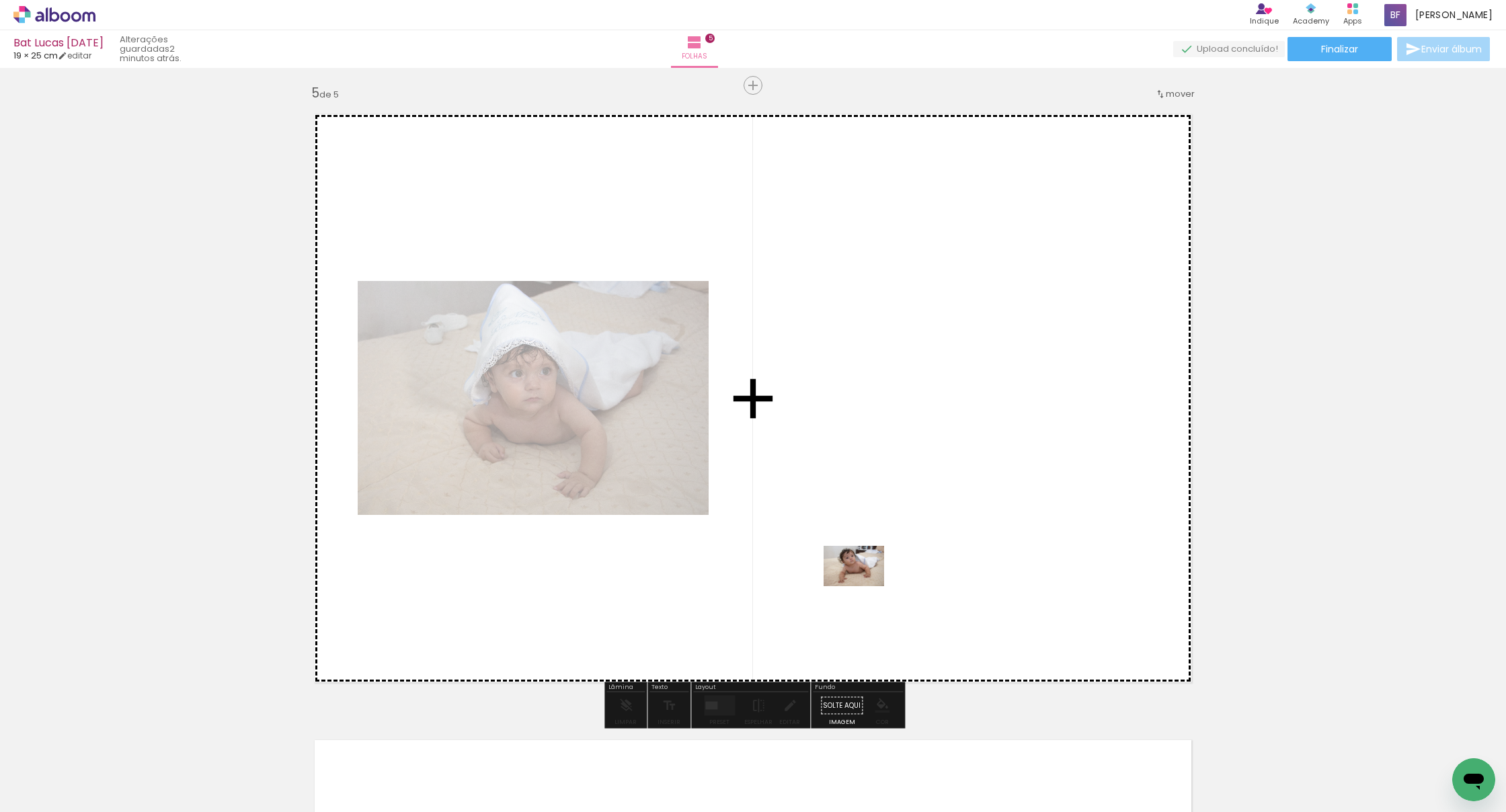
drag, startPoint x: 860, startPoint y: 679, endPoint x: 864, endPoint y: 585, distance: 94.1
click at [864, 585] on quentale-workspace at bounding box center [753, 406] width 1506 height 812
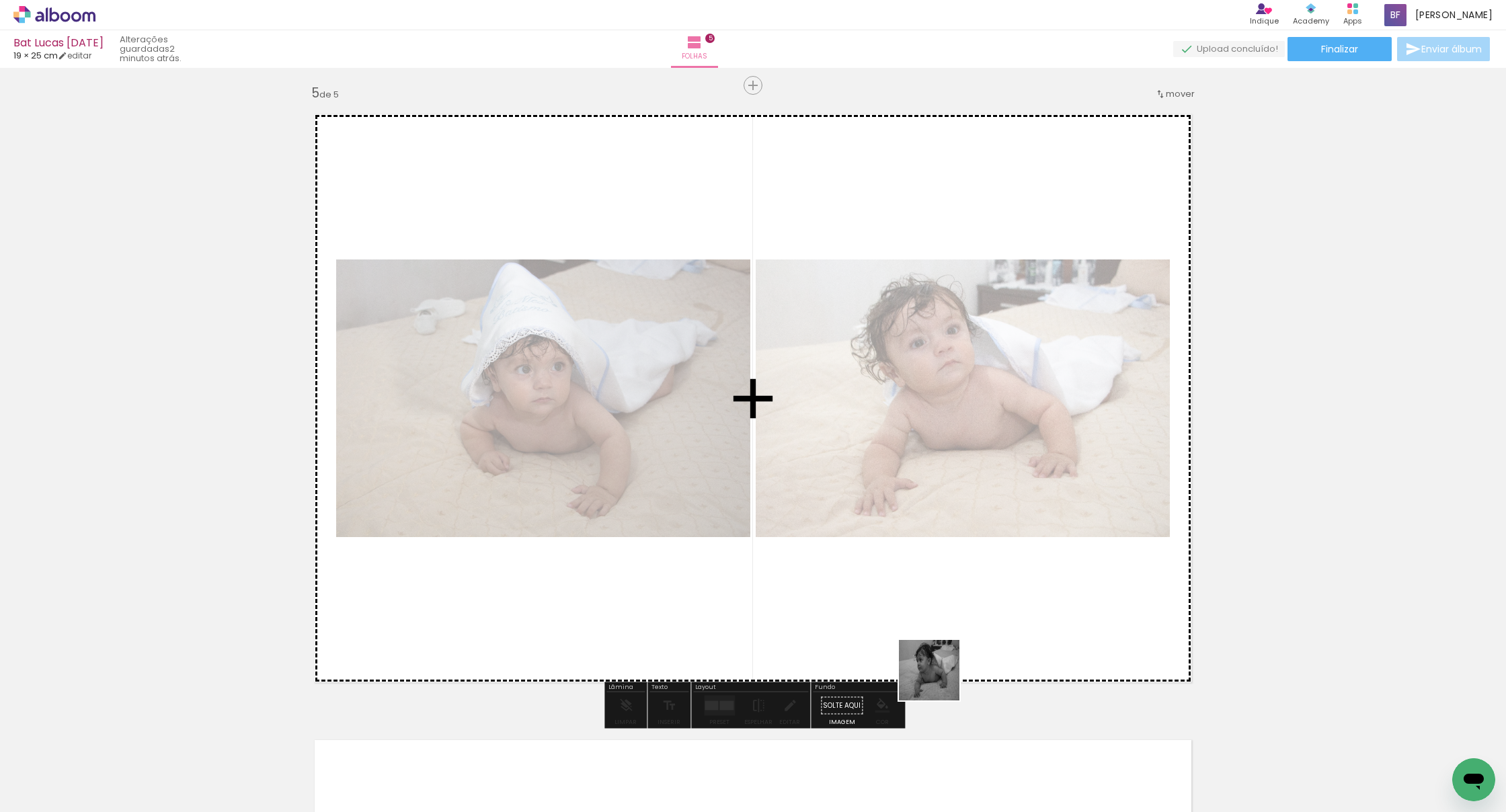
drag, startPoint x: 938, startPoint y: 770, endPoint x: 937, endPoint y: 615, distance: 155.0
click at [926, 615] on quentale-workspace at bounding box center [753, 406] width 1506 height 812
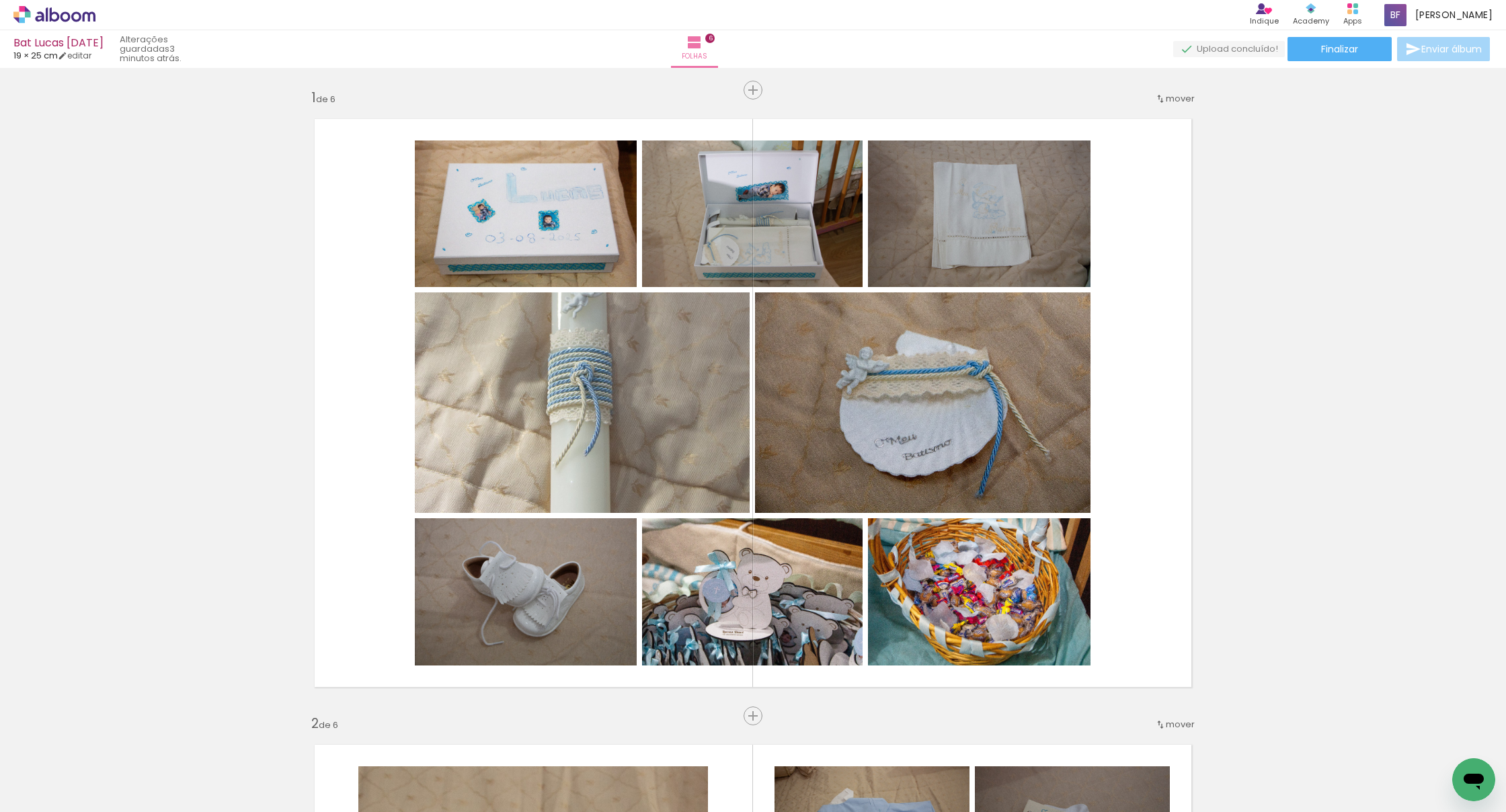
scroll to position [0, 1339]
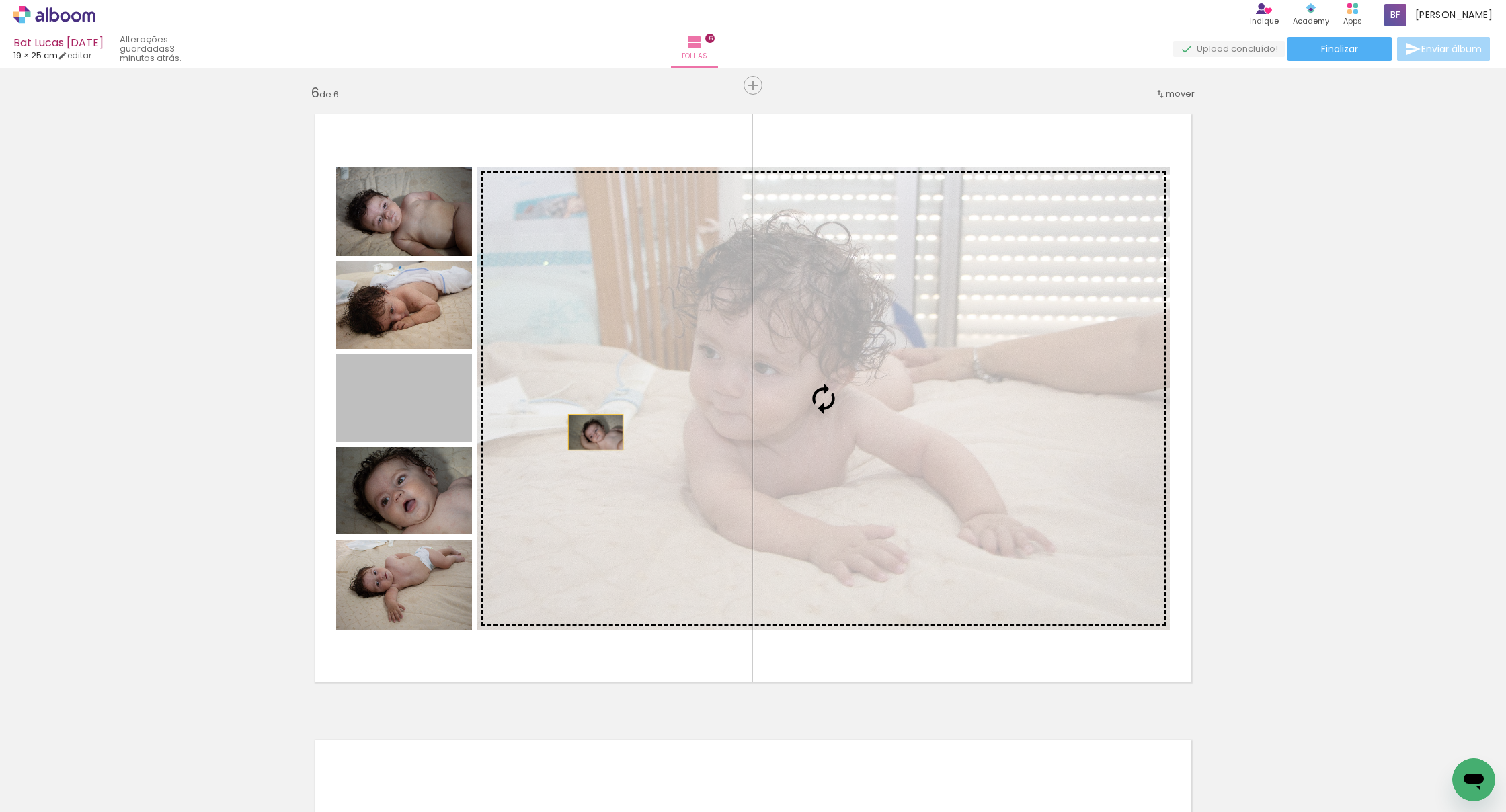
drag, startPoint x: 423, startPoint y: 413, endPoint x: 628, endPoint y: 434, distance: 206.1
click at [0, 0] on slot at bounding box center [0, 0] width 0 height 0
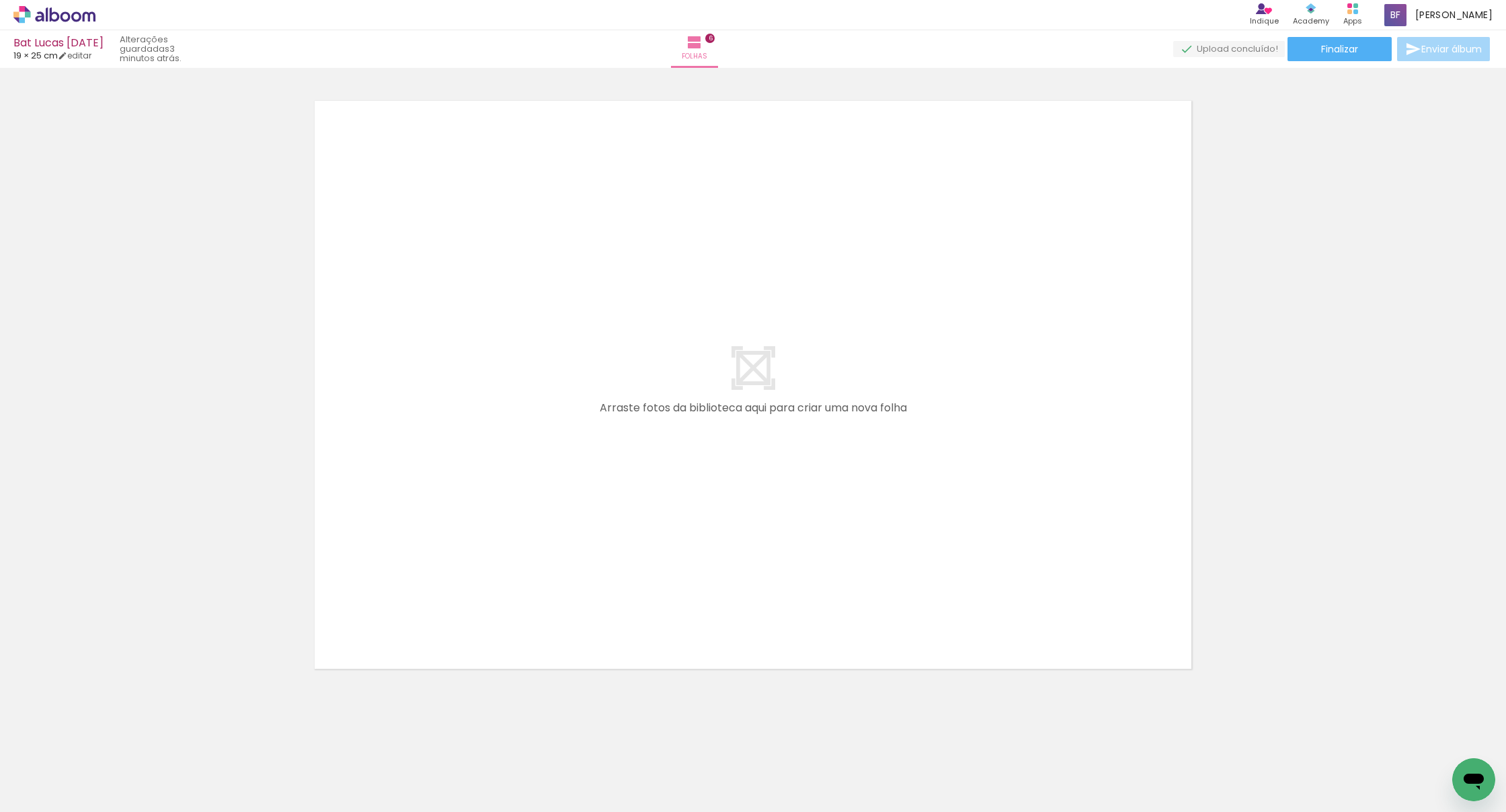
scroll to position [3773, 0]
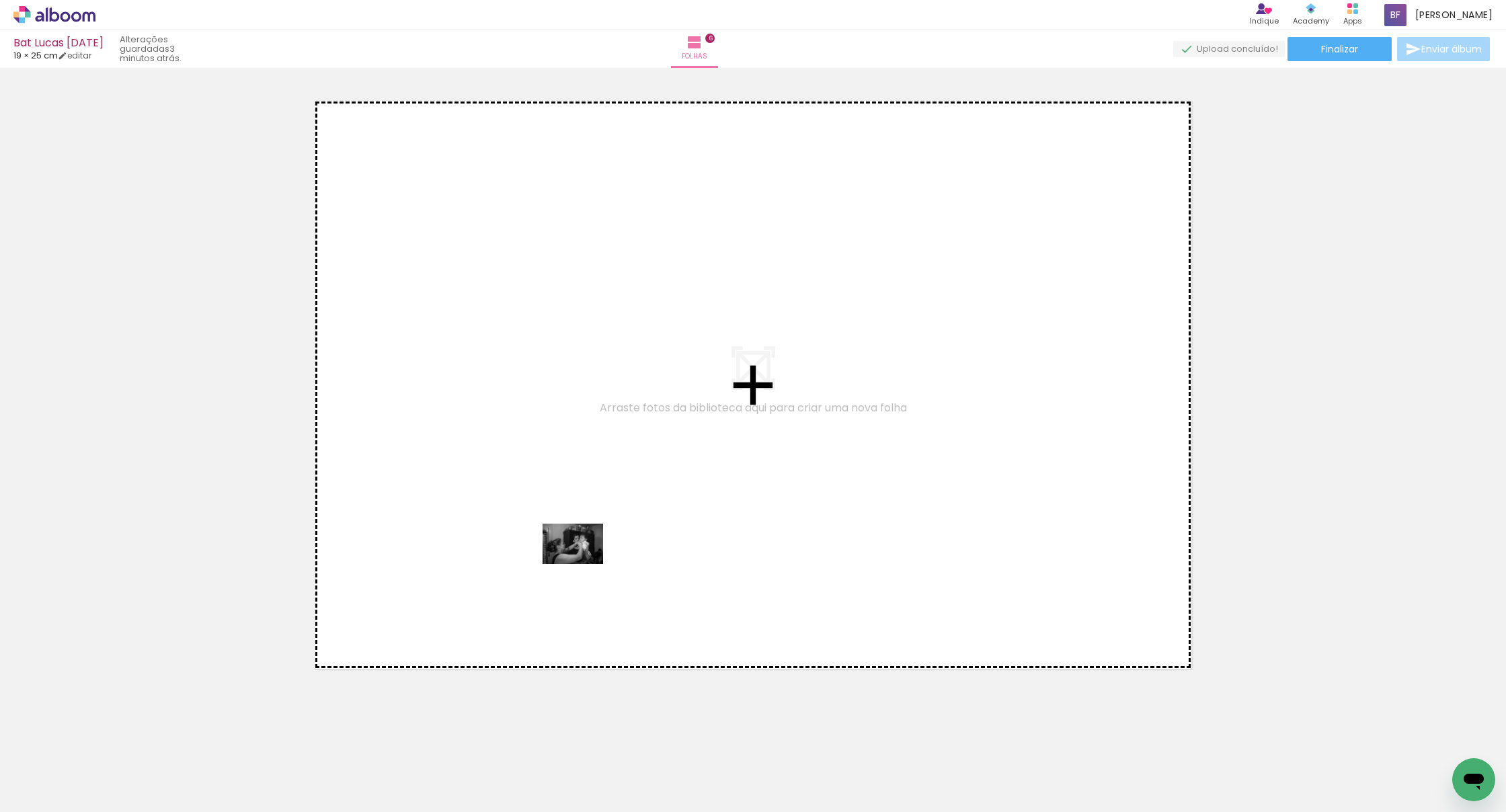
drag, startPoint x: 549, startPoint y: 723, endPoint x: 583, endPoint y: 564, distance: 162.6
click at [583, 564] on quentale-workspace at bounding box center [753, 406] width 1506 height 812
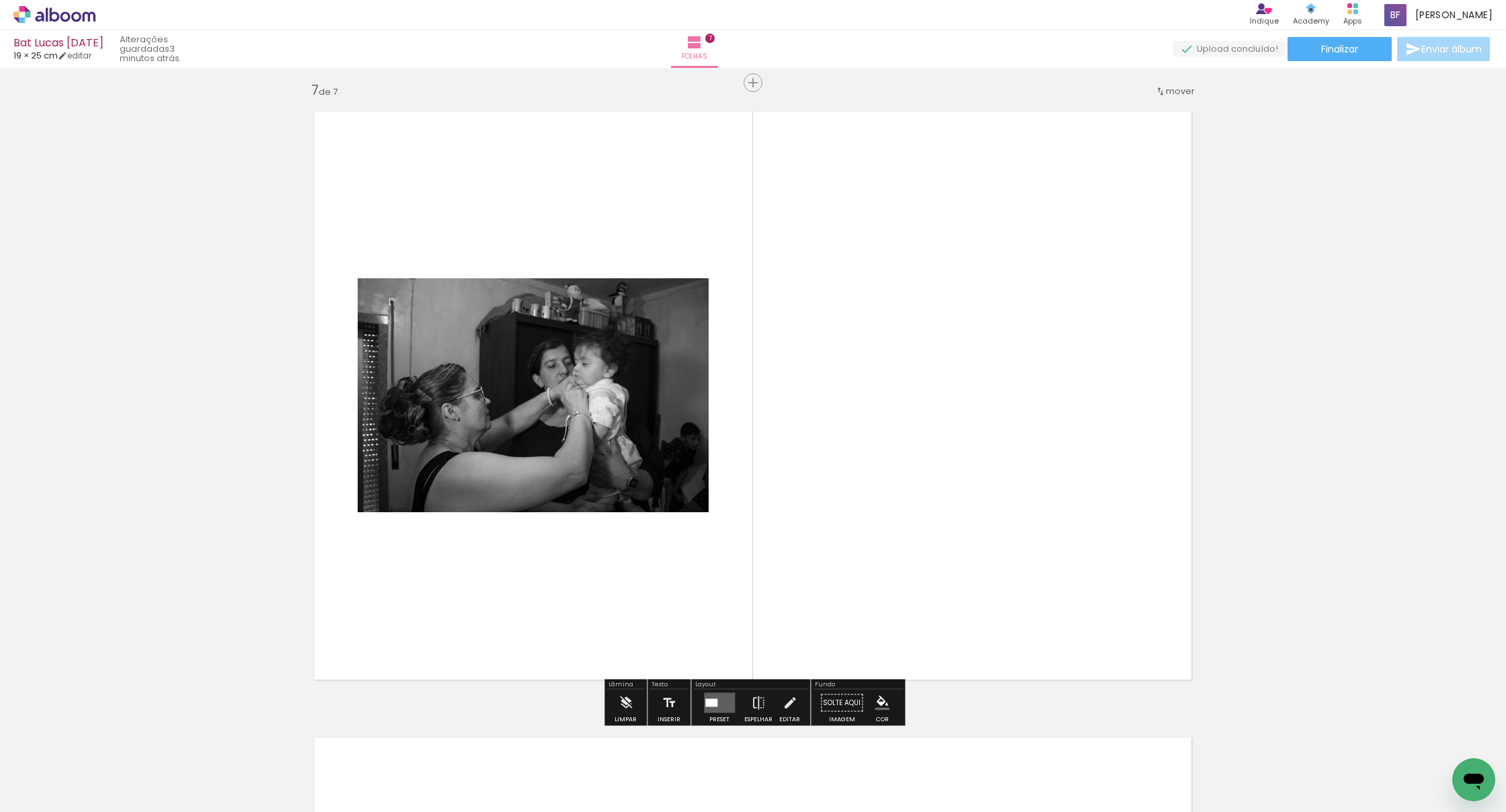
scroll to position [3759, 0]
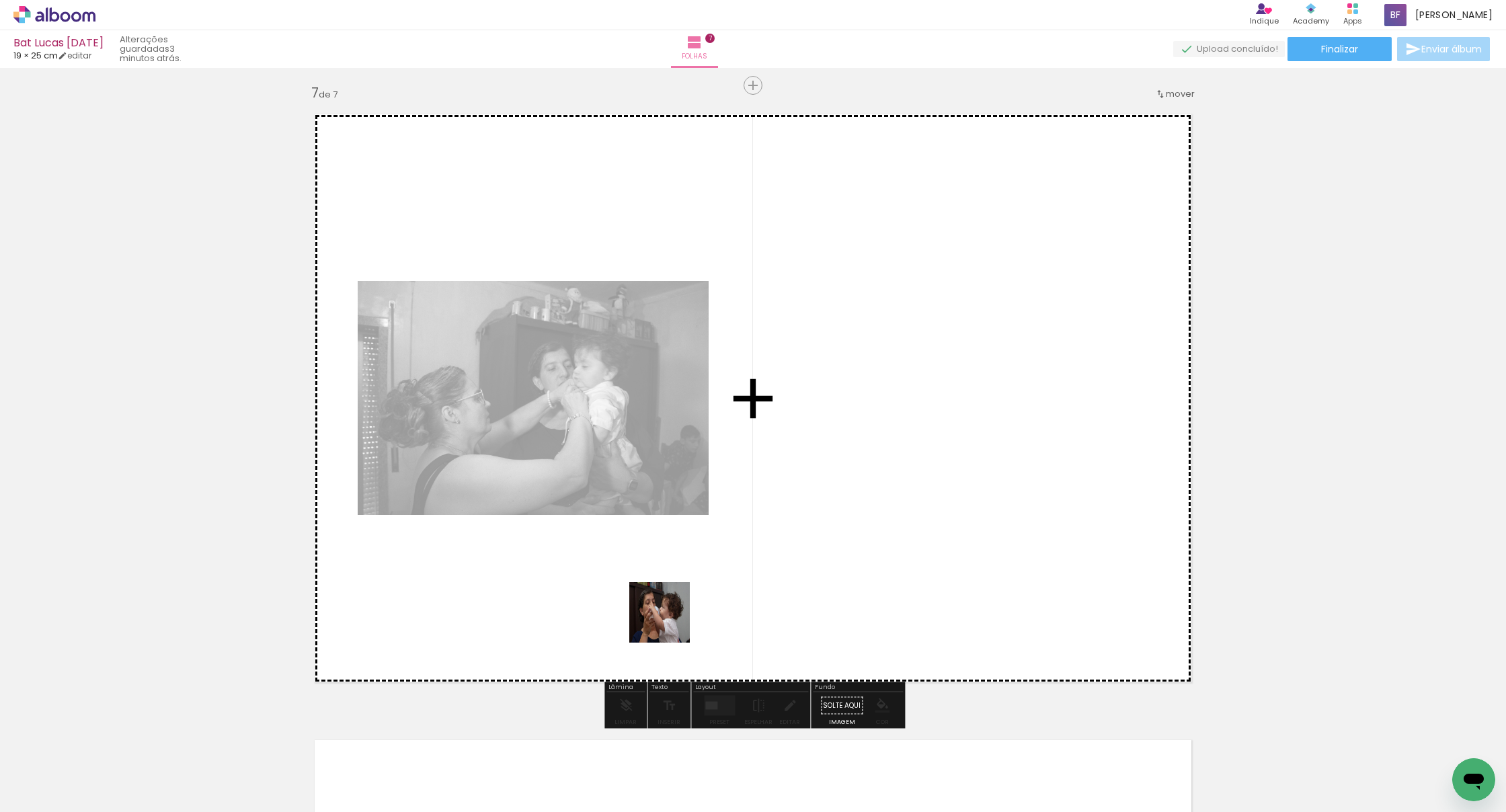
drag, startPoint x: 608, startPoint y: 769, endPoint x: 669, endPoint y: 622, distance: 159.2
click at [669, 622] on quentale-workspace at bounding box center [753, 406] width 1506 height 812
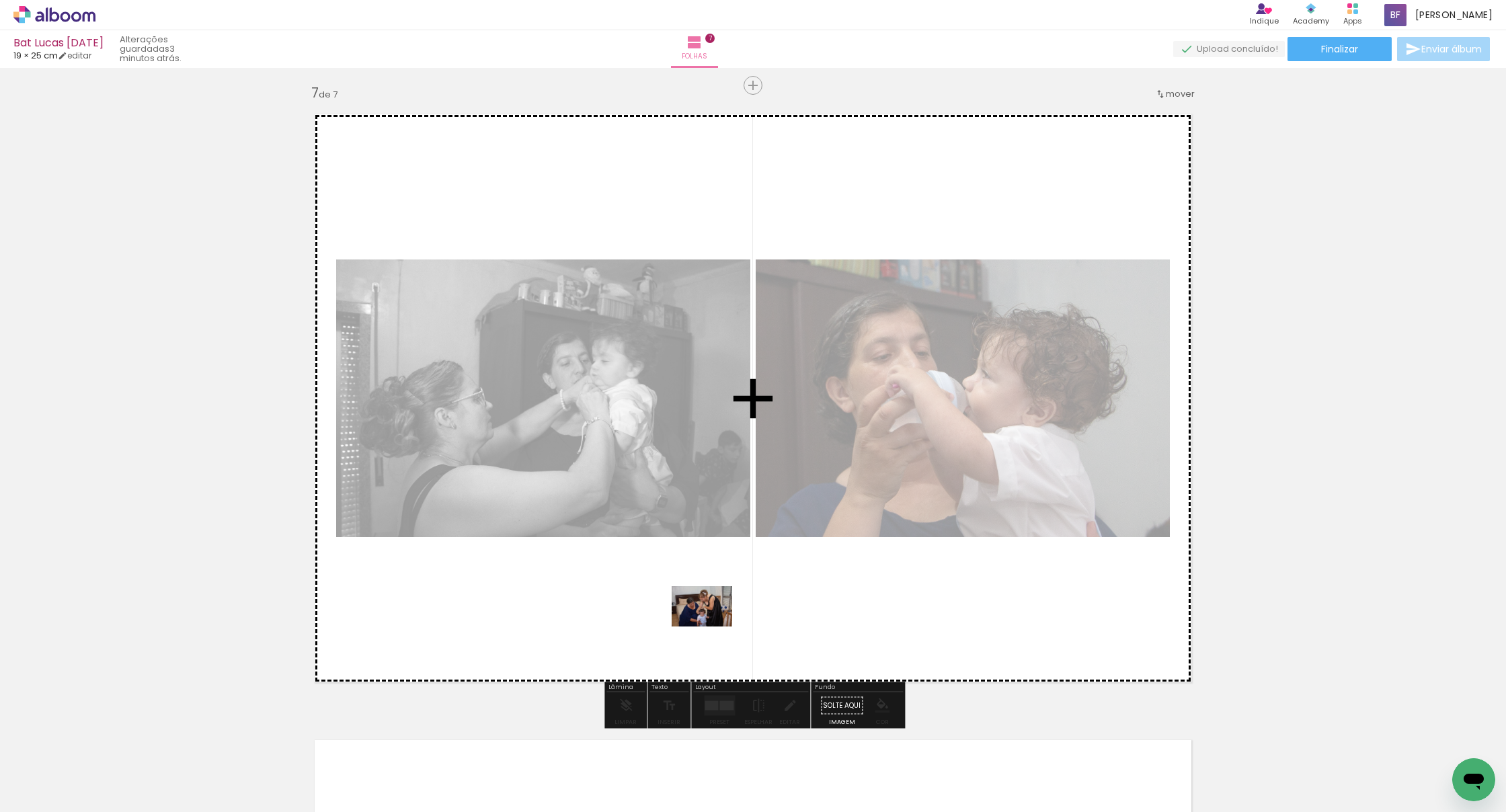
drag, startPoint x: 678, startPoint y: 771, endPoint x: 712, endPoint y: 627, distance: 148.0
click at [712, 627] on quentale-workspace at bounding box center [753, 406] width 1506 height 812
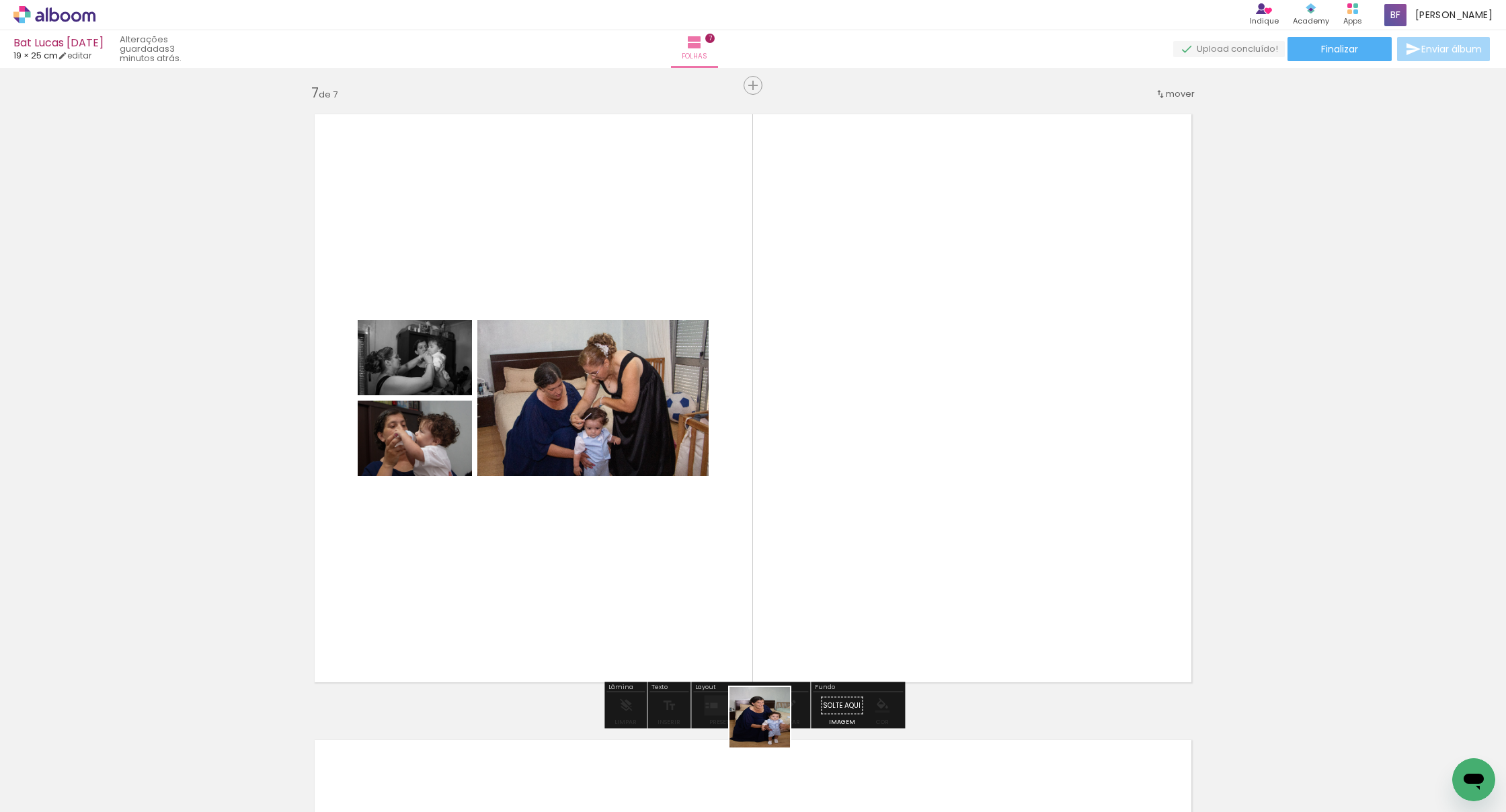
drag, startPoint x: 760, startPoint y: 769, endPoint x: 851, endPoint y: 583, distance: 207.1
click at [851, 583] on quentale-workspace at bounding box center [753, 406] width 1506 height 812
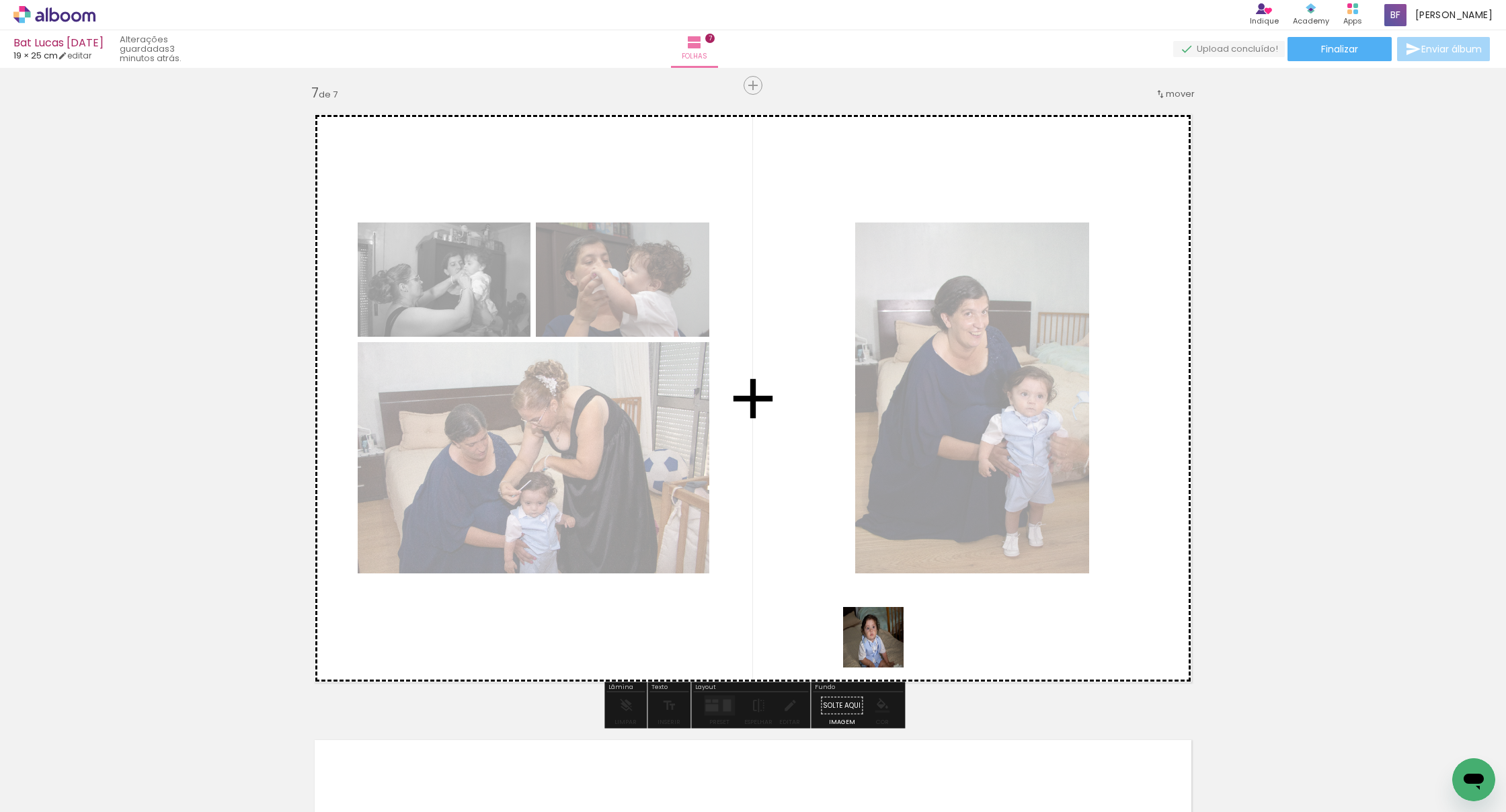
drag, startPoint x: 833, startPoint y: 775, endPoint x: 895, endPoint y: 616, distance: 170.7
click at [895, 616] on quentale-workspace at bounding box center [753, 406] width 1506 height 812
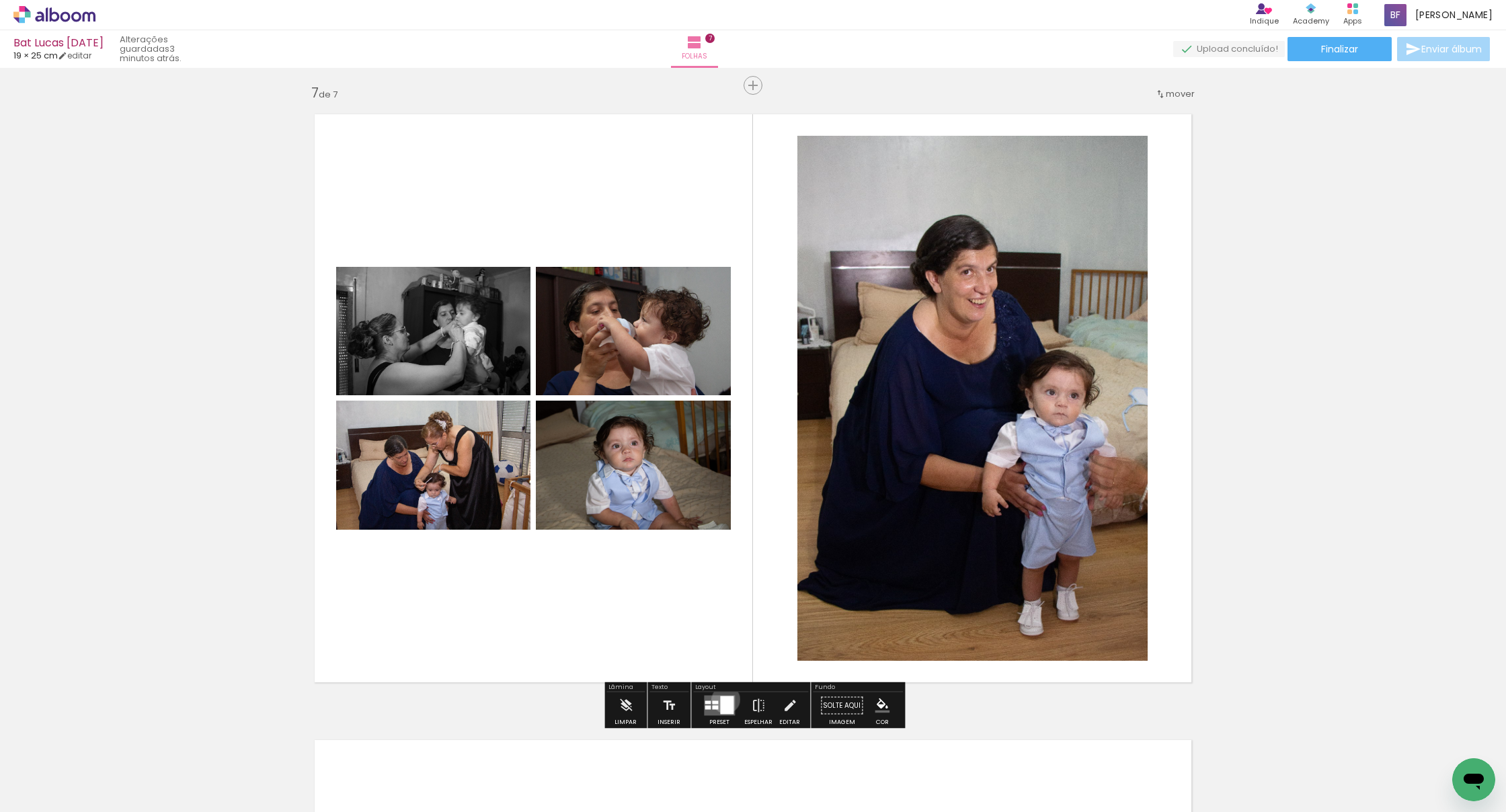
click at [723, 699] on div at bounding box center [726, 705] width 14 height 18
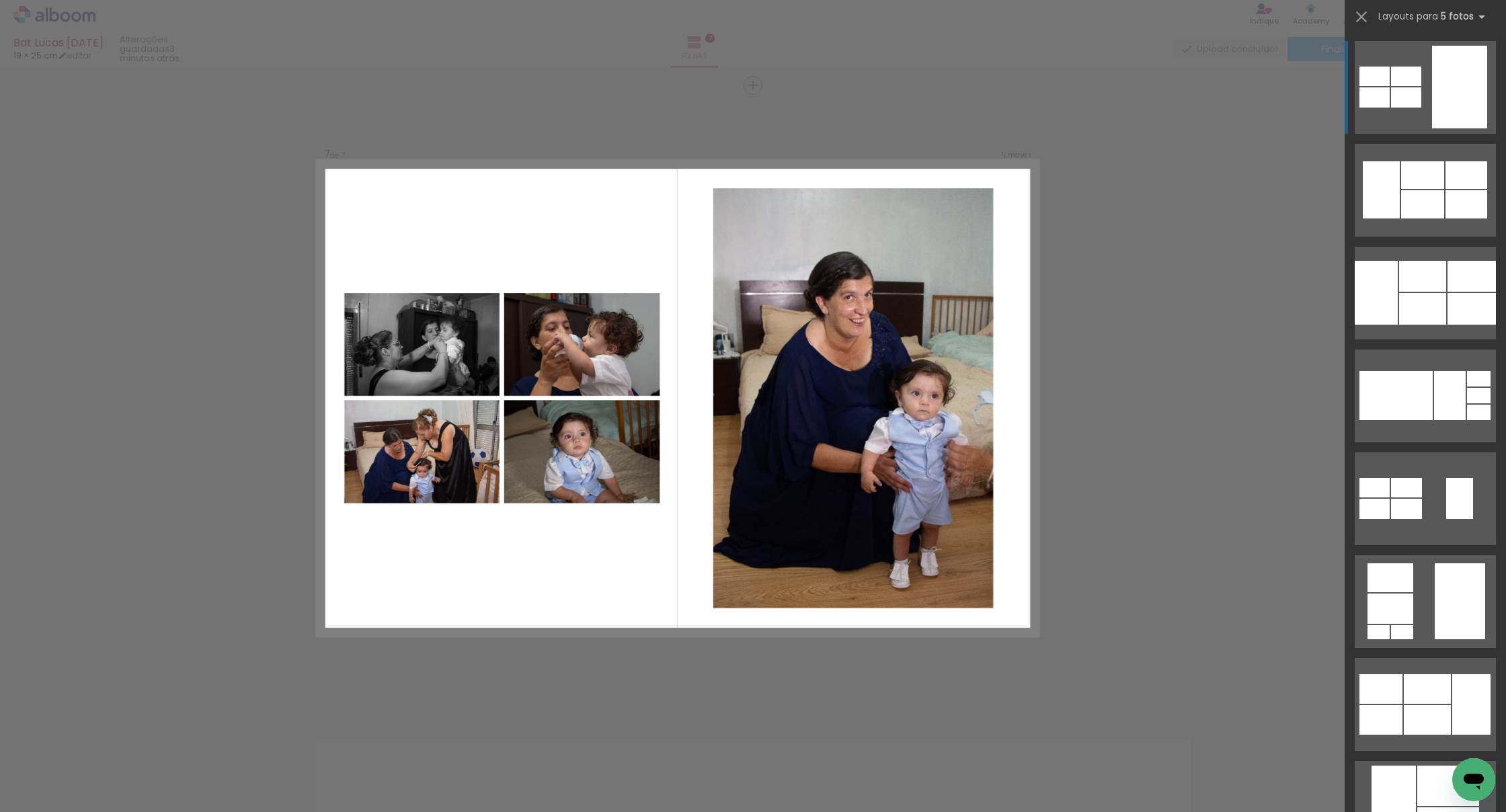
click at [1463, 103] on div at bounding box center [1460, 87] width 55 height 82
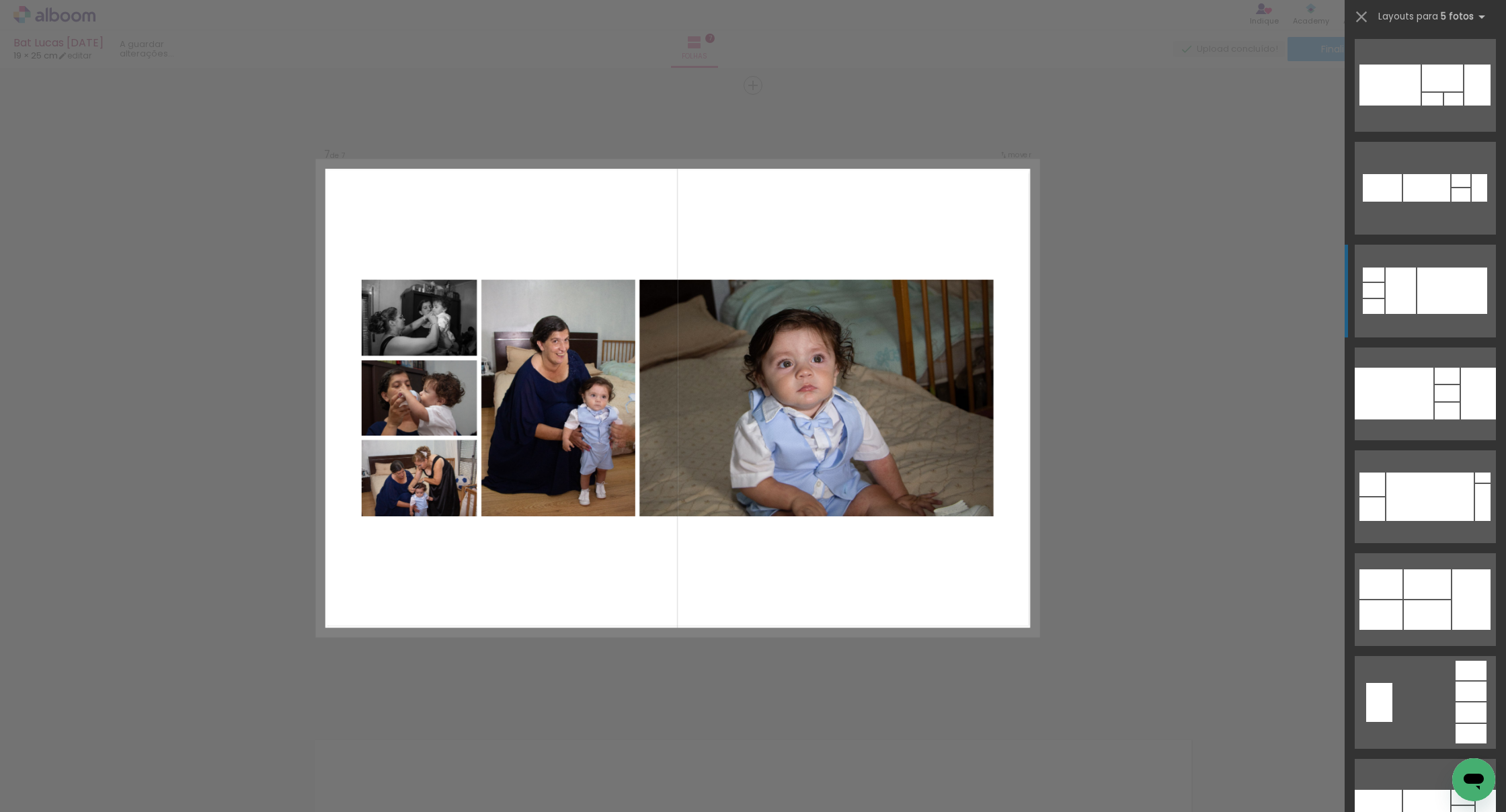
scroll to position [2471, 0]
click at [1461, 288] on div at bounding box center [1453, 290] width 70 height 46
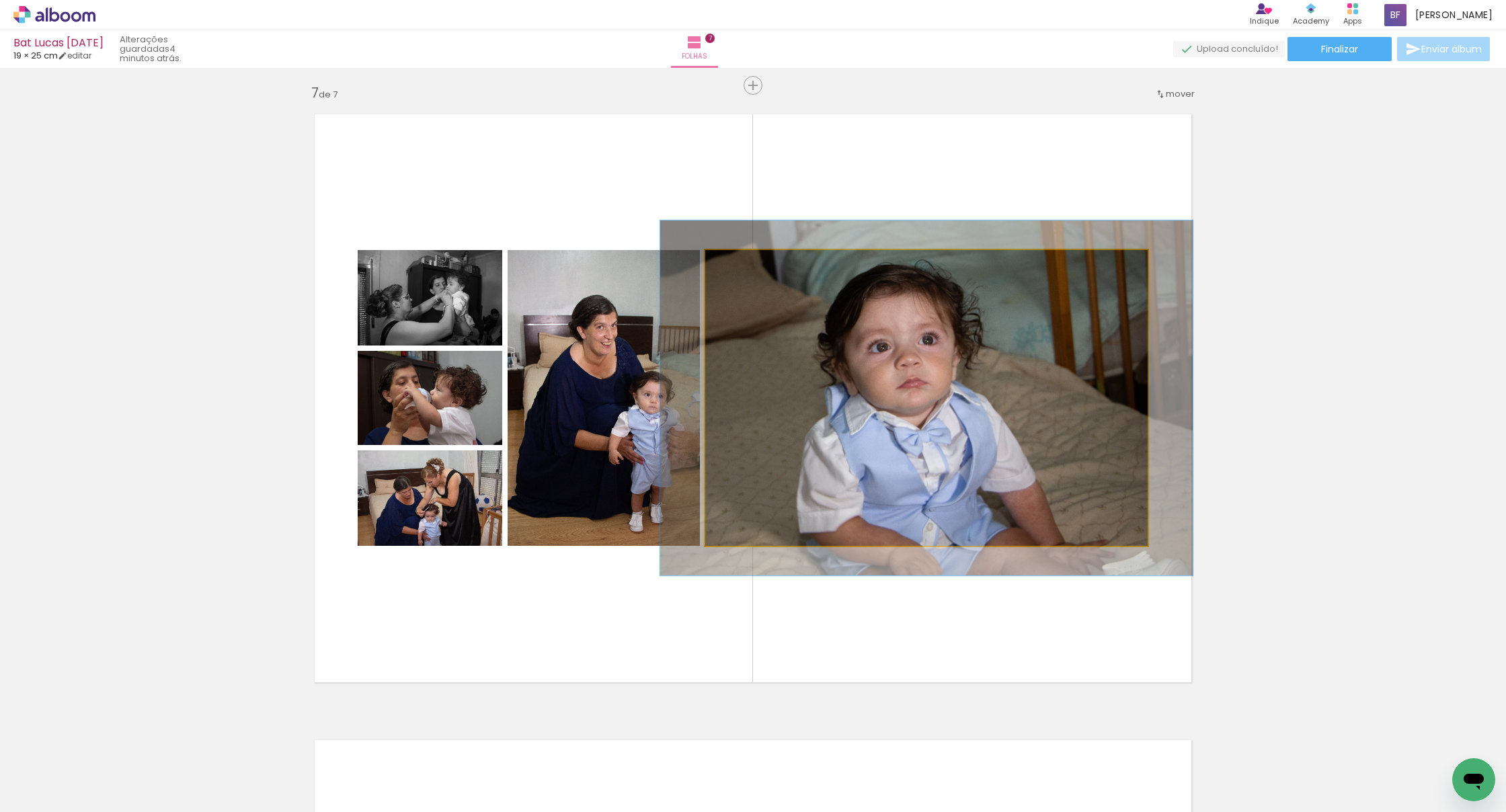
type paper-slider "120"
drag, startPoint x: 741, startPoint y: 266, endPoint x: 751, endPoint y: 266, distance: 10.0
click at [751, 266] on div at bounding box center [746, 264] width 21 height 21
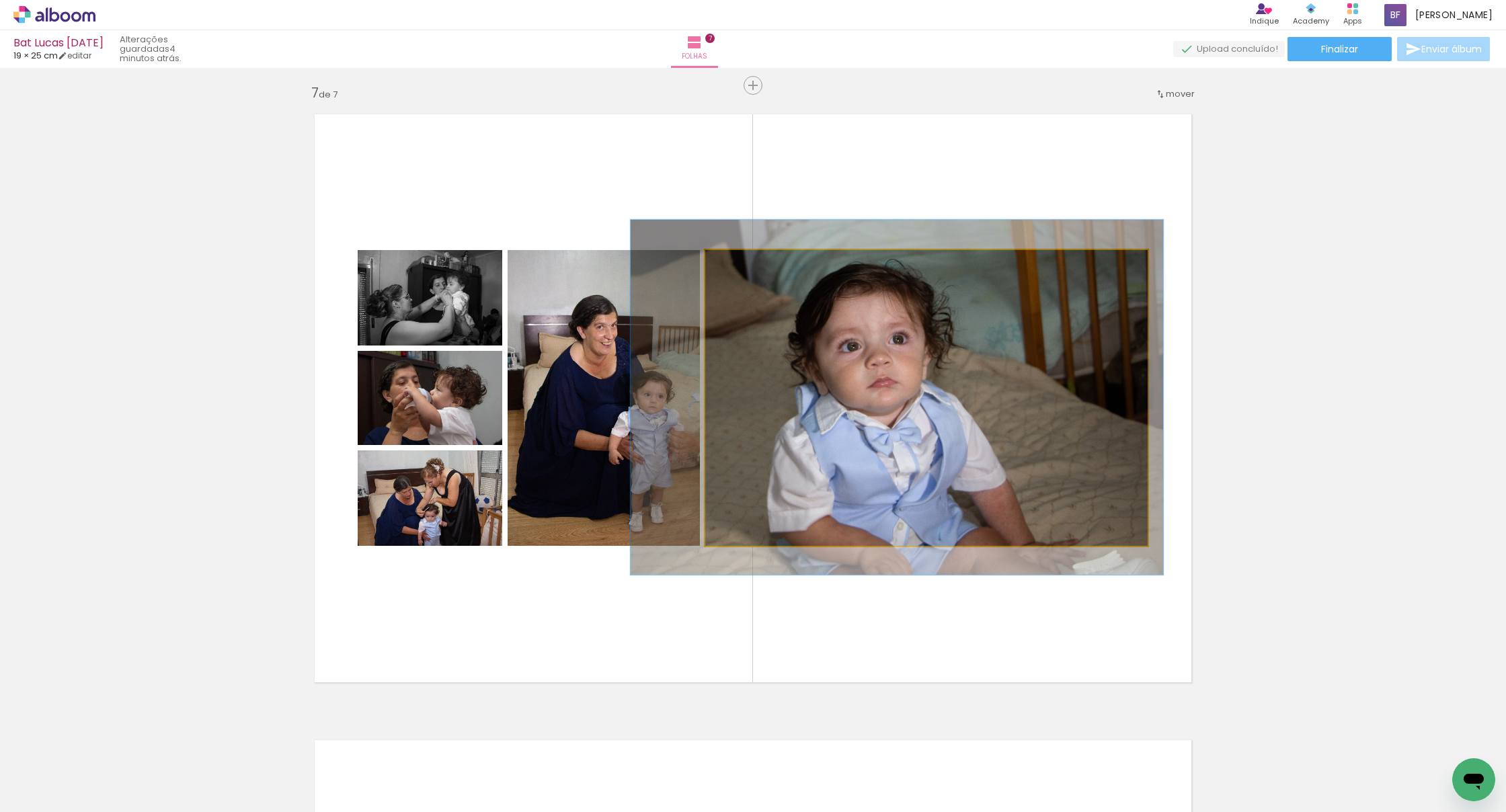
drag, startPoint x: 891, startPoint y: 379, endPoint x: 861, endPoint y: 379, distance: 30.0
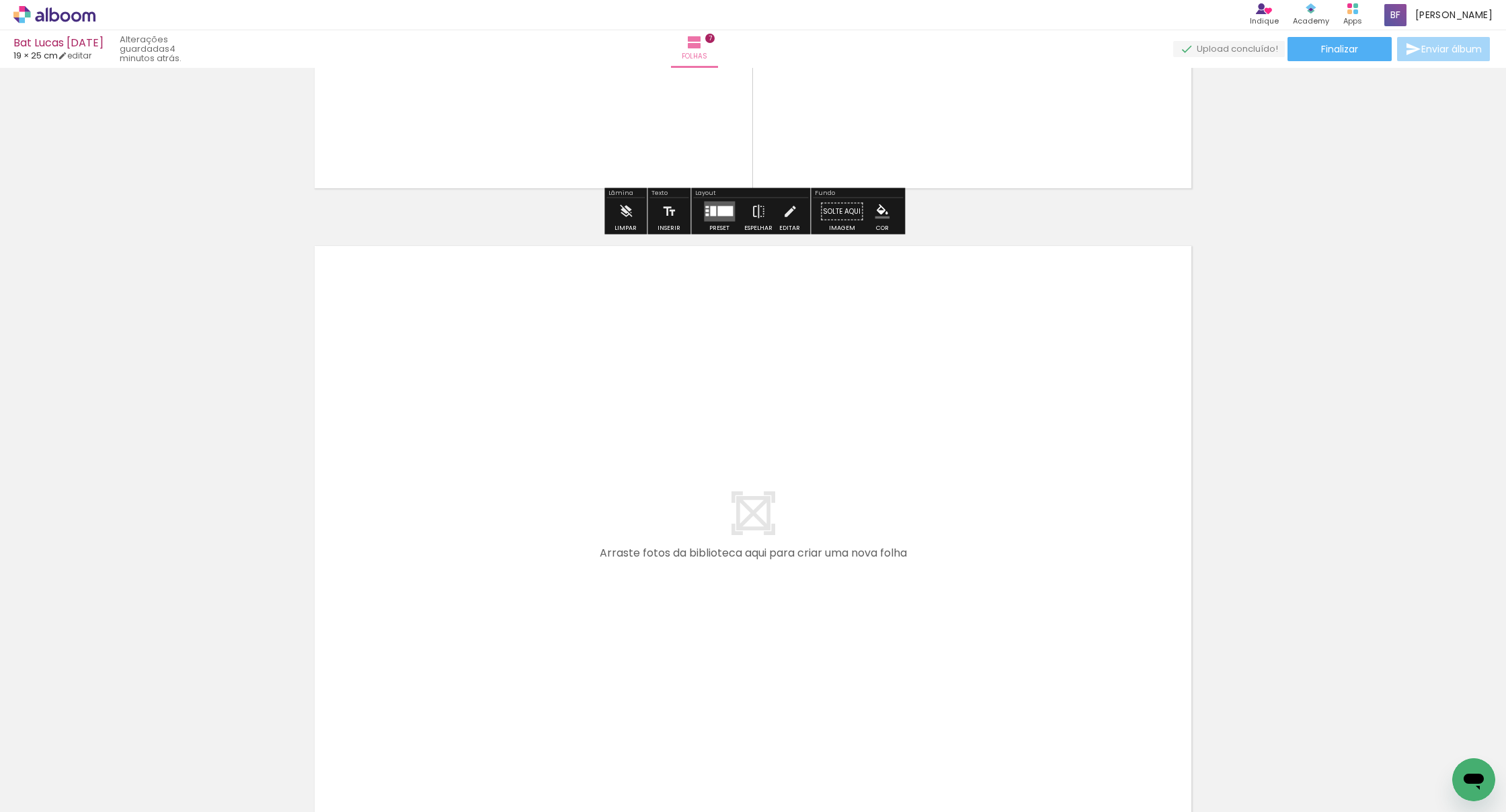
scroll to position [4316, 0]
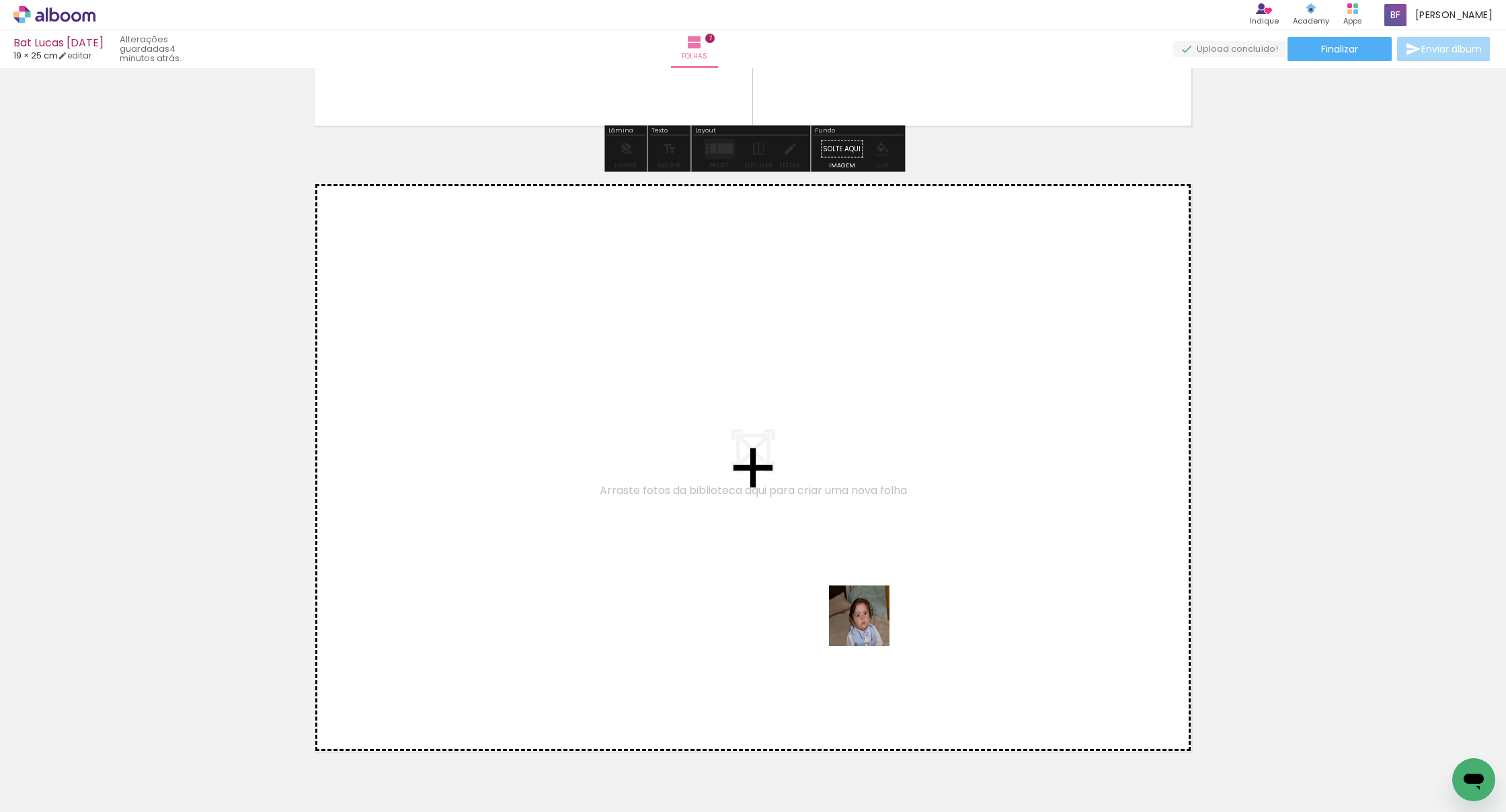
drag, startPoint x: 905, startPoint y: 710, endPoint x: 869, endPoint y: 626, distance: 91.4
click at [869, 626] on quentale-workspace at bounding box center [753, 406] width 1506 height 812
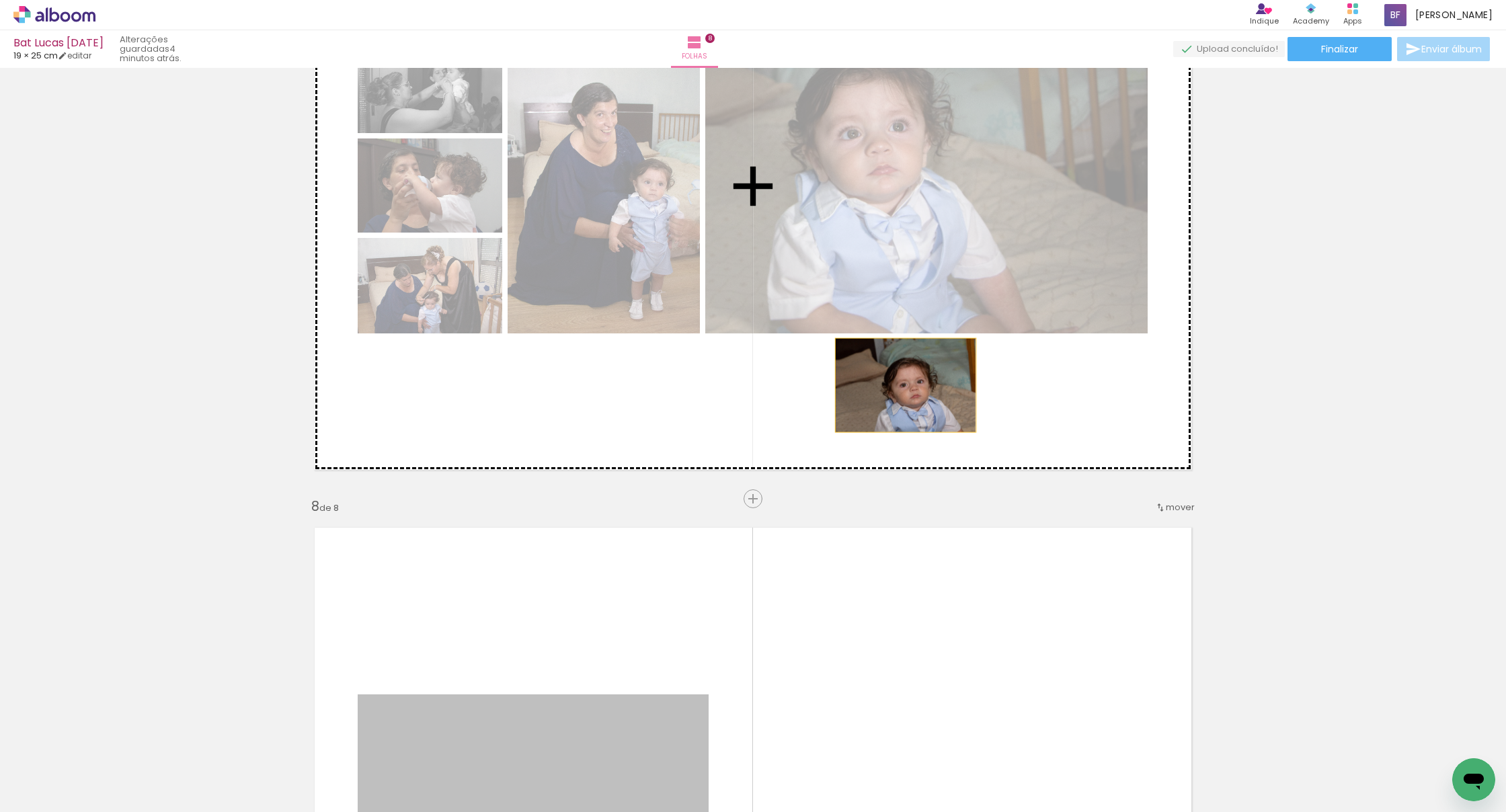
scroll to position [3970, 0]
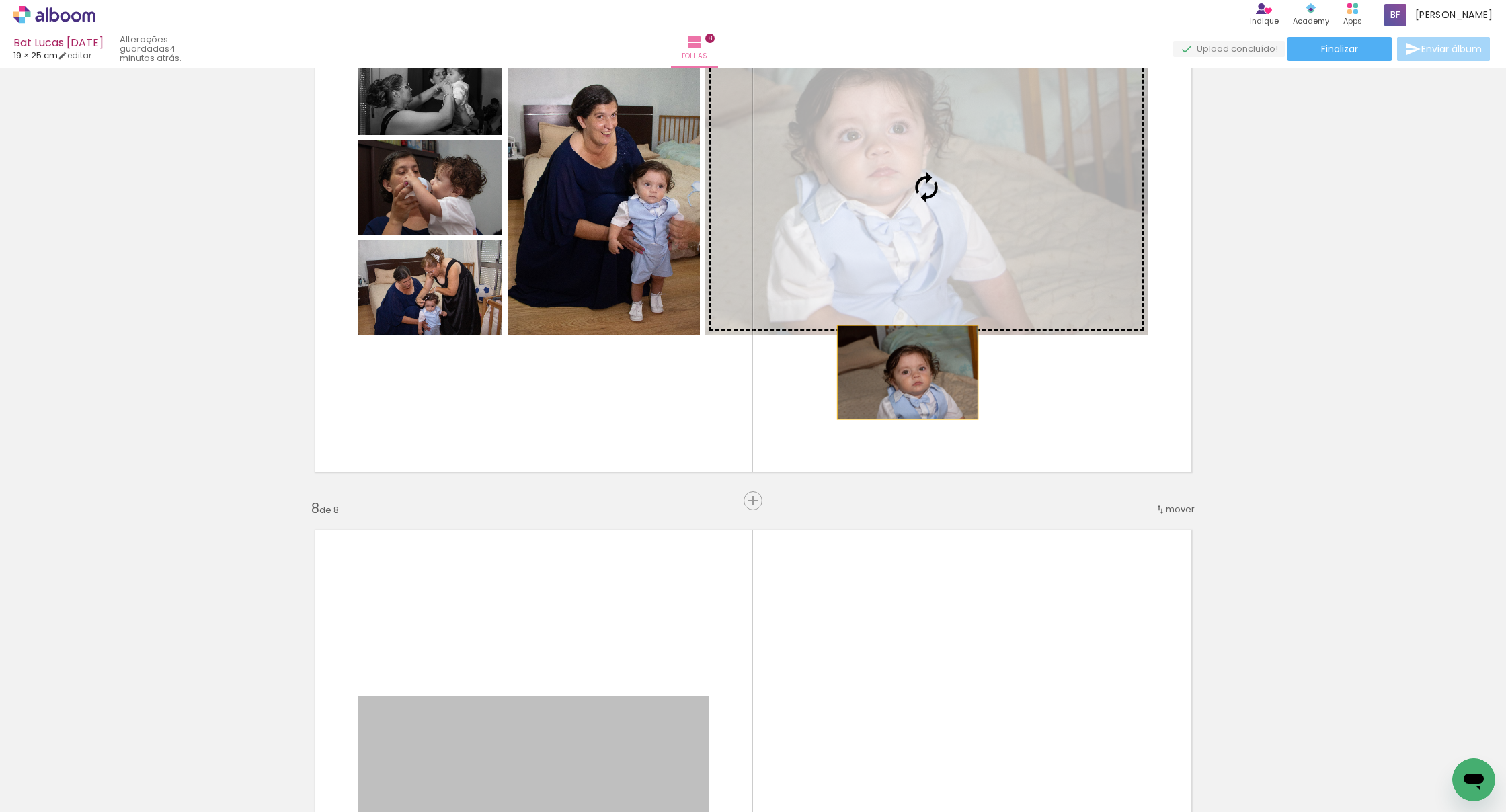
drag, startPoint x: 556, startPoint y: 592, endPoint x: 908, endPoint y: 193, distance: 532.1
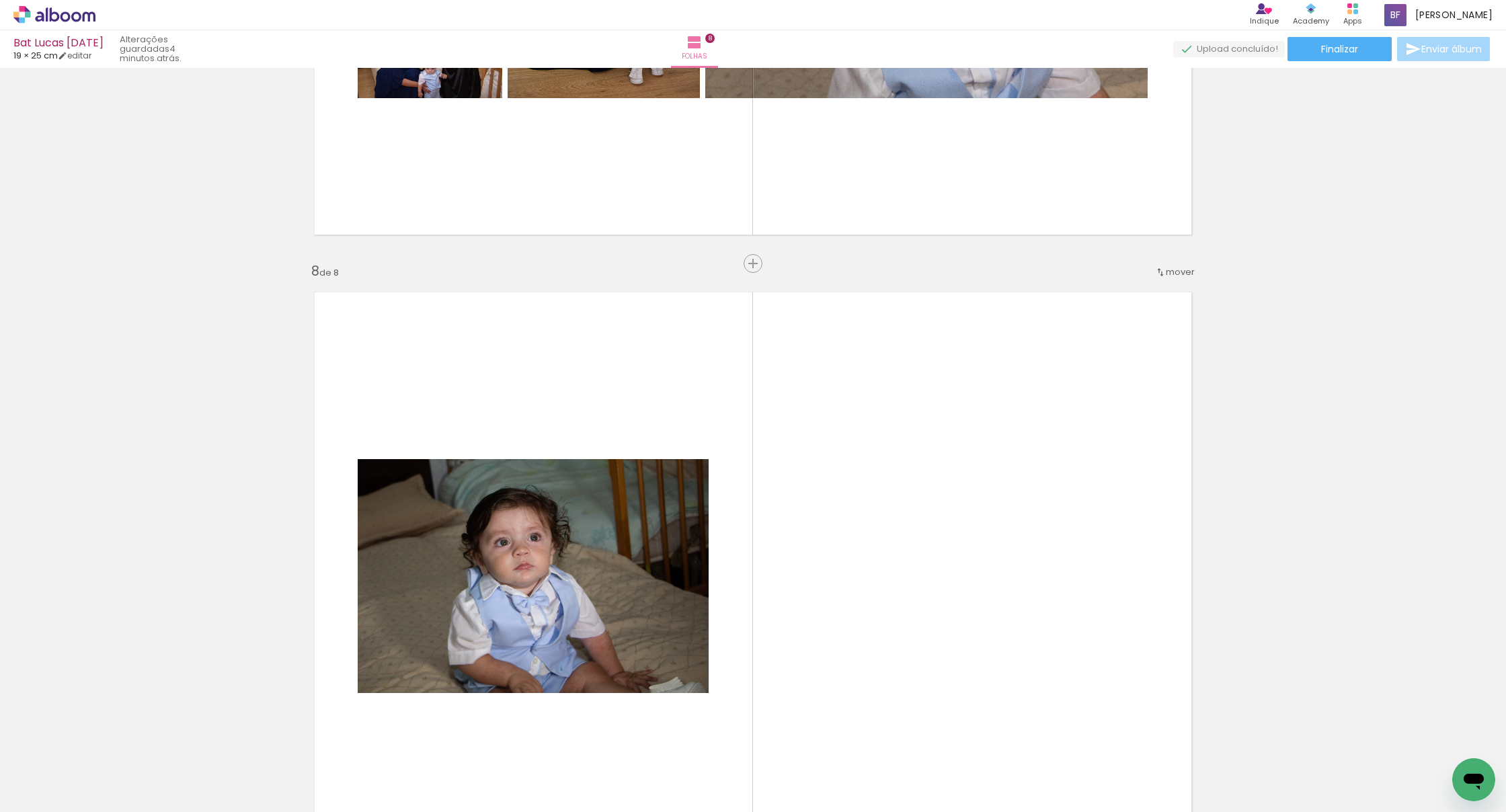
scroll to position [4209, 0]
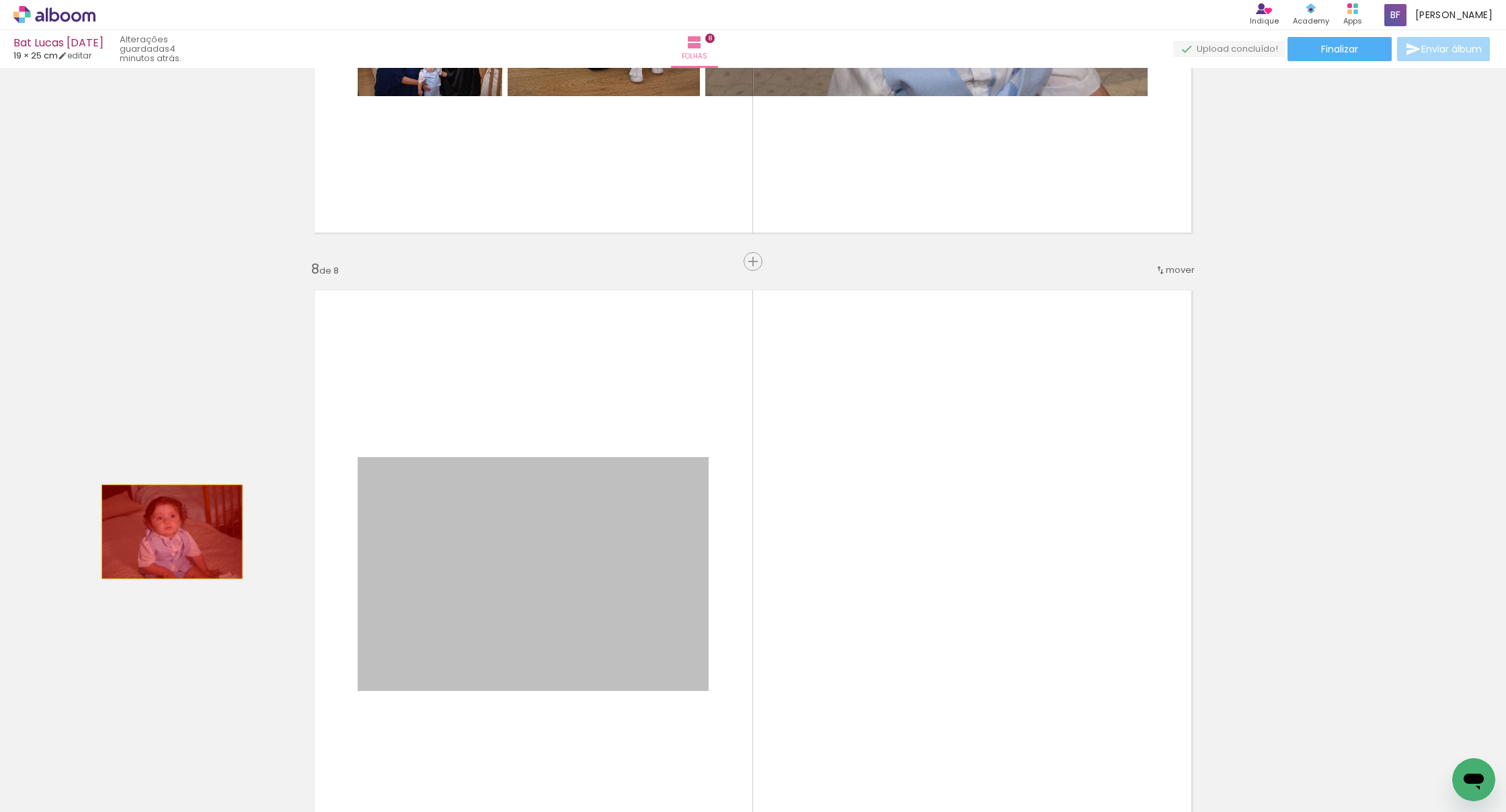
drag, startPoint x: 528, startPoint y: 571, endPoint x: 172, endPoint y: 531, distance: 358.2
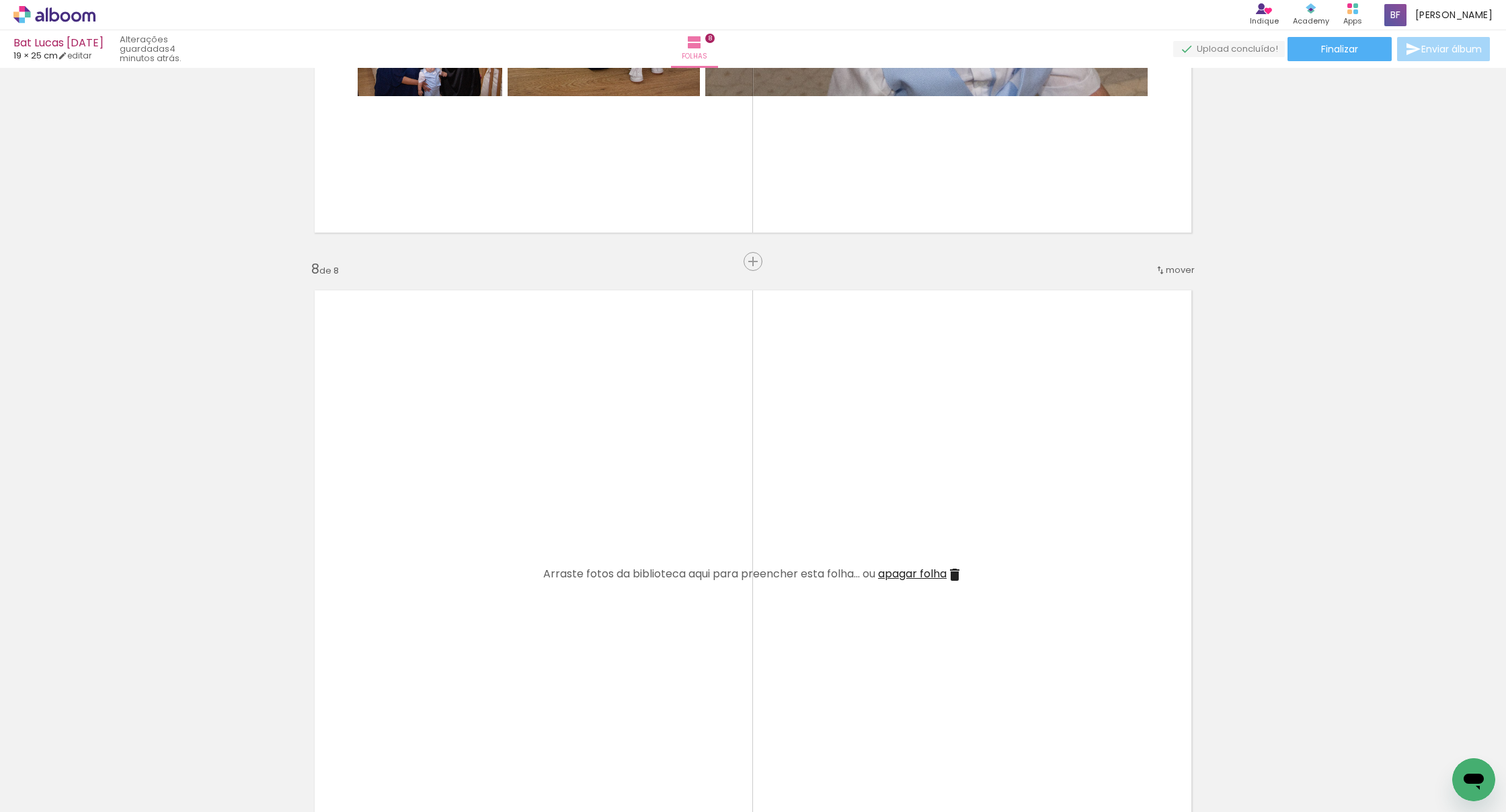
scroll to position [0, 0]
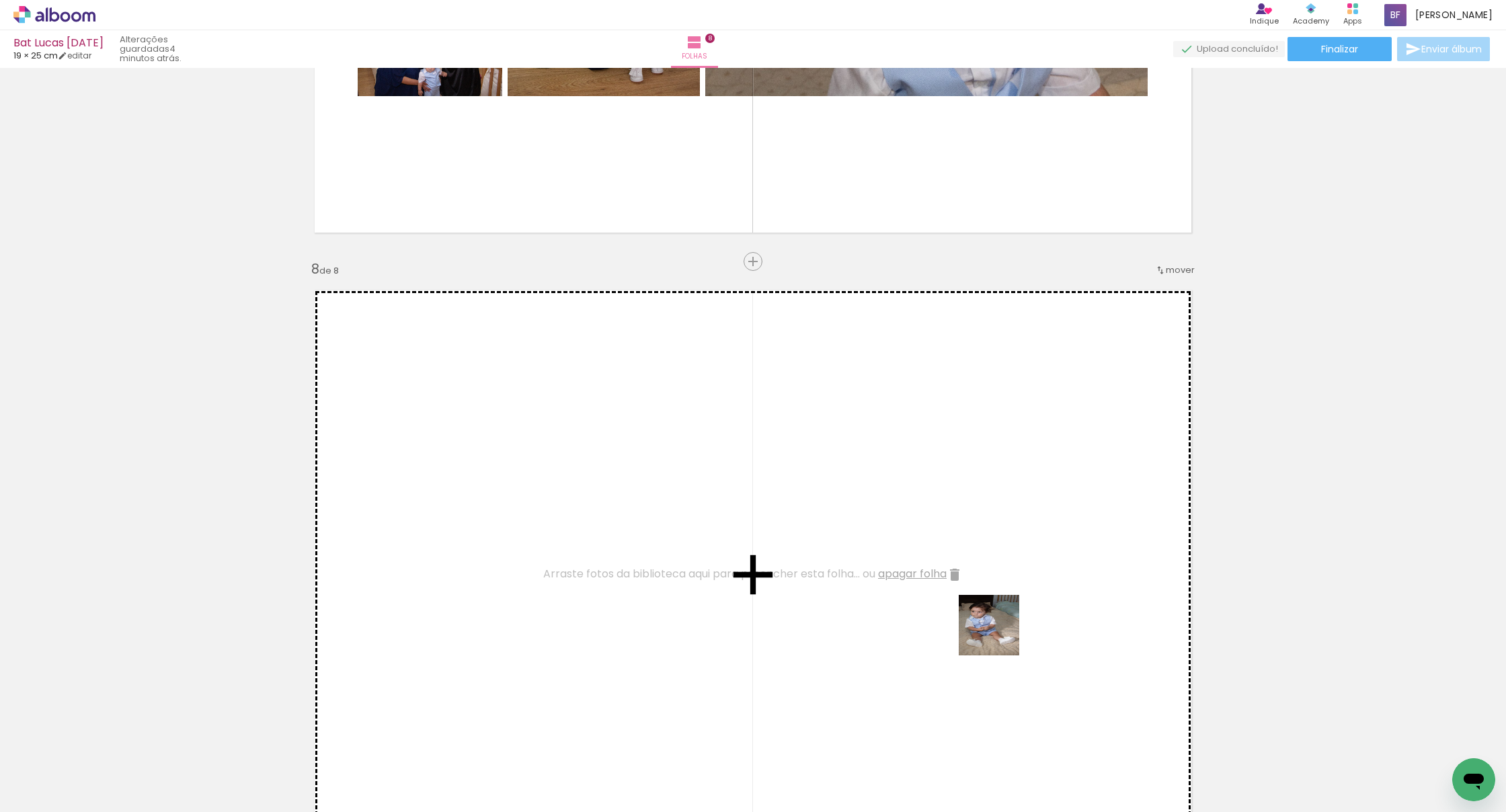
drag, startPoint x: 999, startPoint y: 651, endPoint x: 999, endPoint y: 628, distance: 23.0
click at [999, 628] on quentale-workspace at bounding box center [753, 406] width 1506 height 812
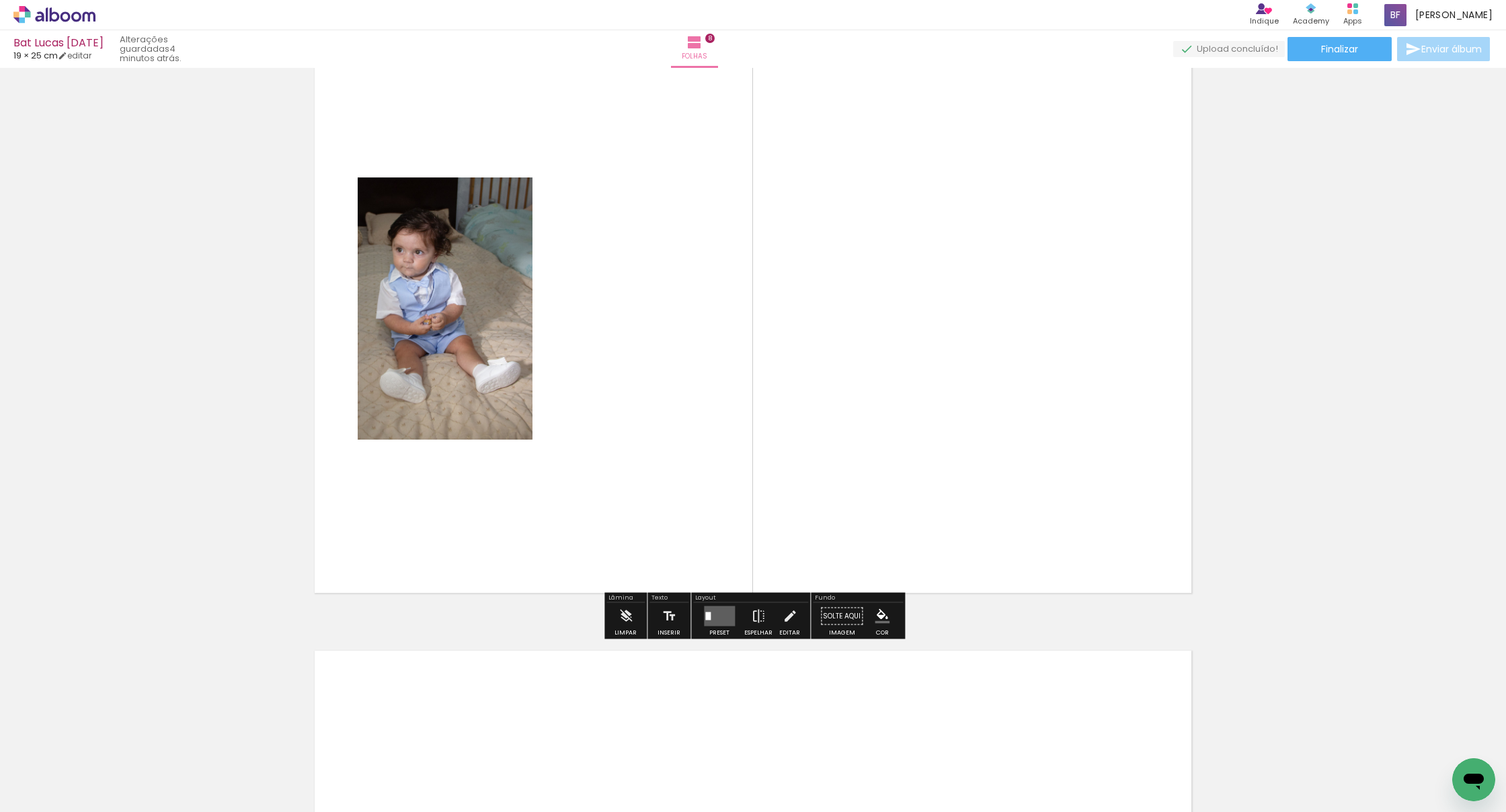
scroll to position [0, 2308]
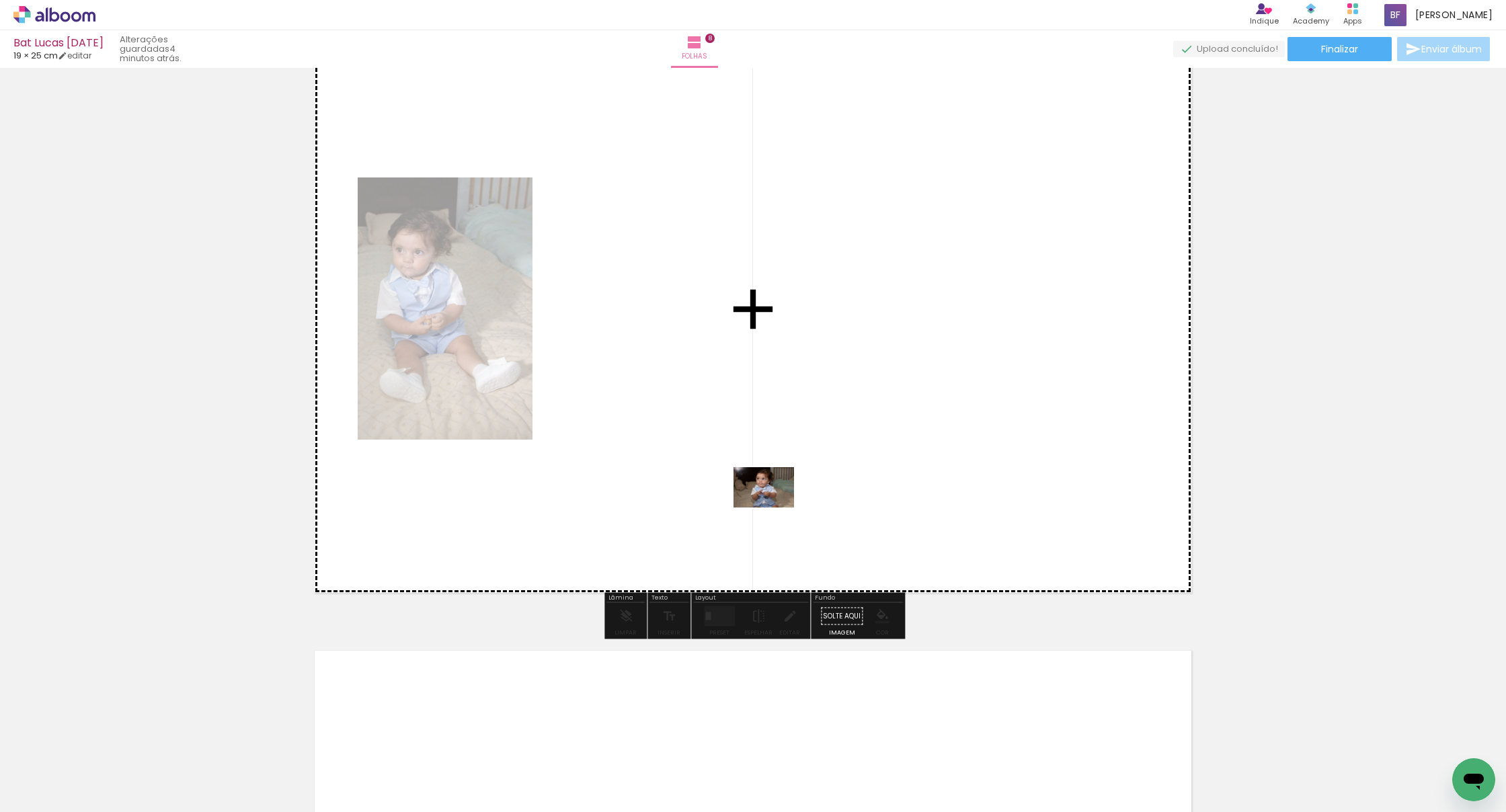
drag, startPoint x: 772, startPoint y: 737, endPoint x: 775, endPoint y: 509, distance: 228.0
click at [774, 507] on quentale-workspace at bounding box center [753, 406] width 1506 height 812
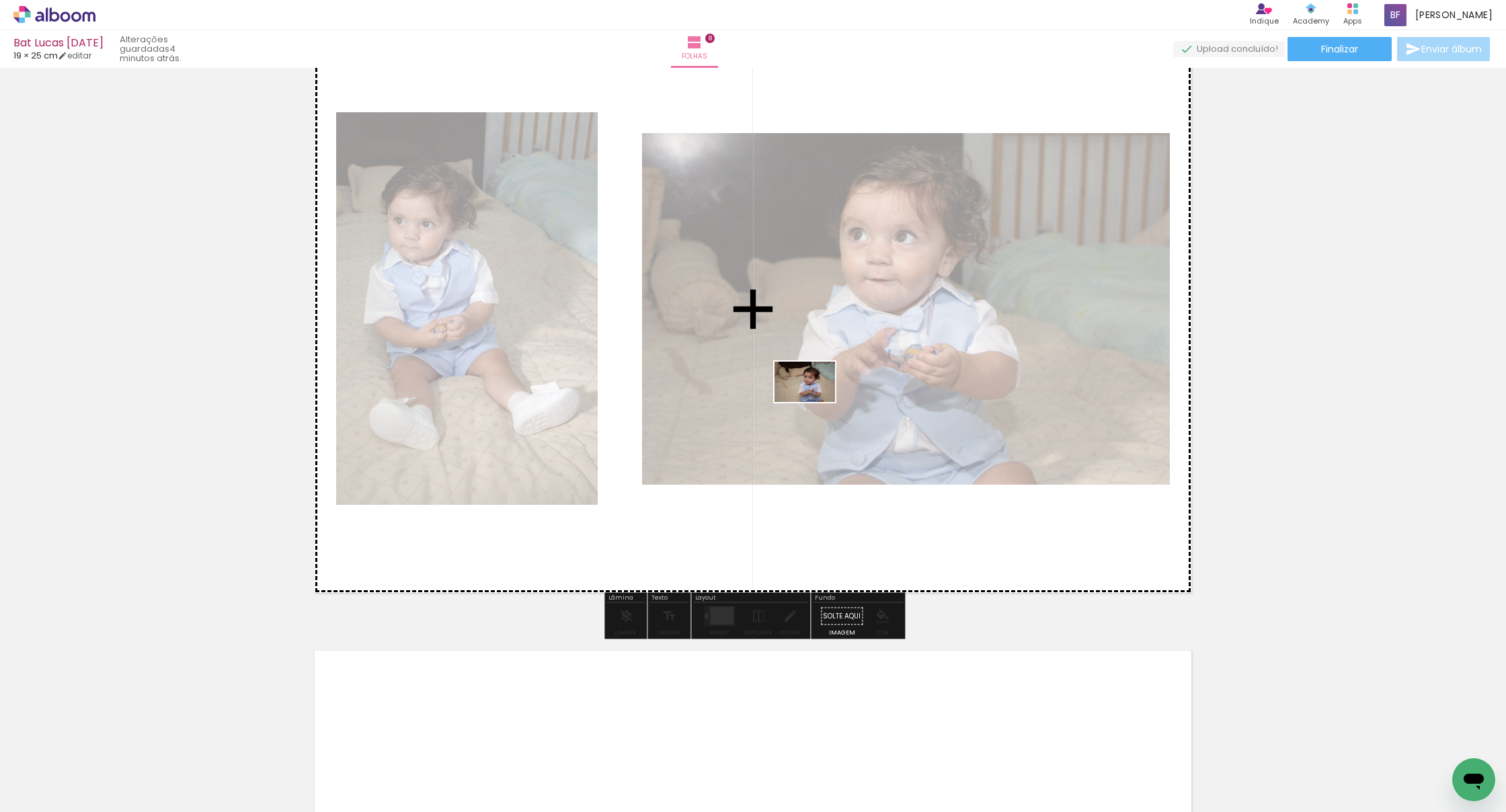
drag, startPoint x: 839, startPoint y: 771, endPoint x: 815, endPoint y: 402, distance: 369.8
click at [815, 402] on quentale-workspace at bounding box center [753, 406] width 1506 height 812
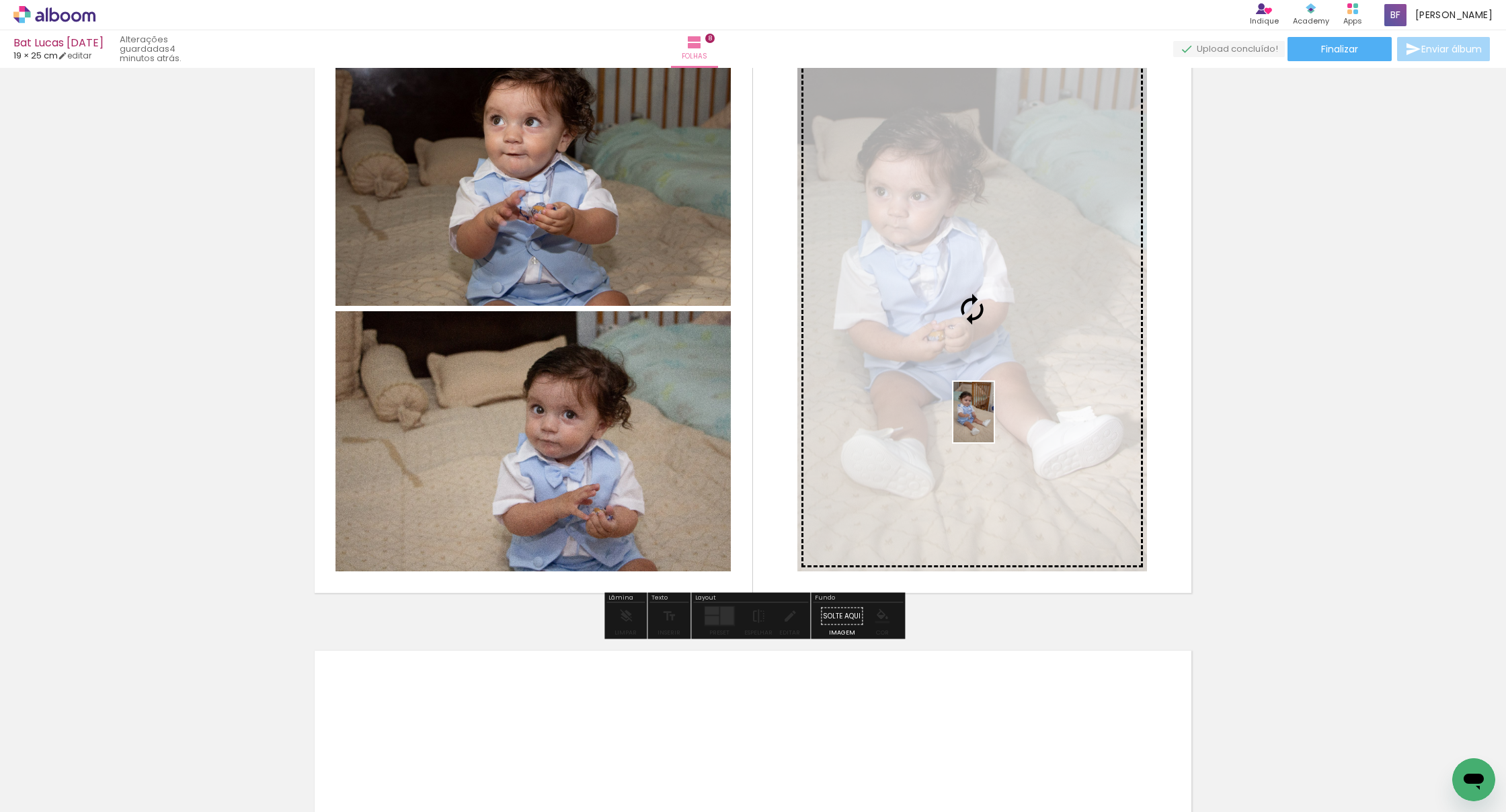
drag, startPoint x: 993, startPoint y: 770, endPoint x: 994, endPoint y: 422, distance: 348.0
click at [994, 422] on quentale-workspace at bounding box center [753, 406] width 1506 height 812
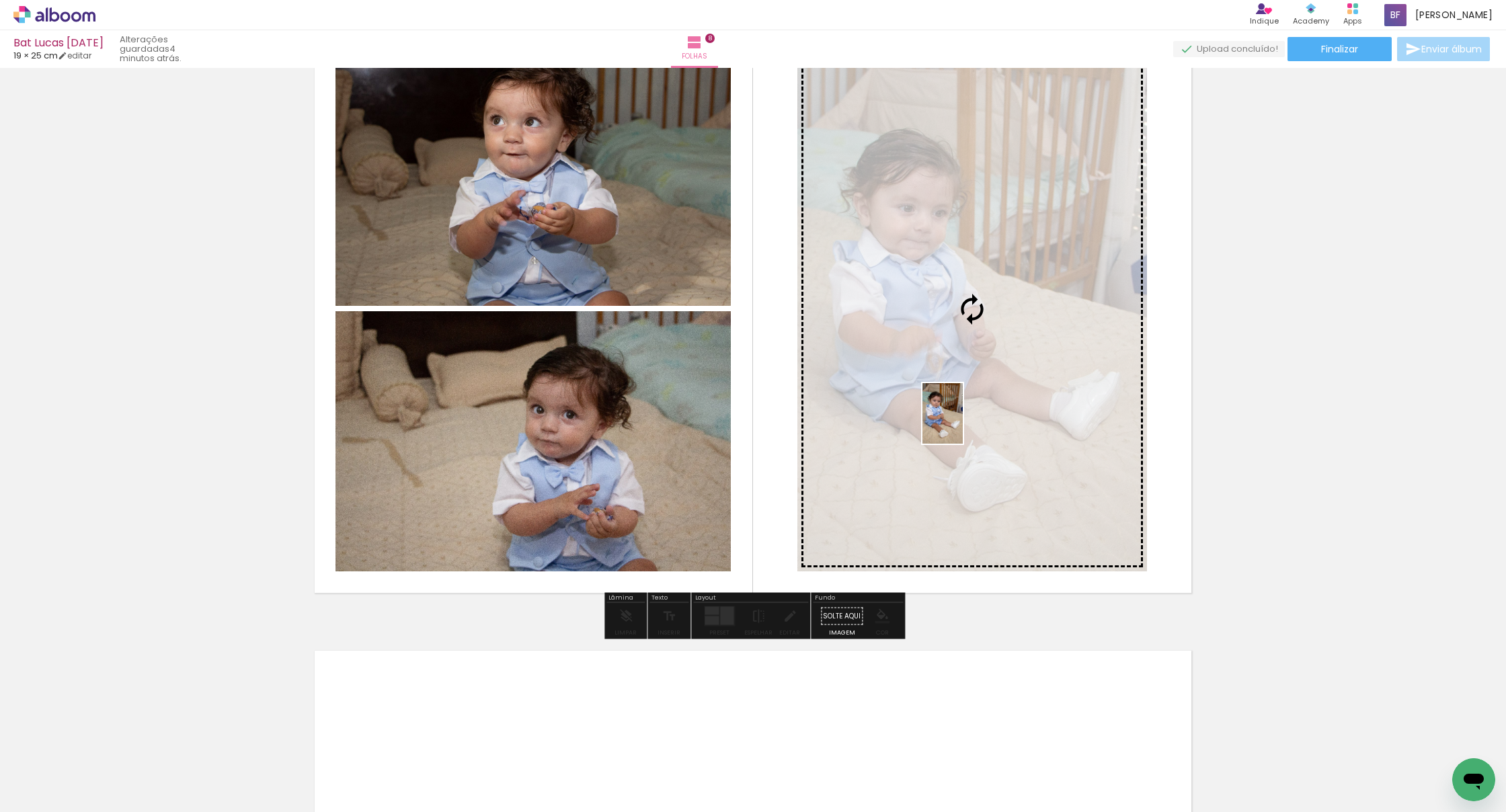
drag, startPoint x: 914, startPoint y: 757, endPoint x: 962, endPoint y: 423, distance: 337.4
click at [962, 423] on quentale-workspace at bounding box center [753, 406] width 1506 height 812
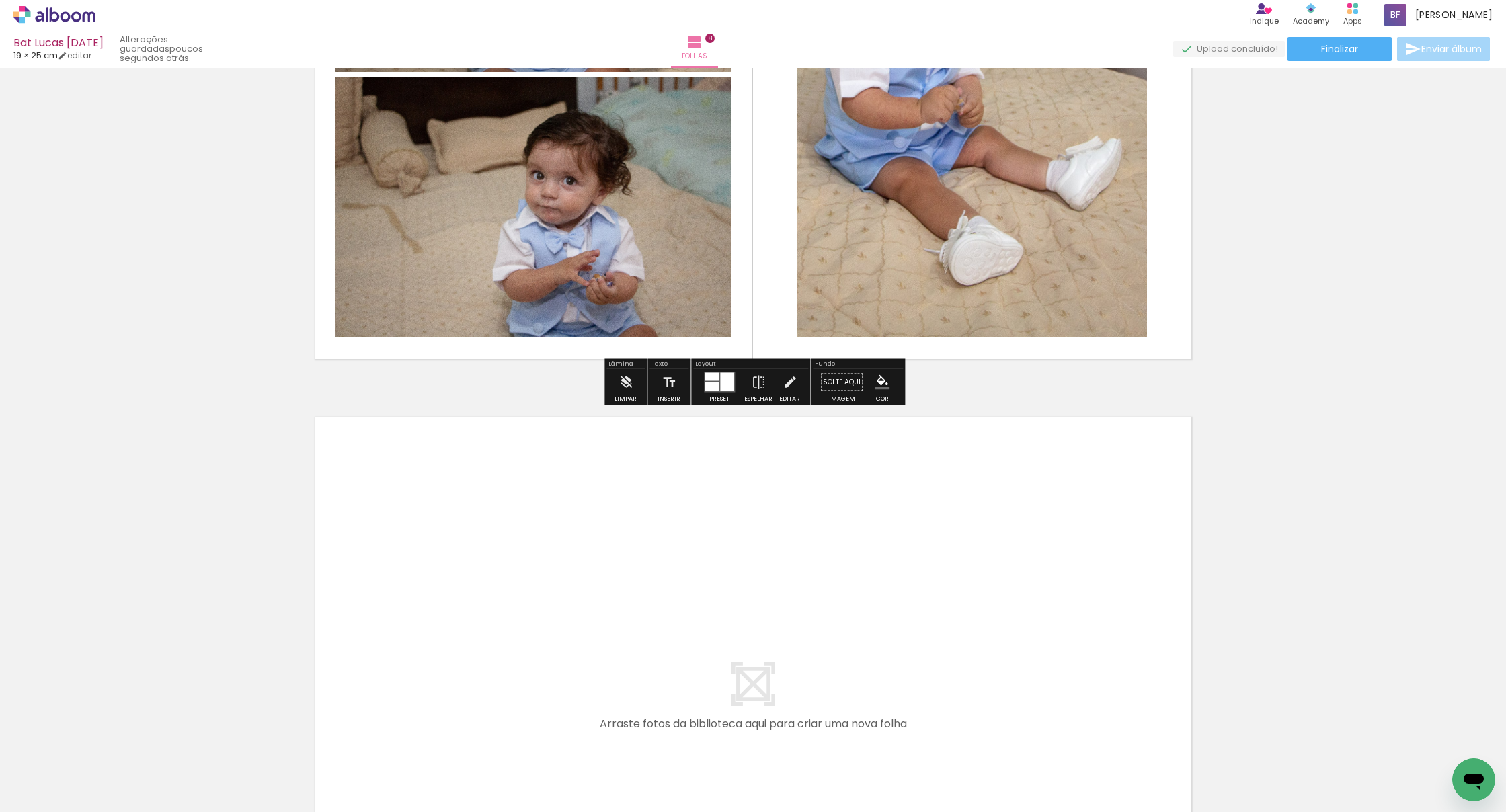
scroll to position [4705, 0]
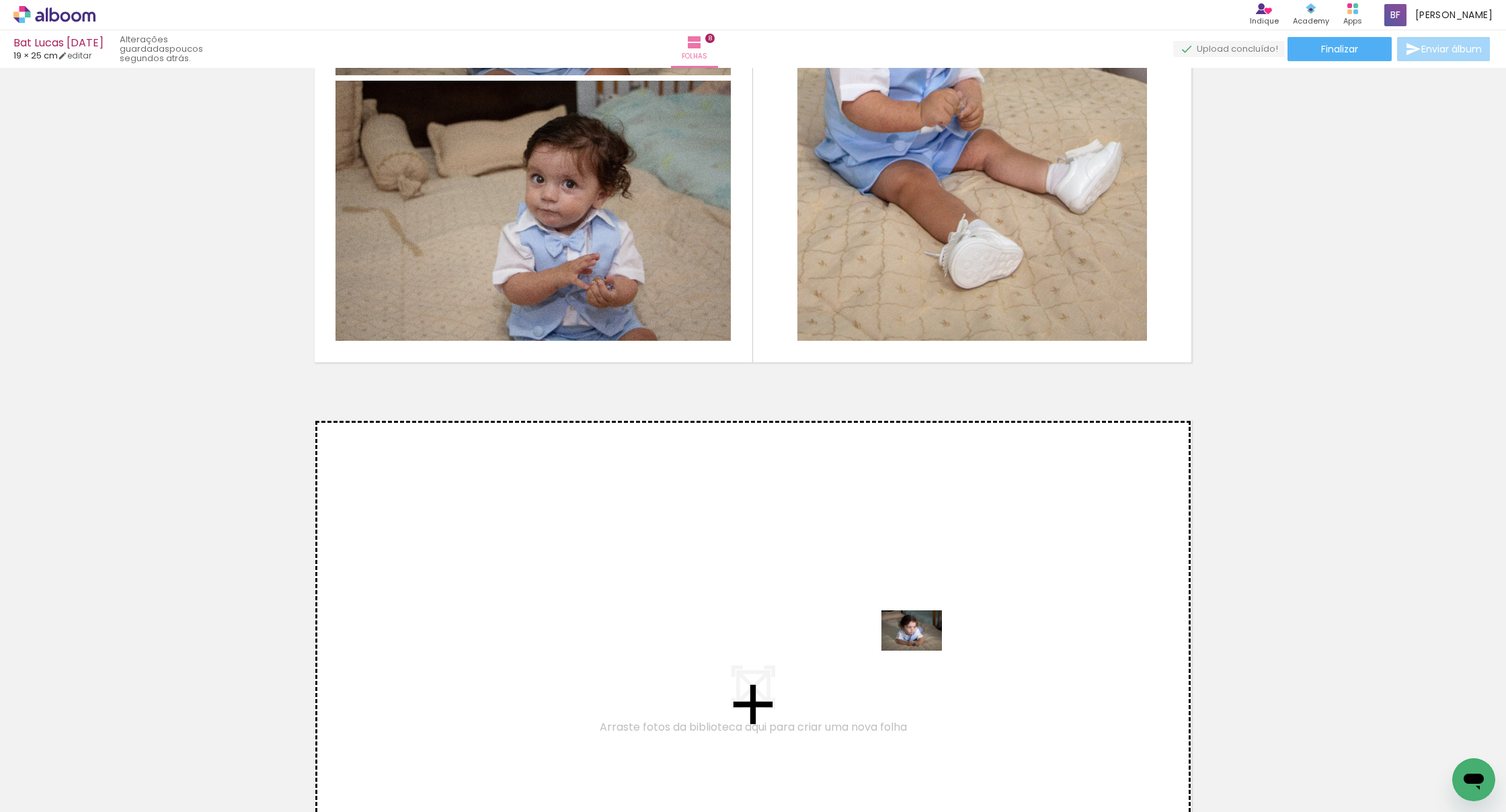
drag, startPoint x: 1068, startPoint y: 768, endPoint x: 919, endPoint y: 649, distance: 190.7
click at [919, 649] on quentale-workspace at bounding box center [753, 406] width 1506 height 812
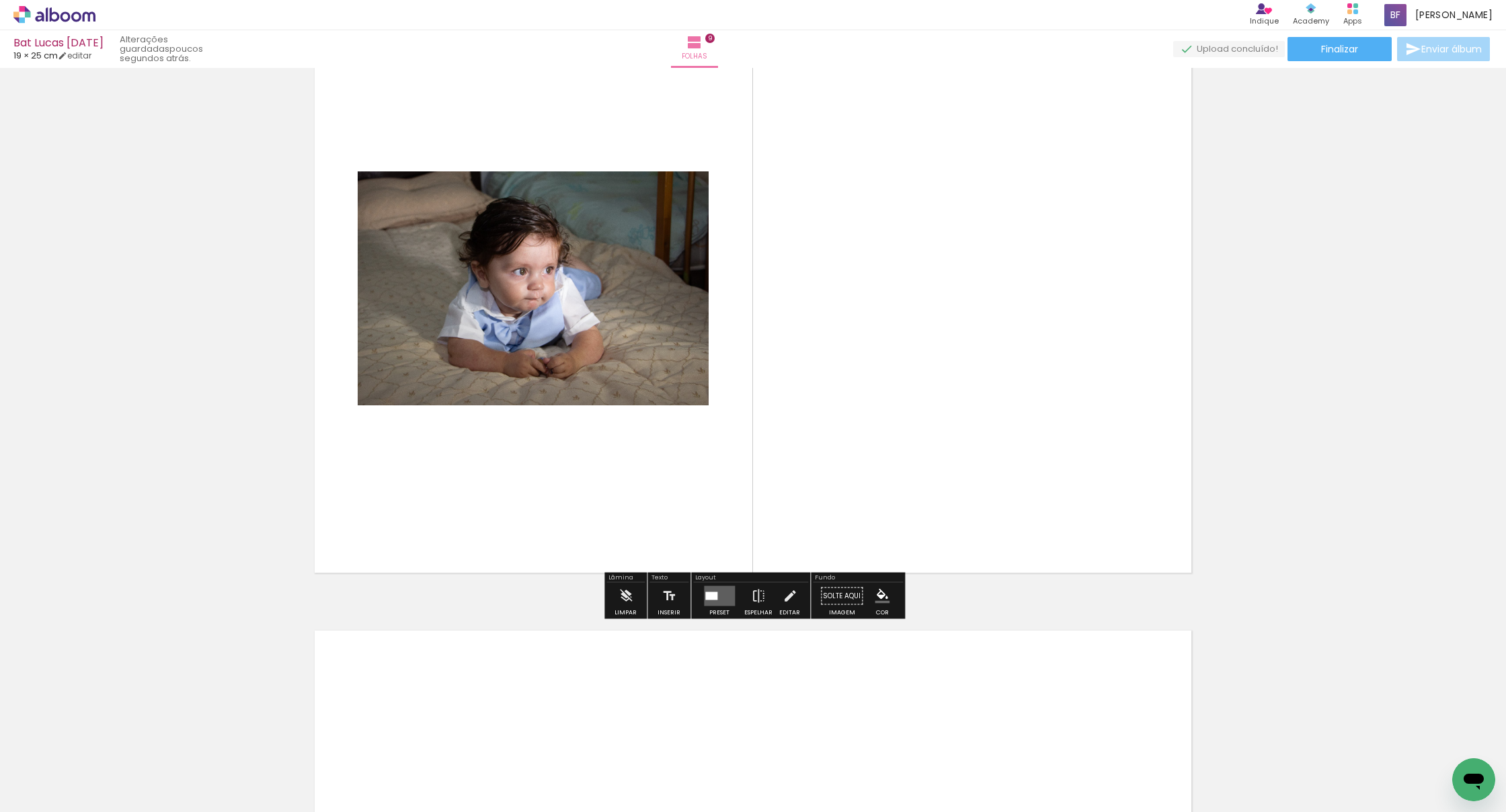
scroll to position [5121, 0]
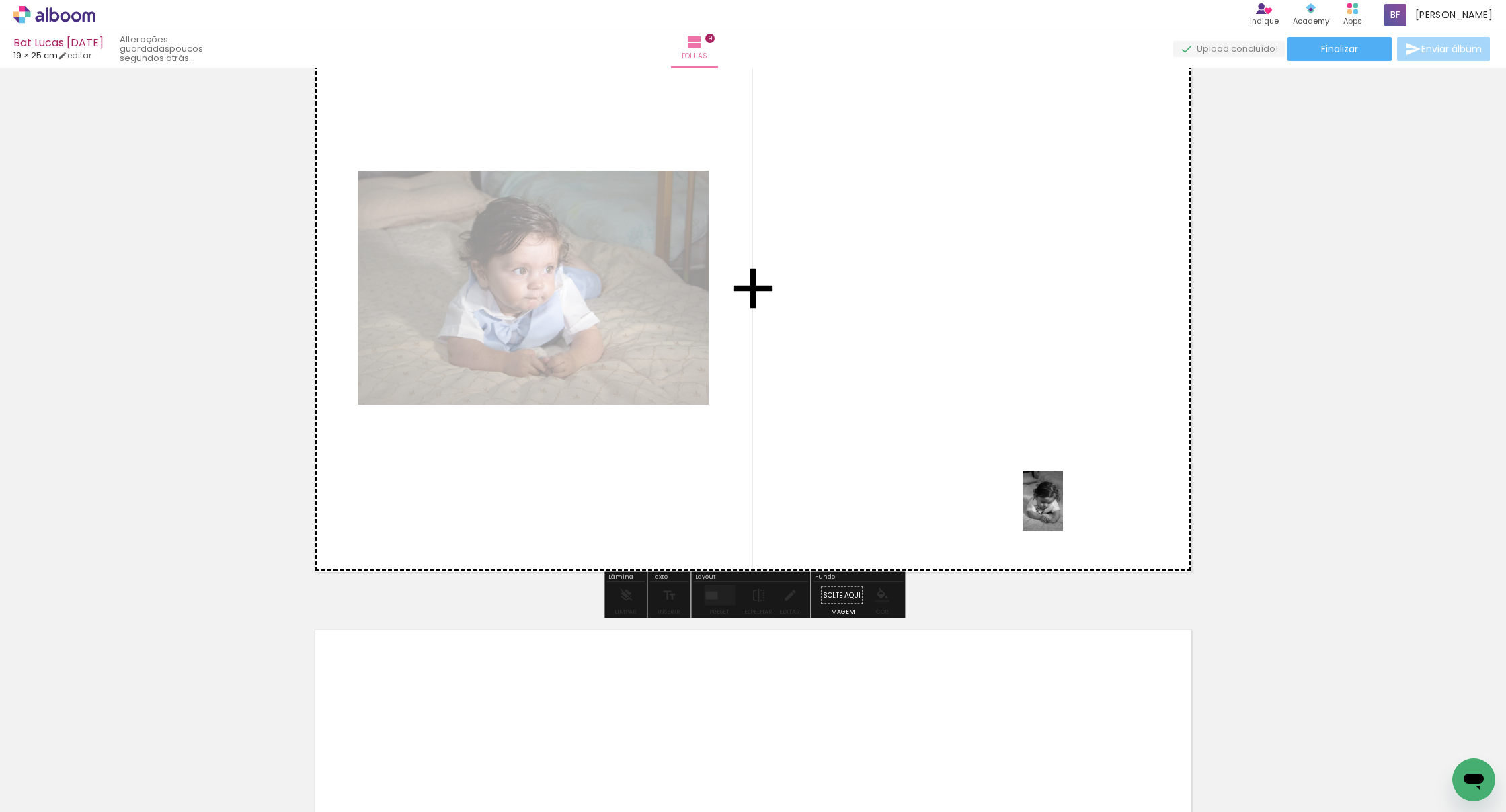
drag, startPoint x: 1147, startPoint y: 774, endPoint x: 1063, endPoint y: 511, distance: 276.1
click at [1063, 511] on quentale-workspace at bounding box center [753, 406] width 1506 height 812
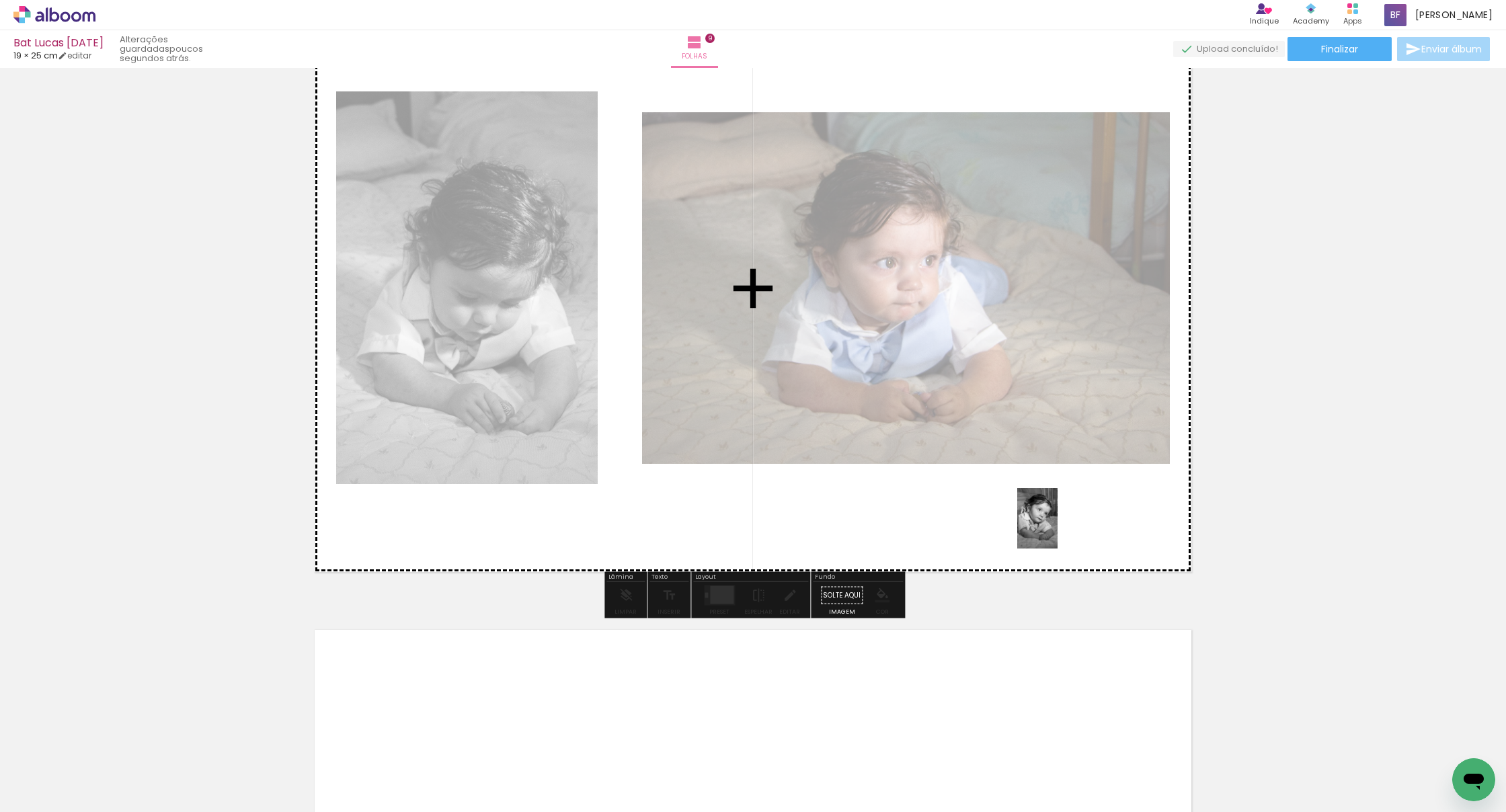
drag, startPoint x: 1163, startPoint y: 651, endPoint x: 1058, endPoint y: 529, distance: 161.0
click at [1058, 529] on quentale-workspace at bounding box center [753, 406] width 1506 height 812
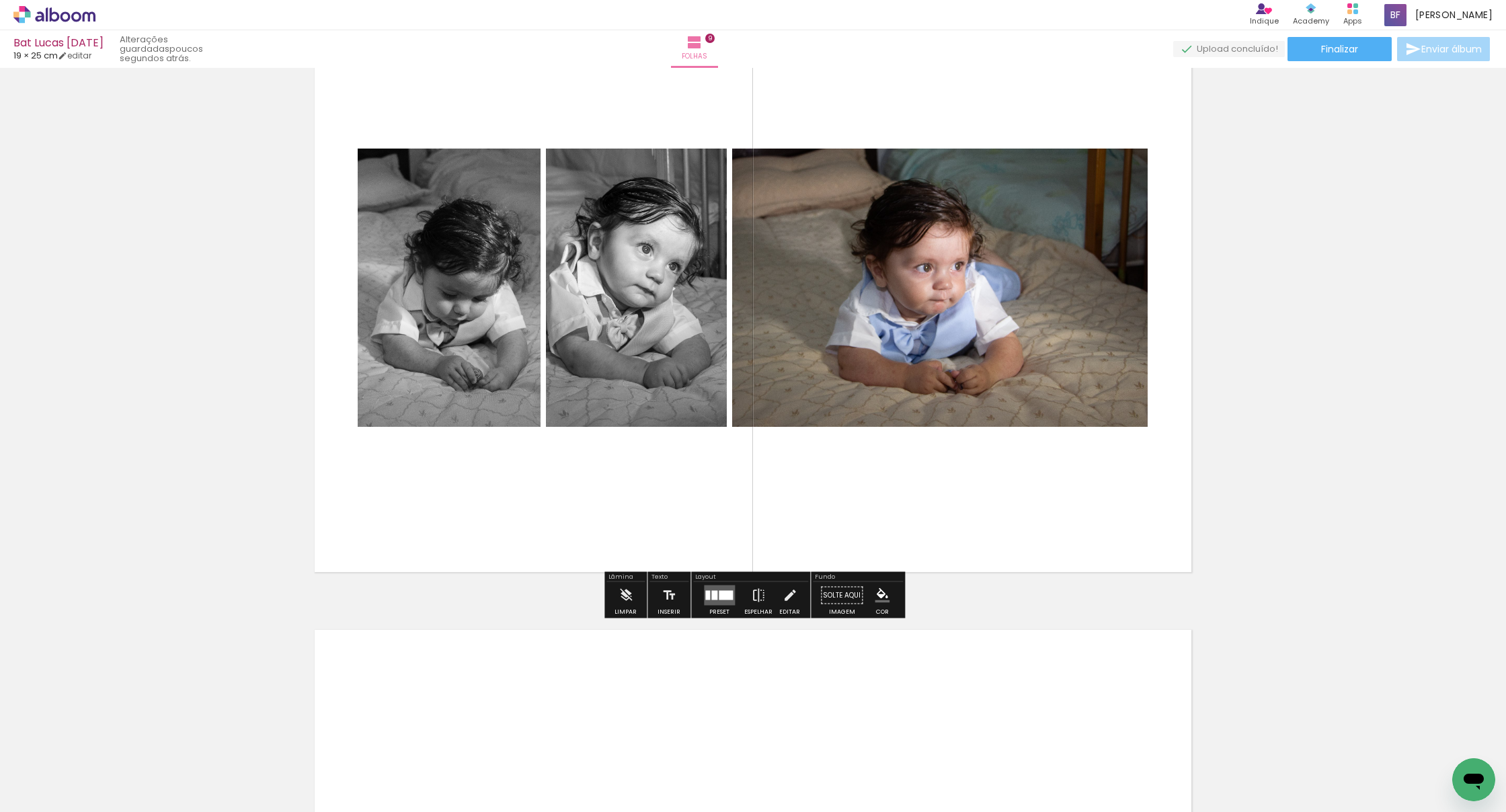
scroll to position [0, 0]
click at [721, 593] on div at bounding box center [726, 595] width 14 height 9
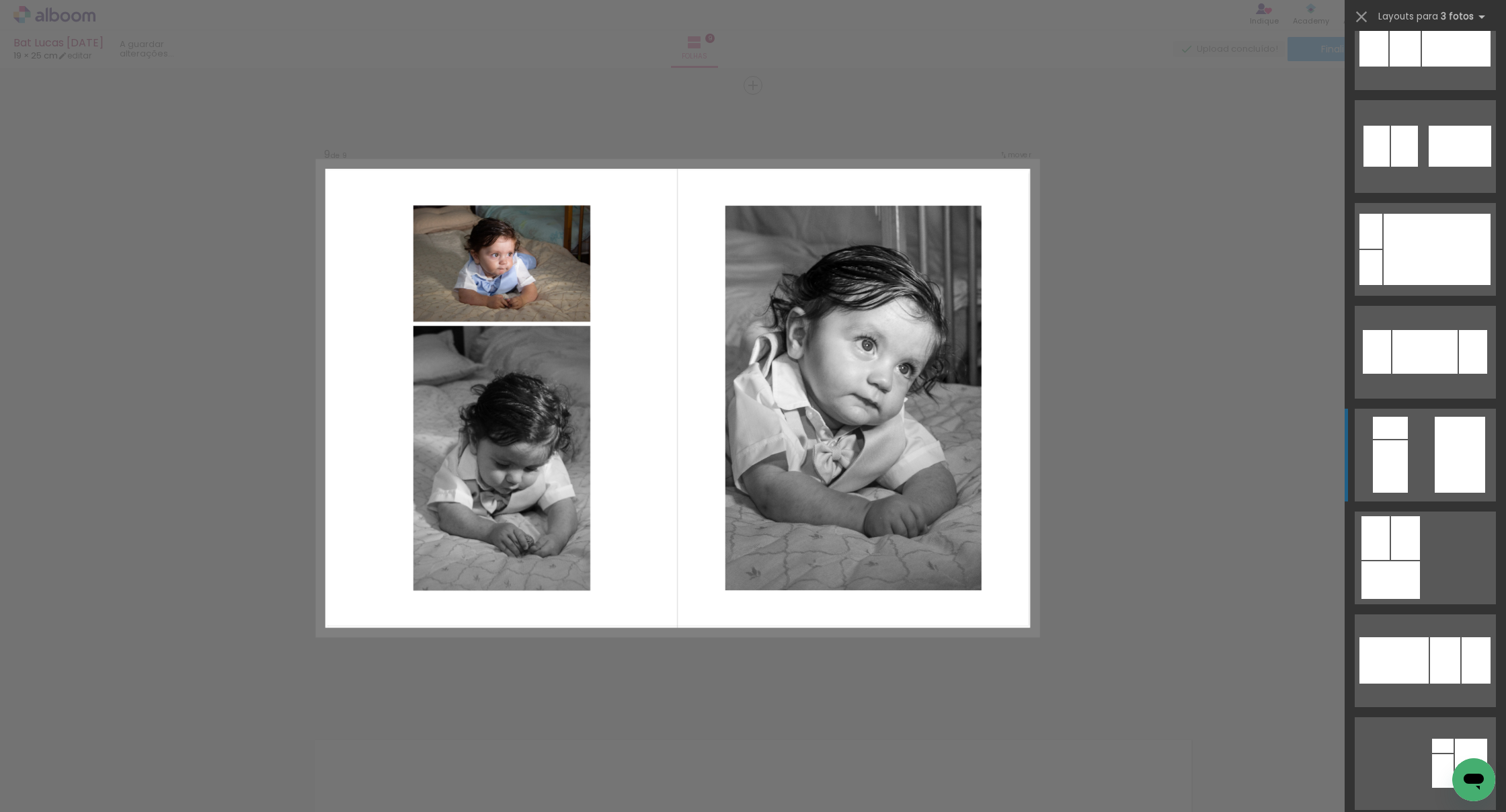
scroll to position [1486, 0]
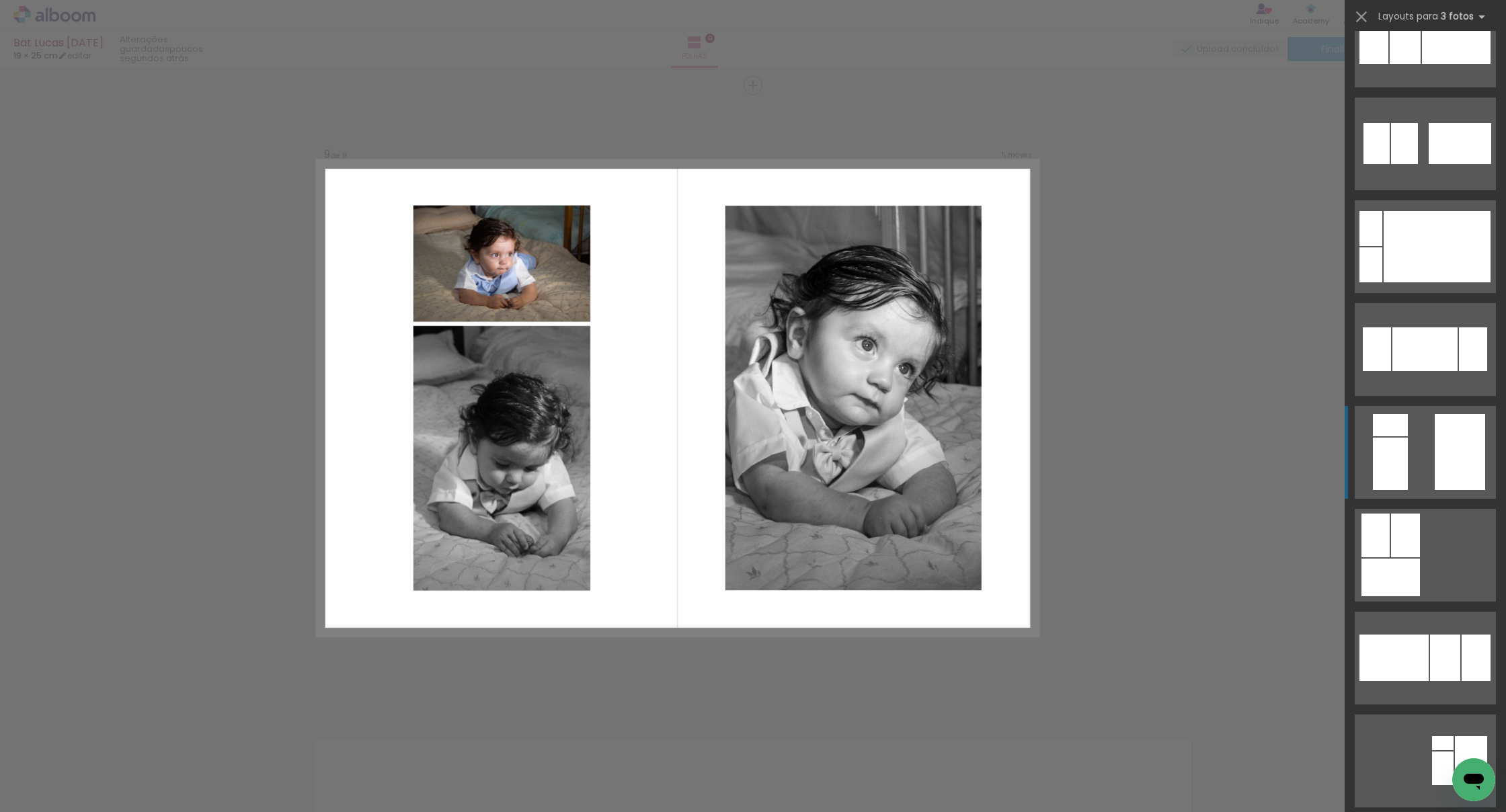
click at [1431, 450] on quentale-layouter at bounding box center [1426, 452] width 141 height 93
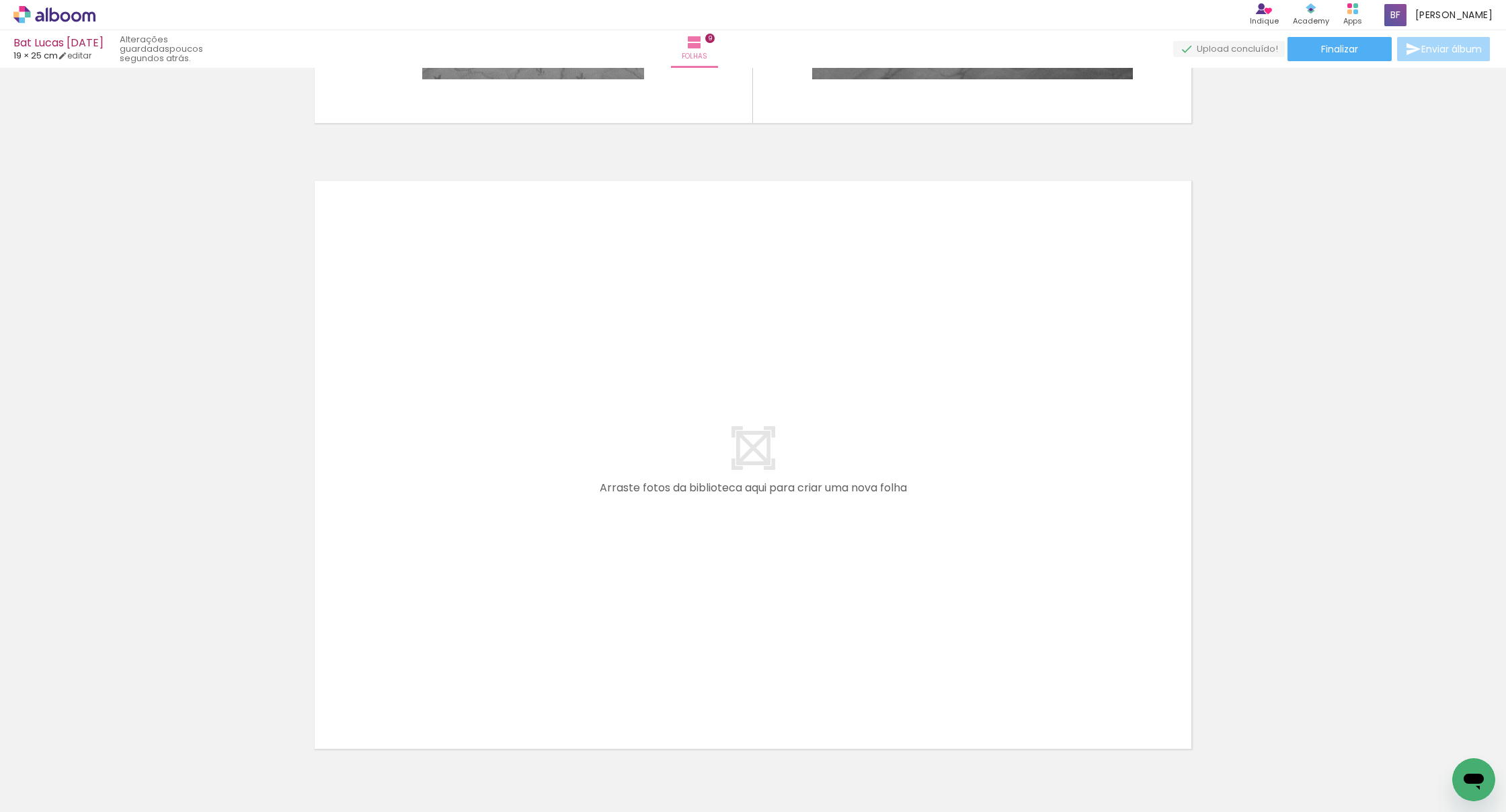
scroll to position [0, 2733]
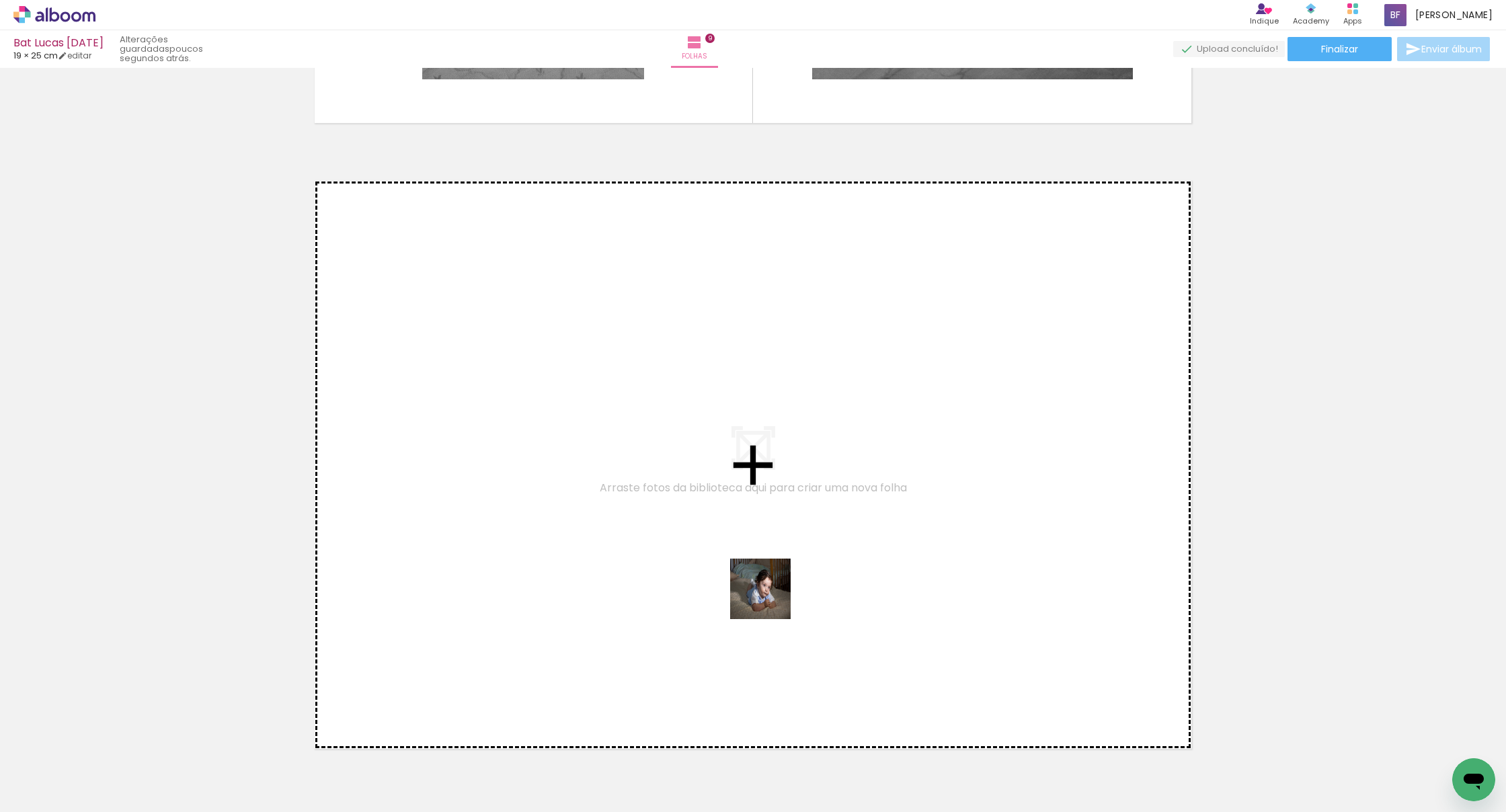
drag, startPoint x: 797, startPoint y: 683, endPoint x: 770, endPoint y: 599, distance: 88.2
click at [770, 599] on quentale-workspace at bounding box center [753, 406] width 1506 height 812
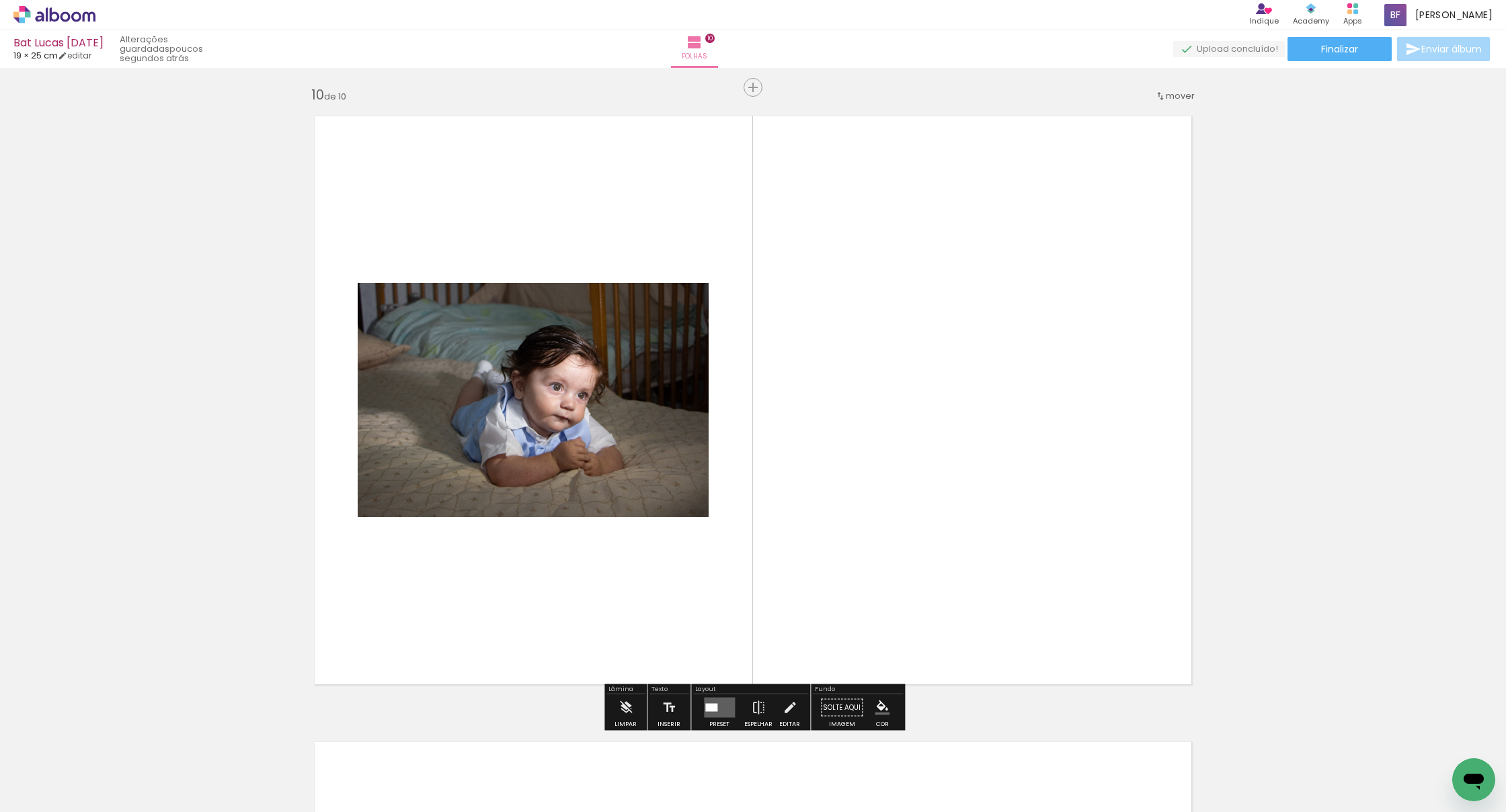
scroll to position [5636, 0]
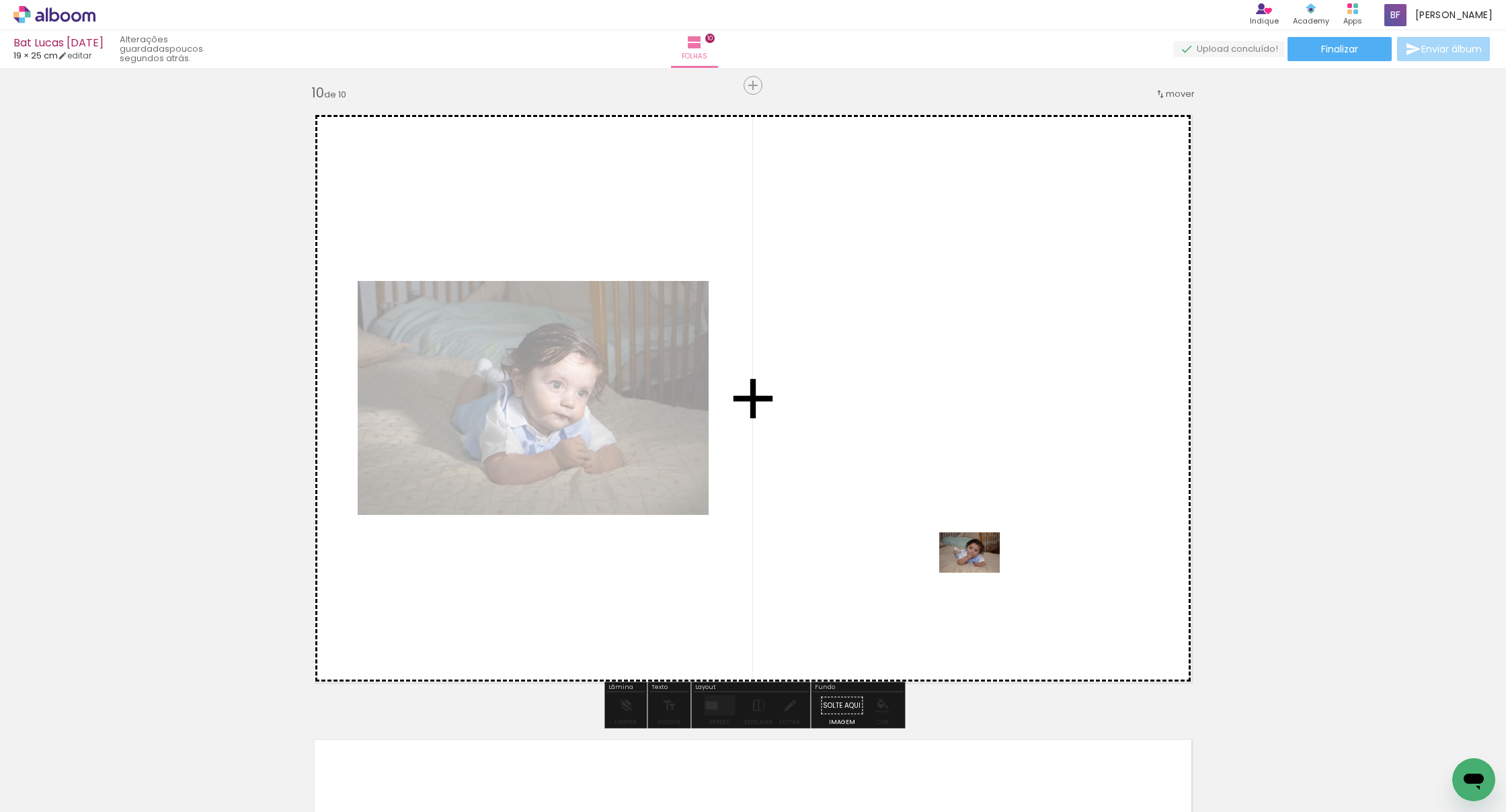
drag, startPoint x: 1018, startPoint y: 774, endPoint x: 977, endPoint y: 568, distance: 210.0
click at [977, 568] on quentale-workspace at bounding box center [753, 406] width 1506 height 812
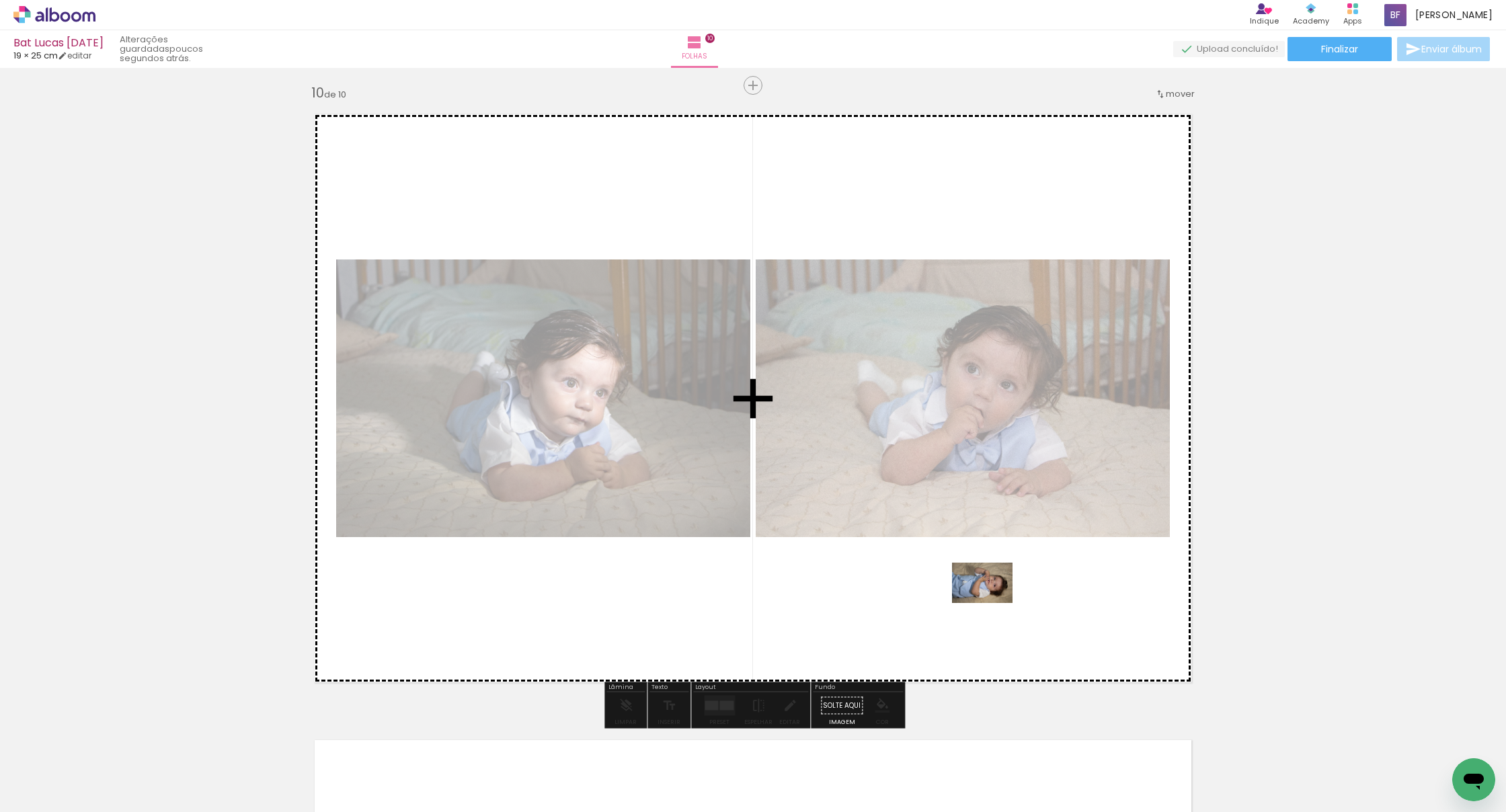
drag, startPoint x: 1099, startPoint y: 767, endPoint x: 992, endPoint y: 602, distance: 196.7
click at [993, 603] on quentale-workspace at bounding box center [753, 406] width 1506 height 812
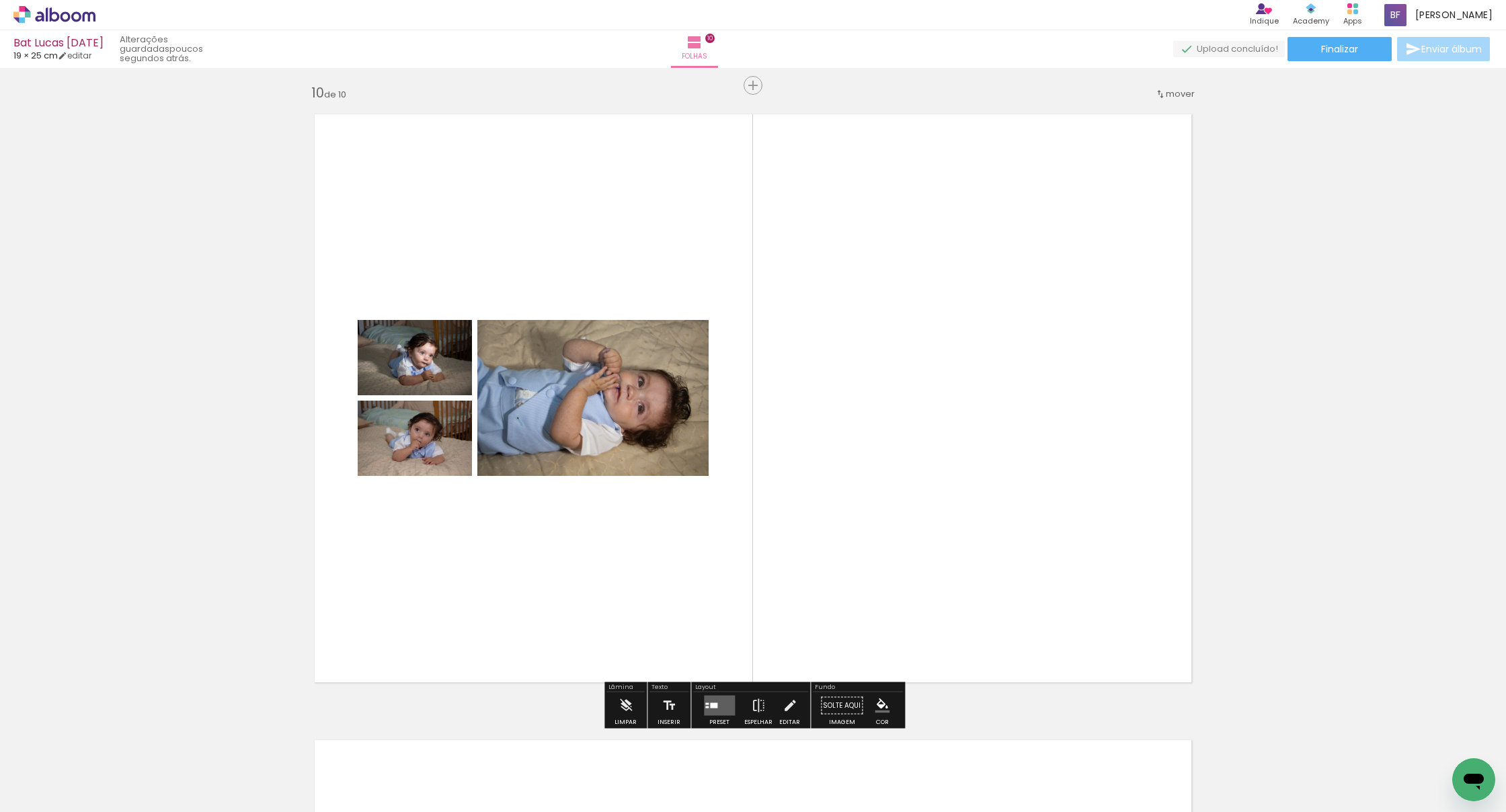
scroll to position [0, 3001]
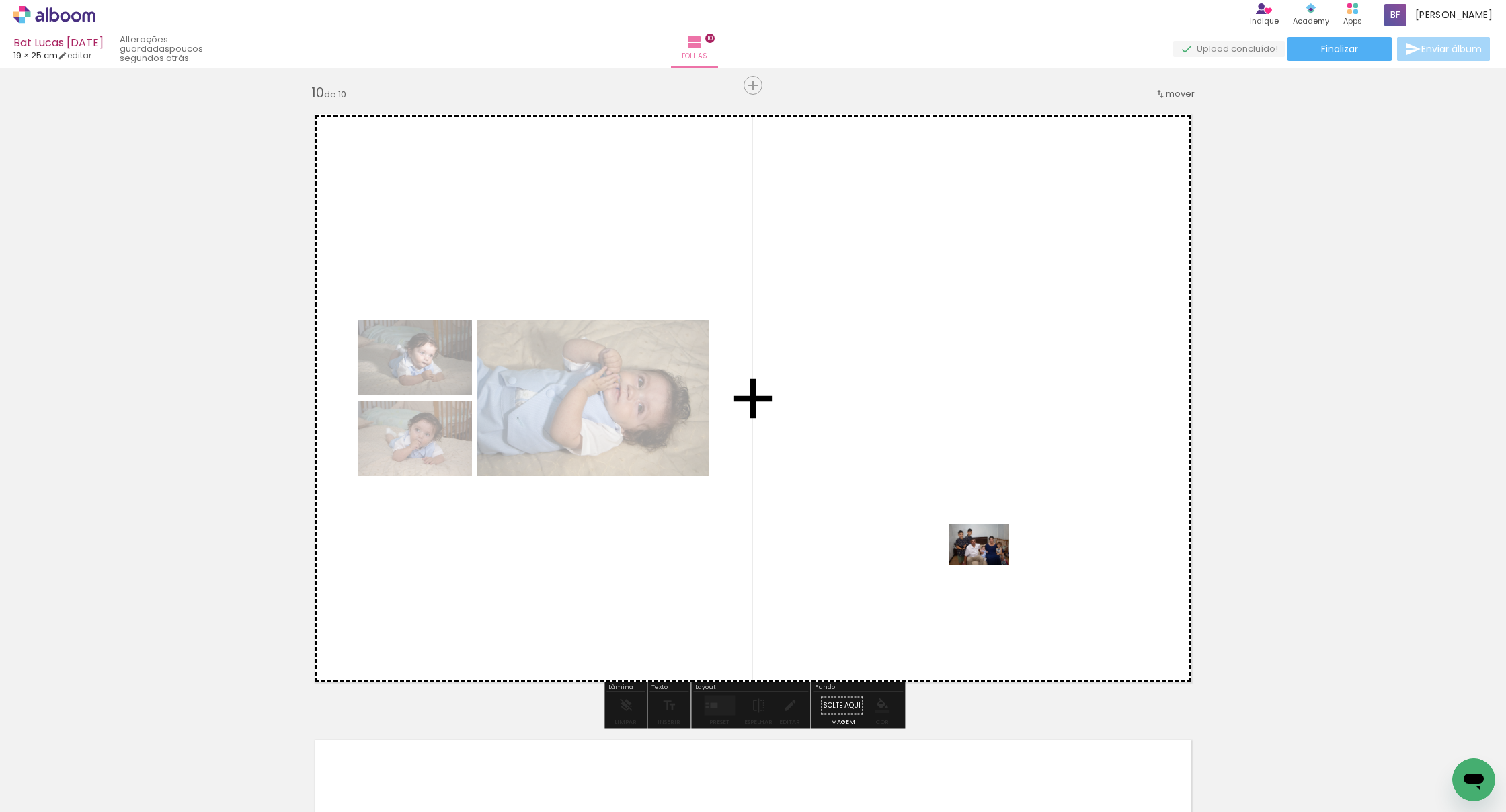
drag, startPoint x: 1033, startPoint y: 720, endPoint x: 989, endPoint y: 565, distance: 161.1
click at [989, 565] on quentale-workspace at bounding box center [753, 406] width 1506 height 812
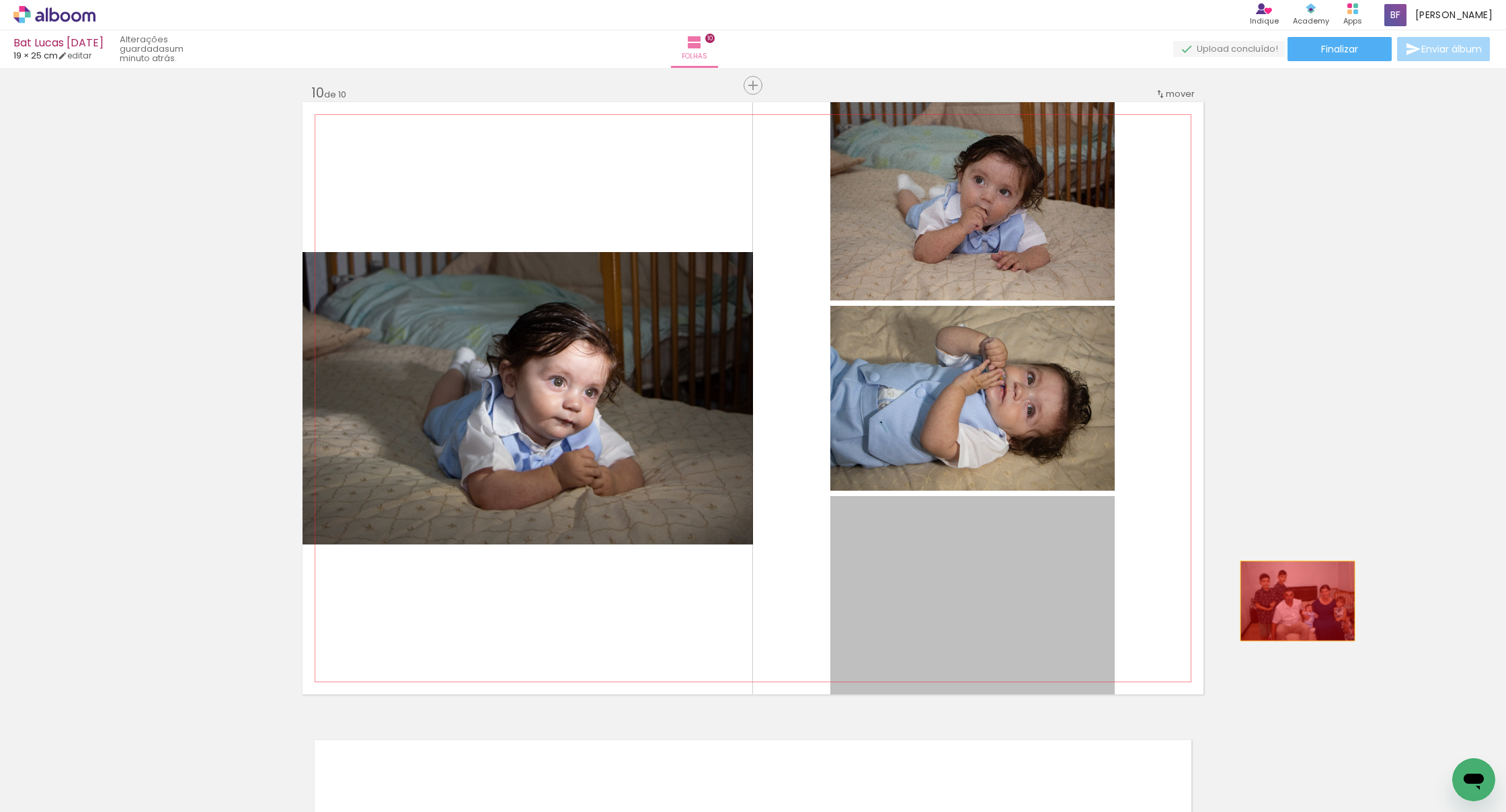
drag, startPoint x: 1031, startPoint y: 621, endPoint x: 1296, endPoint y: 601, distance: 265.8
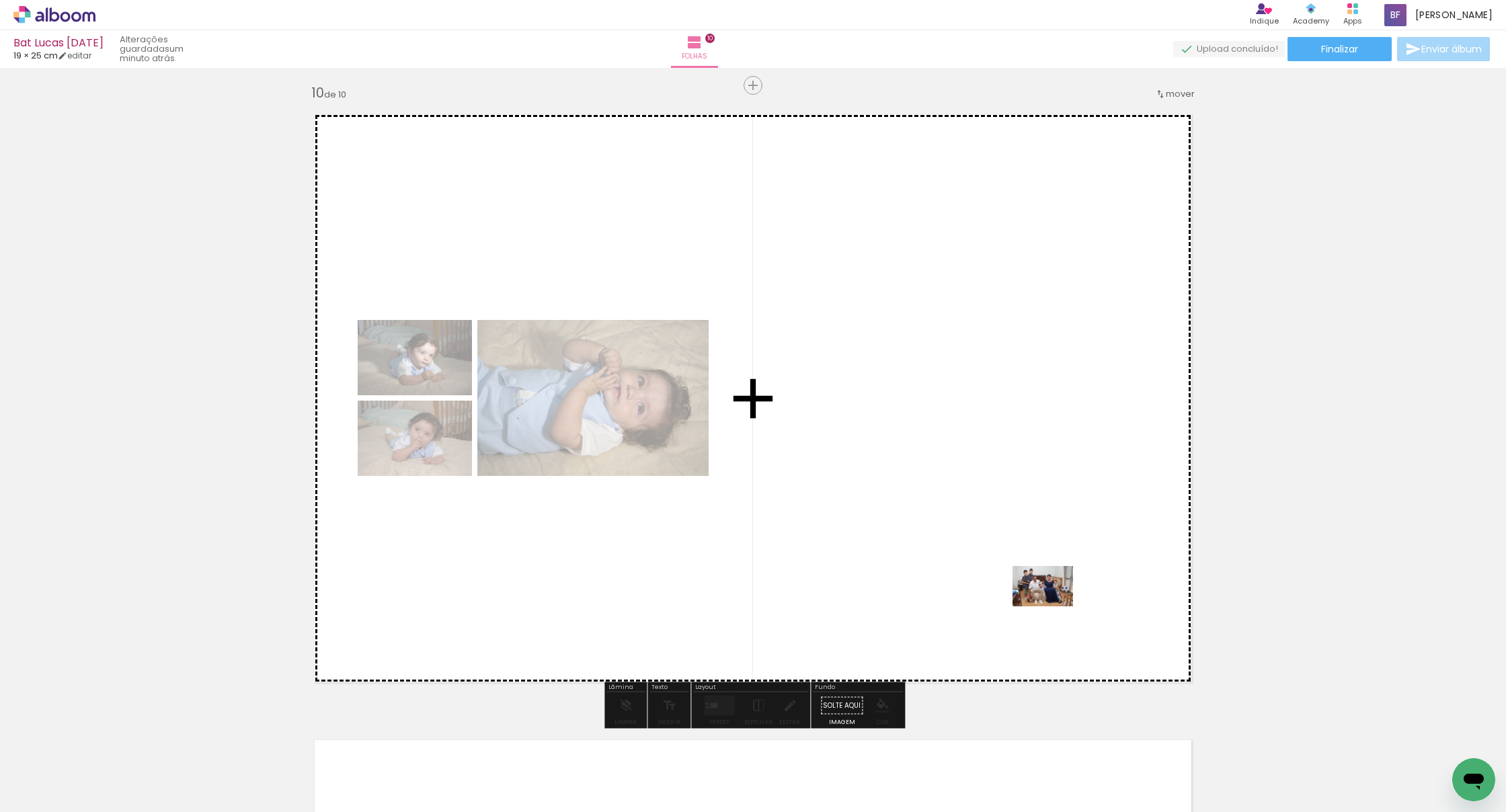
click at [1046, 589] on quentale-workspace at bounding box center [753, 406] width 1506 height 812
